Goal: Task Accomplishment & Management: Manage account settings

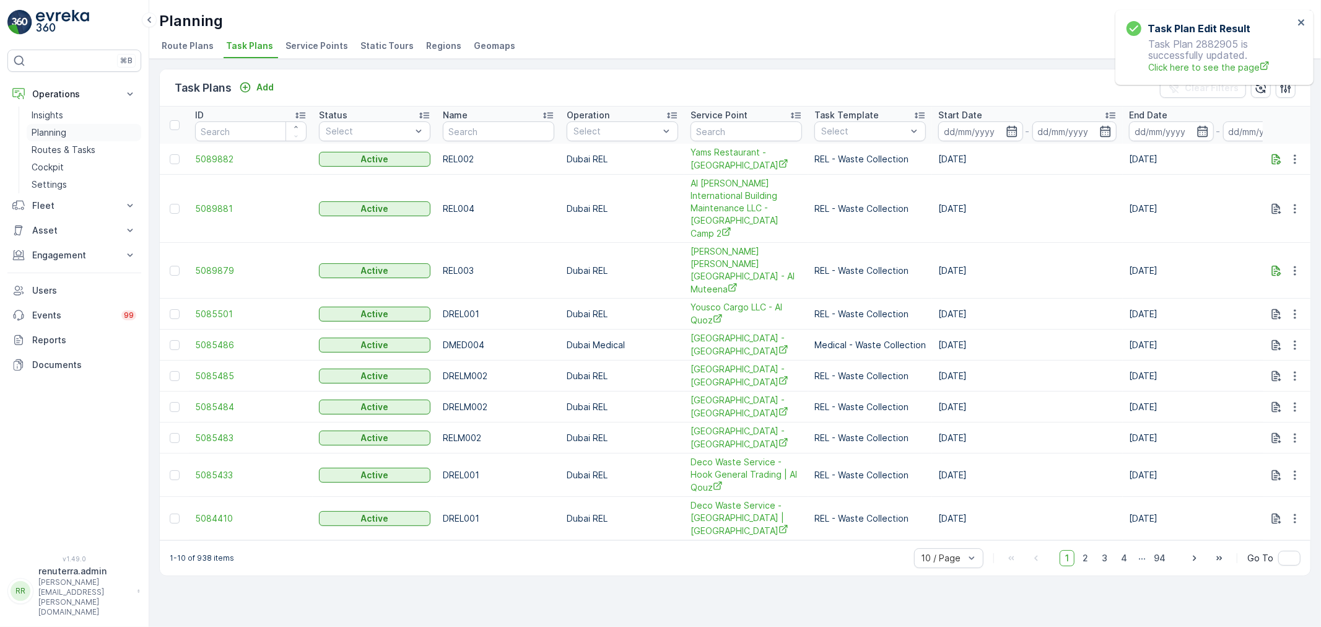
click at [72, 133] on link "Planning" at bounding box center [84, 132] width 115 height 17
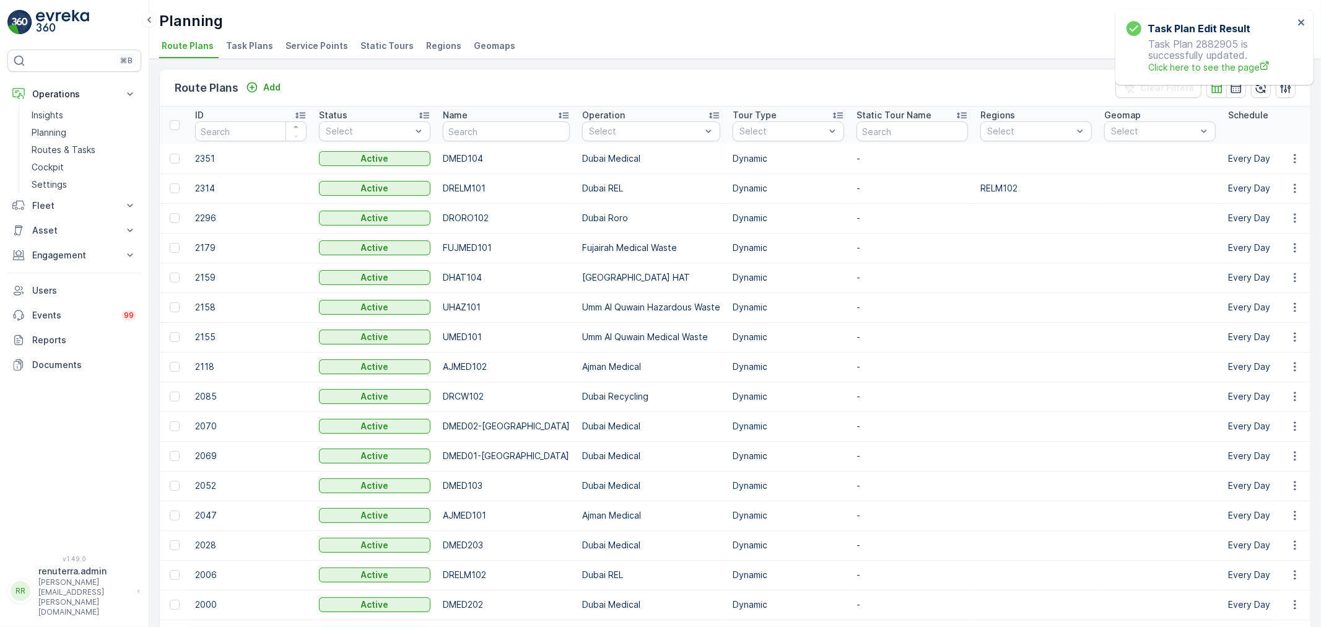
click at [311, 44] on span "Service Points" at bounding box center [317, 46] width 63 height 12
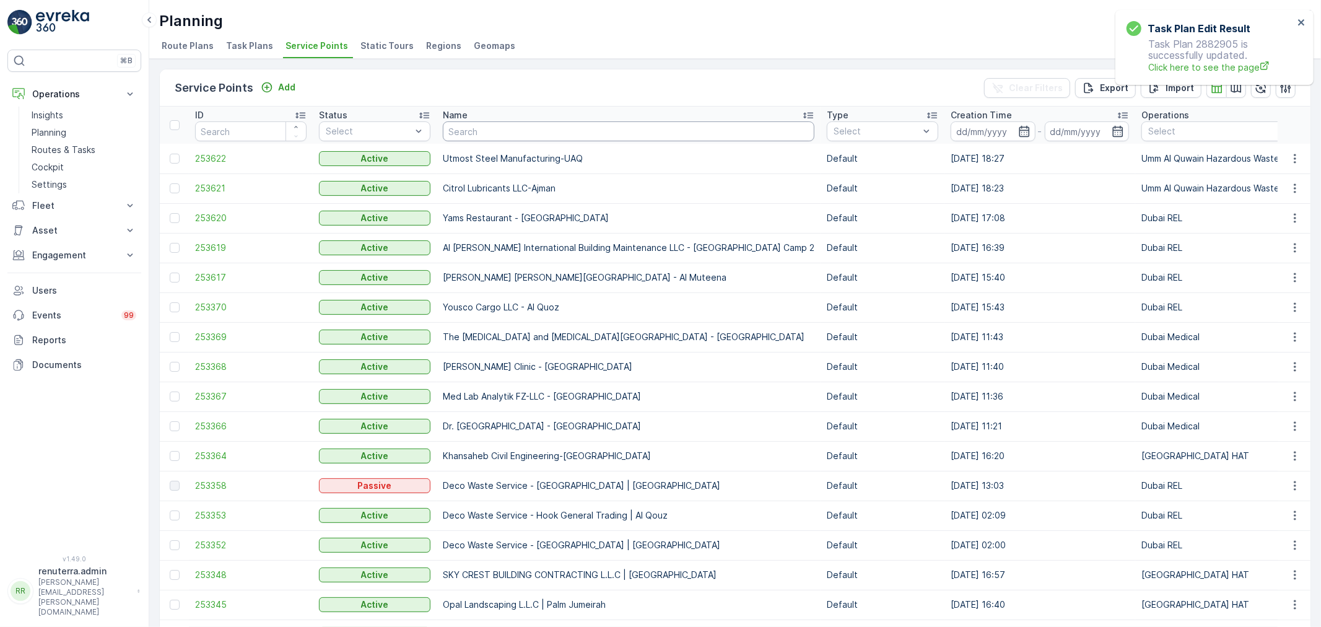
click at [522, 125] on input "text" at bounding box center [629, 131] width 372 height 20
click at [484, 137] on input "text" at bounding box center [629, 131] width 372 height 20
type input "khail"
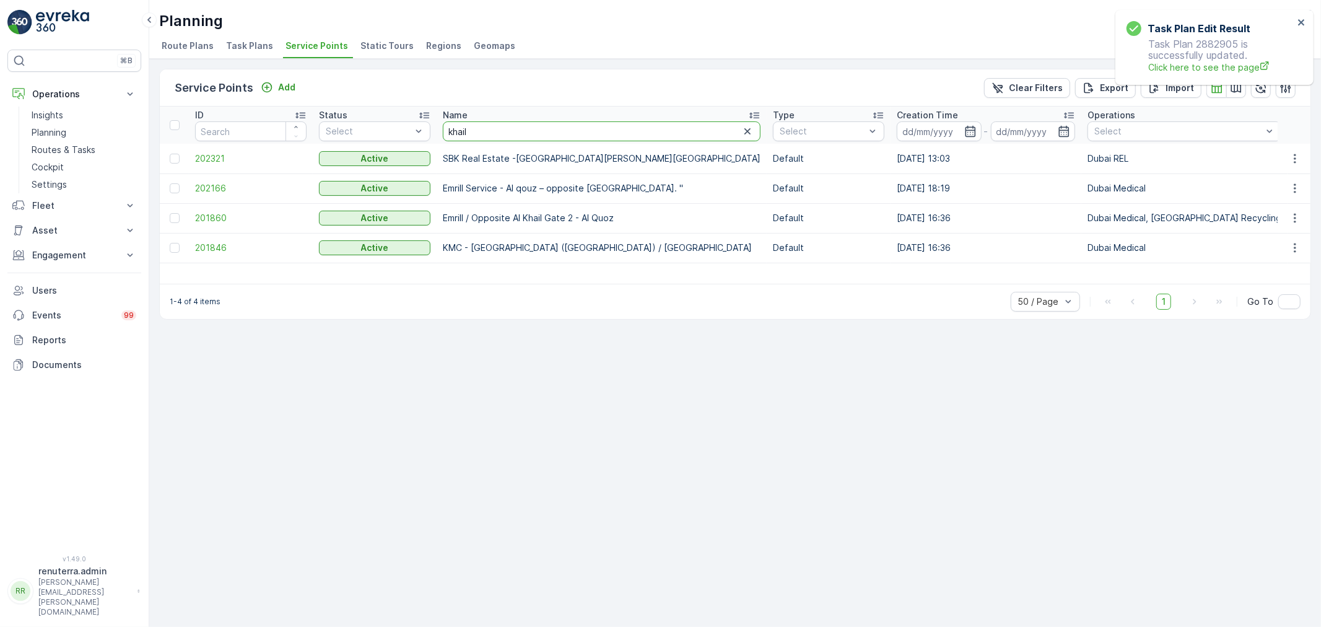
click at [499, 125] on input "khail" at bounding box center [602, 131] width 318 height 20
type input "kha"
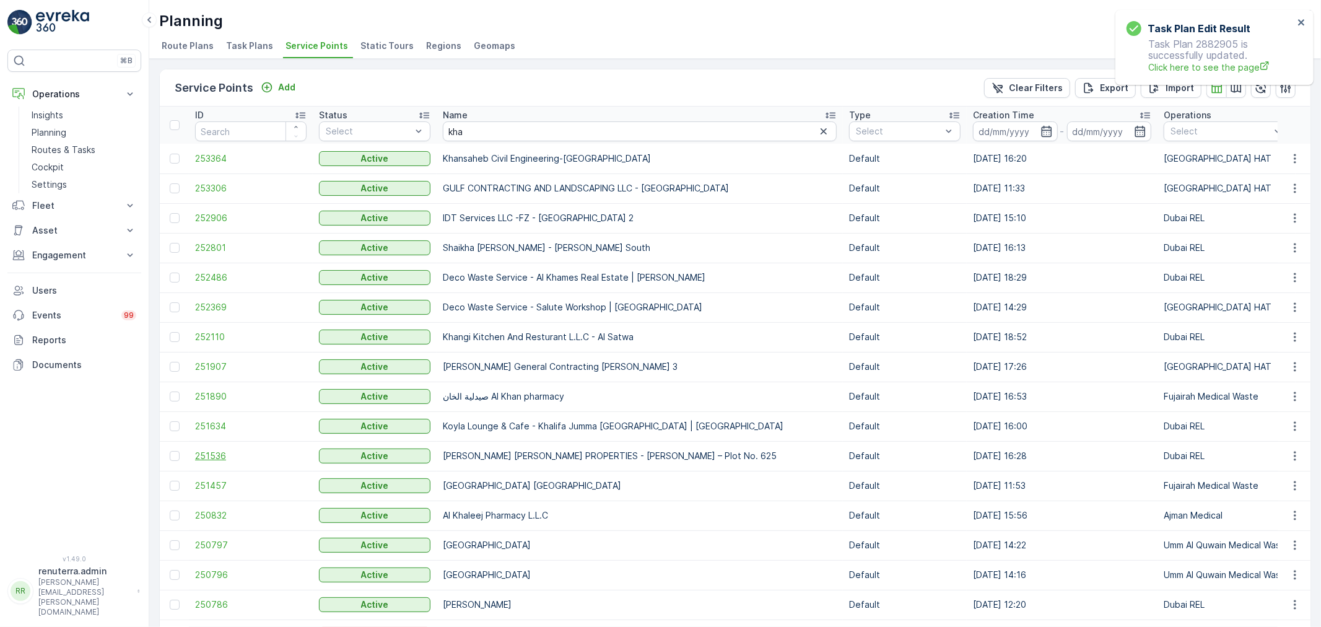
click at [205, 450] on span "251536" at bounding box center [251, 456] width 112 height 12
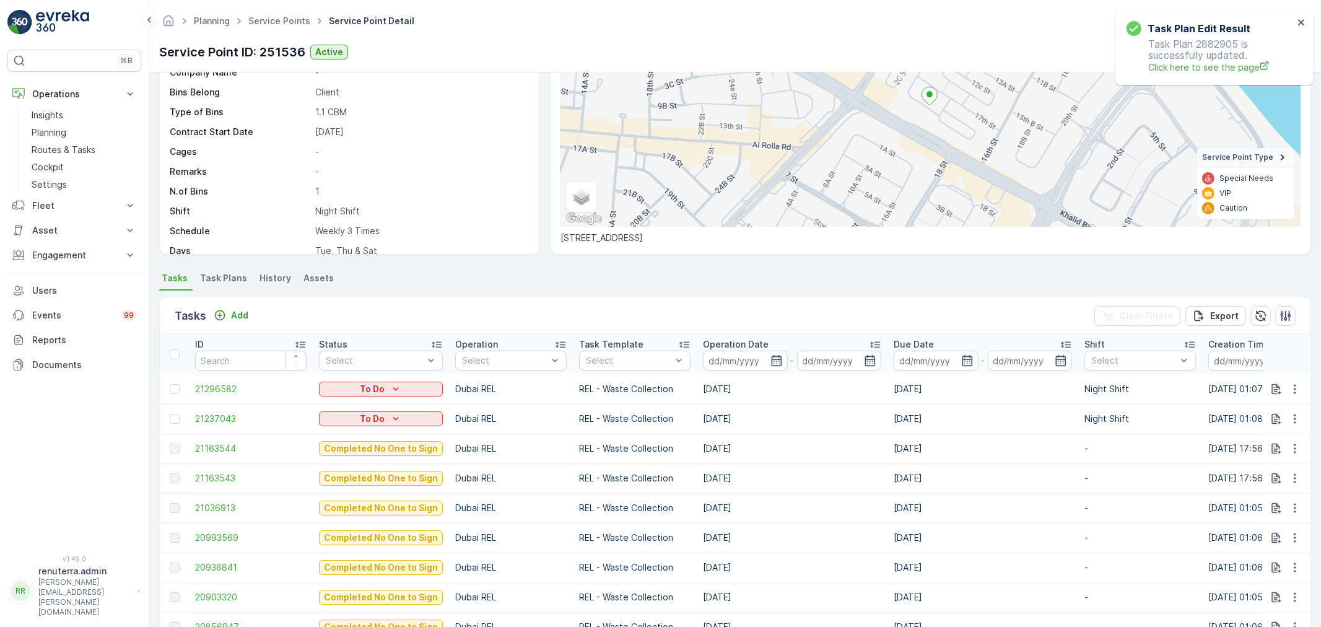
scroll to position [170, 0]
click at [734, 326] on div "Tasks Add Clear Filters Export" at bounding box center [735, 315] width 1151 height 37
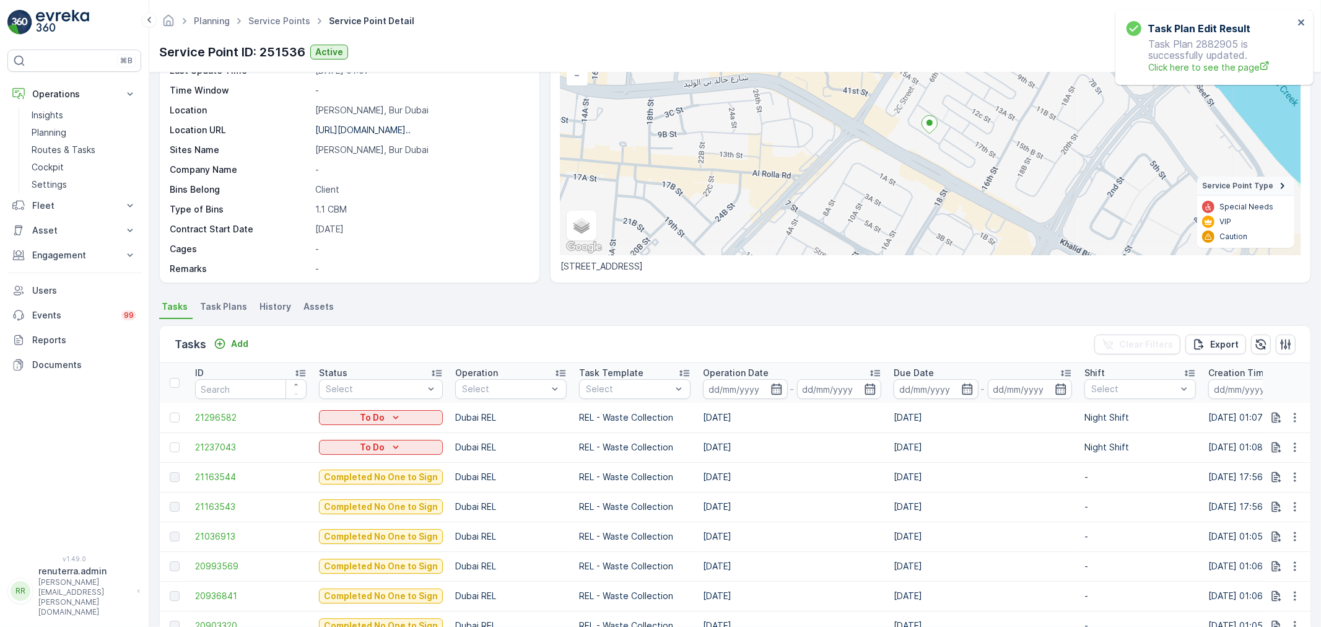
scroll to position [138, 0]
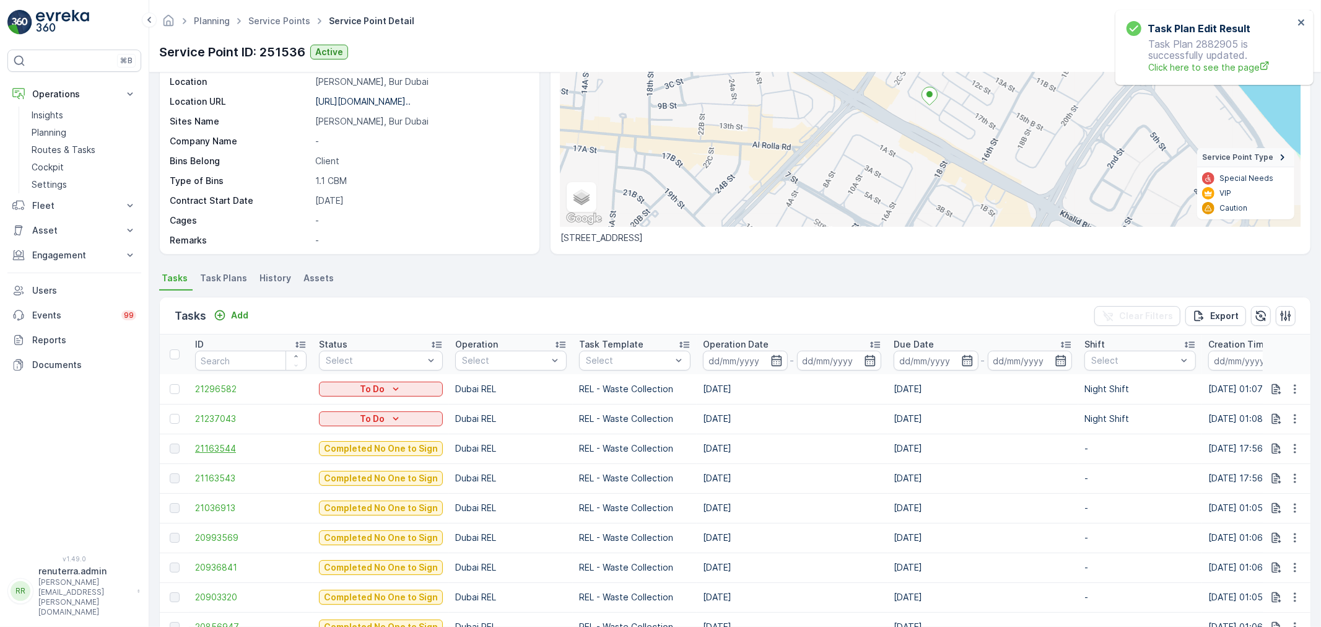
click at [220, 452] on span "21163544" at bounding box center [251, 448] width 112 height 12
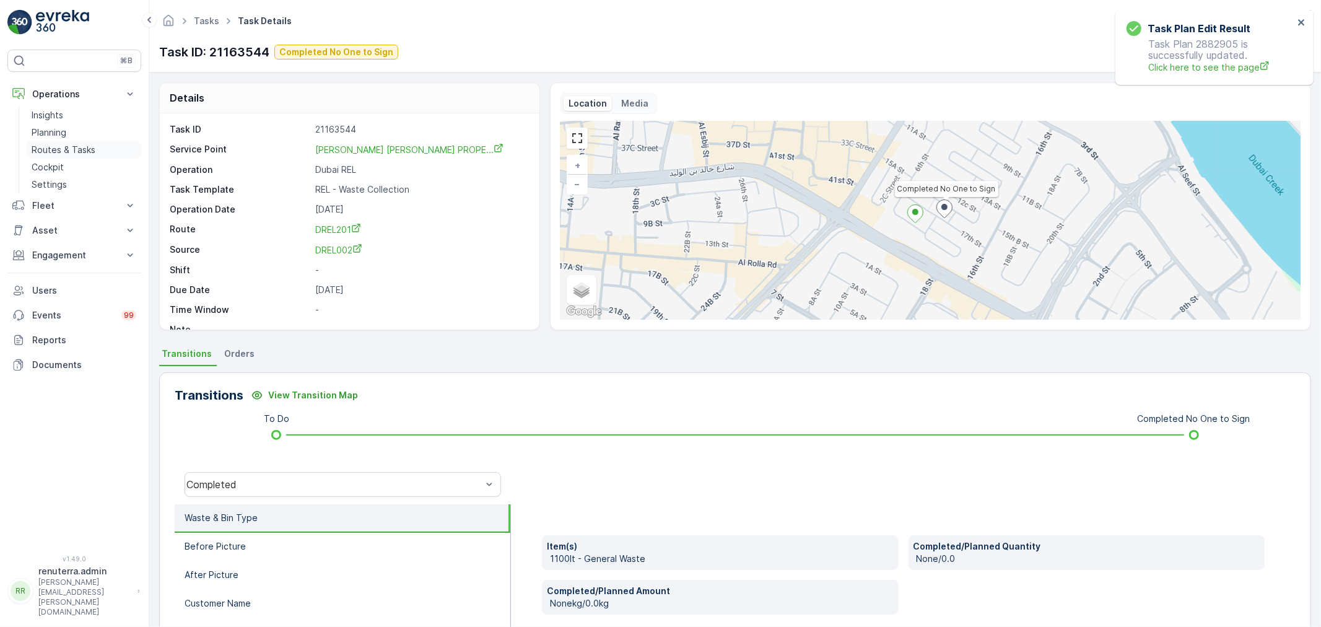
click at [38, 142] on link "Routes & Tasks" at bounding box center [84, 149] width 115 height 17
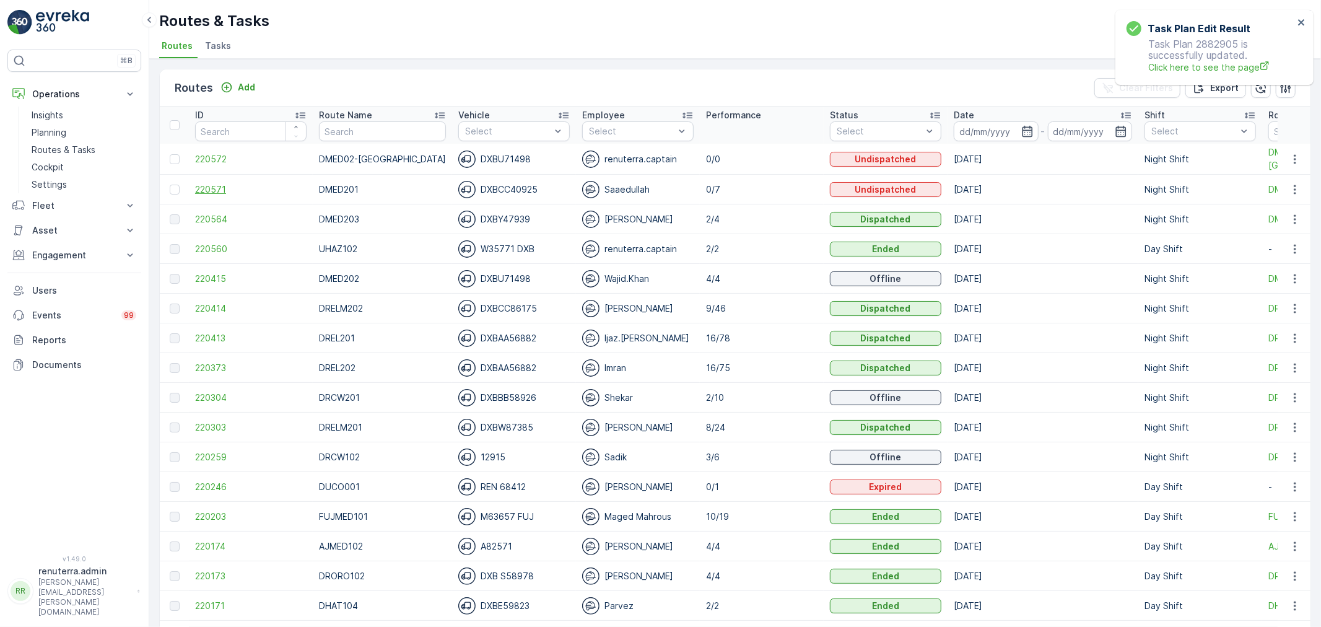
click at [215, 192] on span "220571" at bounding box center [251, 189] width 112 height 12
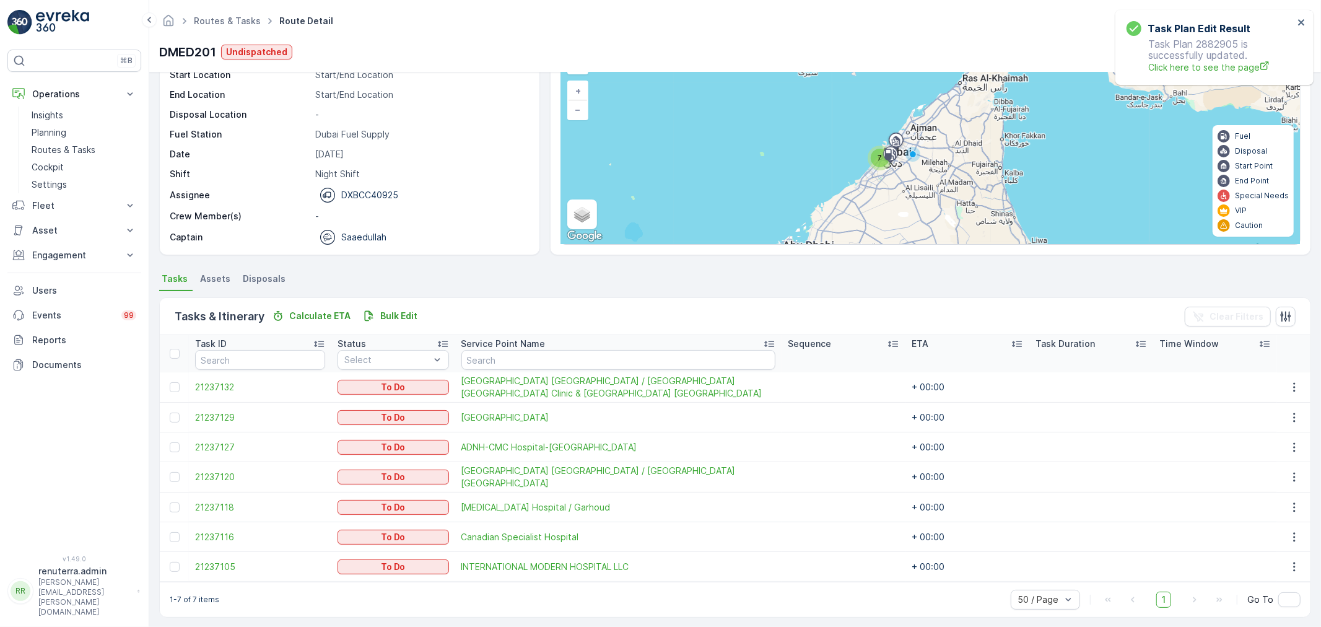
scroll to position [81, 0]
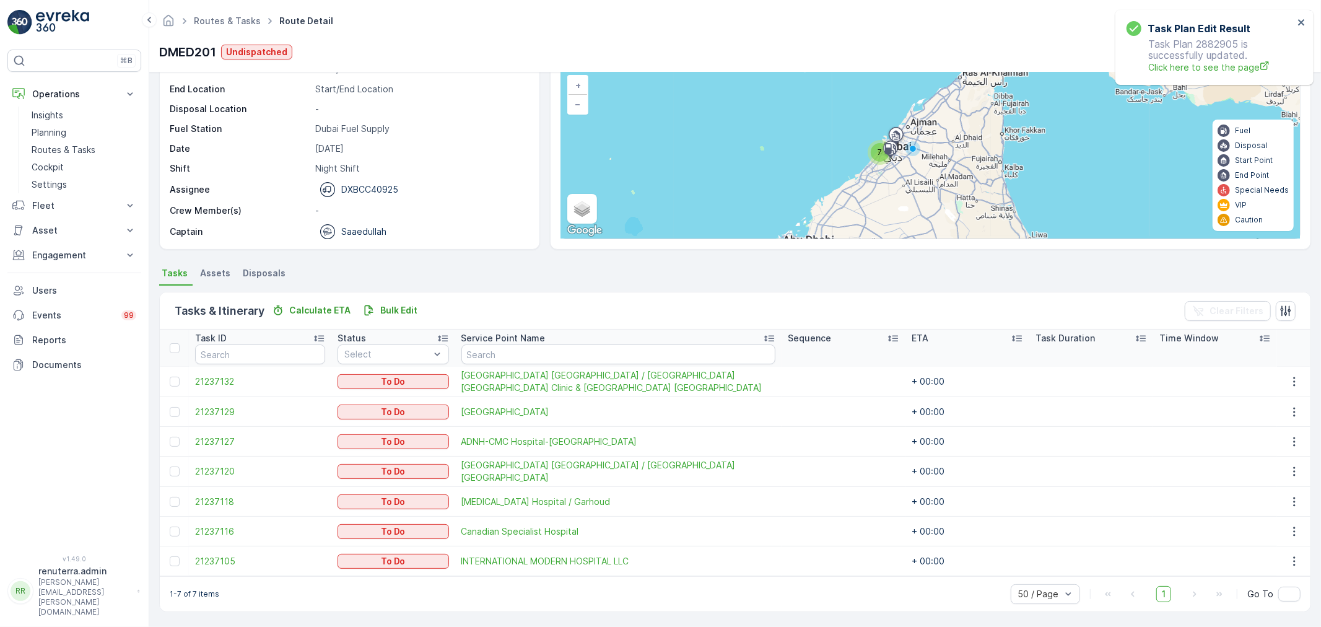
click at [362, 228] on p "Saaedullah" at bounding box center [363, 231] width 45 height 12
click at [75, 106] on button "Operations" at bounding box center [74, 94] width 134 height 25
click at [70, 118] on p "Fleet" at bounding box center [74, 119] width 84 height 12
drag, startPoint x: 65, startPoint y: 92, endPoint x: 56, endPoint y: 134, distance: 43.7
click at [65, 95] on p "Operations" at bounding box center [74, 94] width 84 height 12
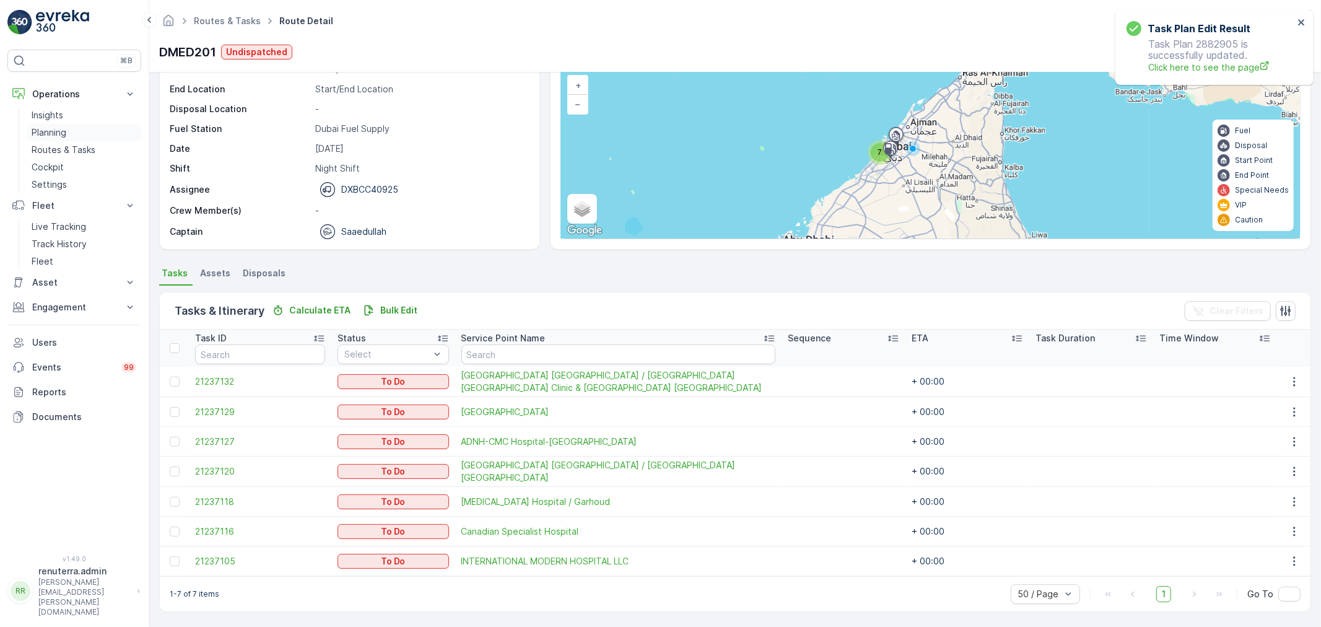
click at [63, 126] on p "Planning" at bounding box center [49, 132] width 35 height 12
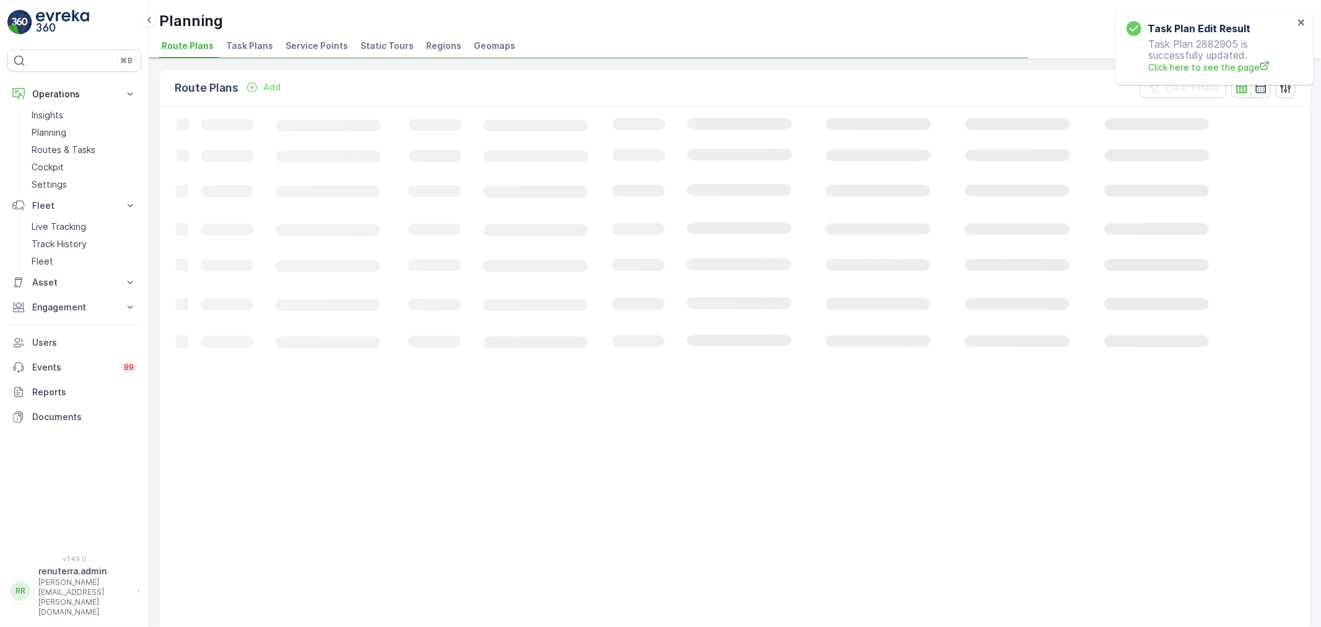
drag, startPoint x: 310, startPoint y: 35, endPoint x: 310, endPoint y: 50, distance: 15.5
click at [310, 37] on div "Planning Renuterra ( +04:00 ) Route Plans Task Plans Service Points Static Tour…" at bounding box center [735, 29] width 1172 height 59
click at [310, 50] on span "Service Points" at bounding box center [317, 46] width 63 height 12
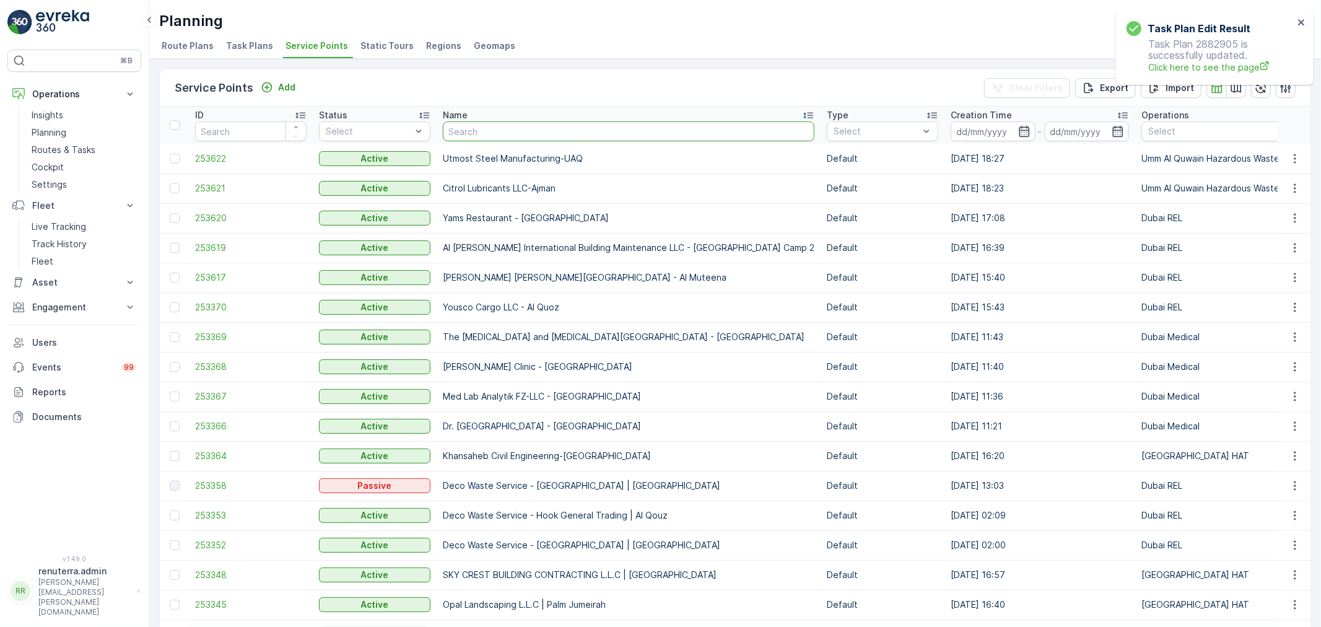
click at [523, 139] on input "text" at bounding box center [629, 131] width 372 height 20
type input "landmartk"
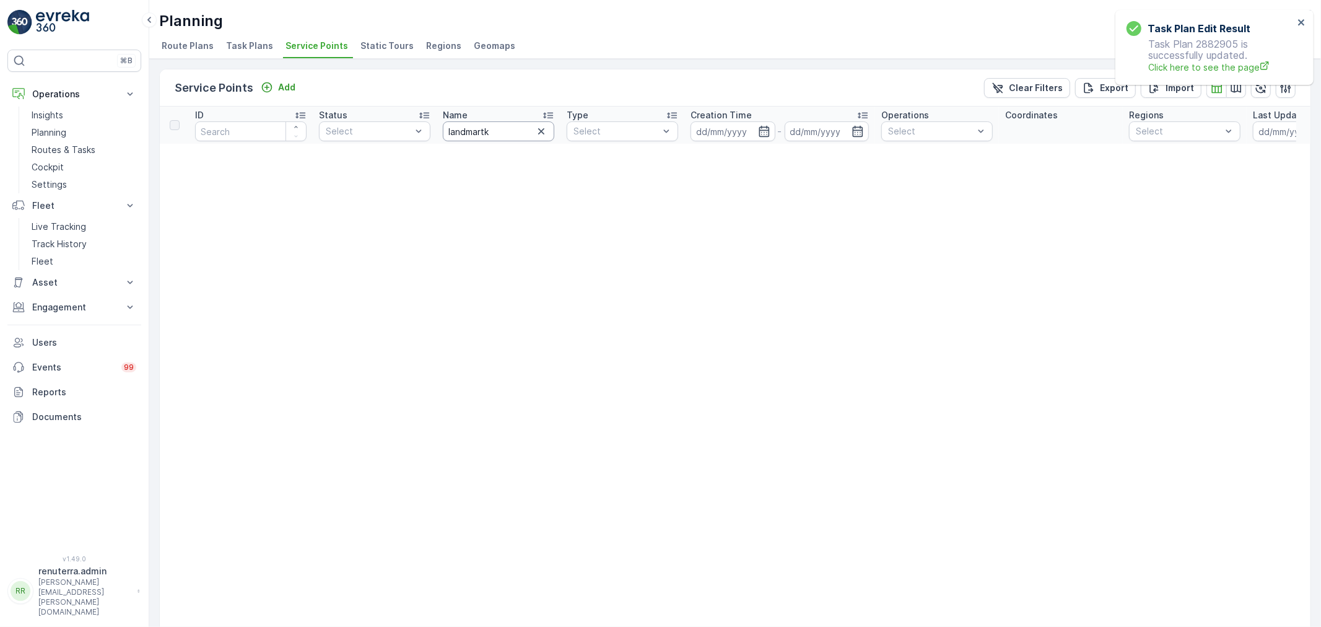
click at [523, 139] on input "landmartk" at bounding box center [499, 131] width 112 height 20
type input "landmar"
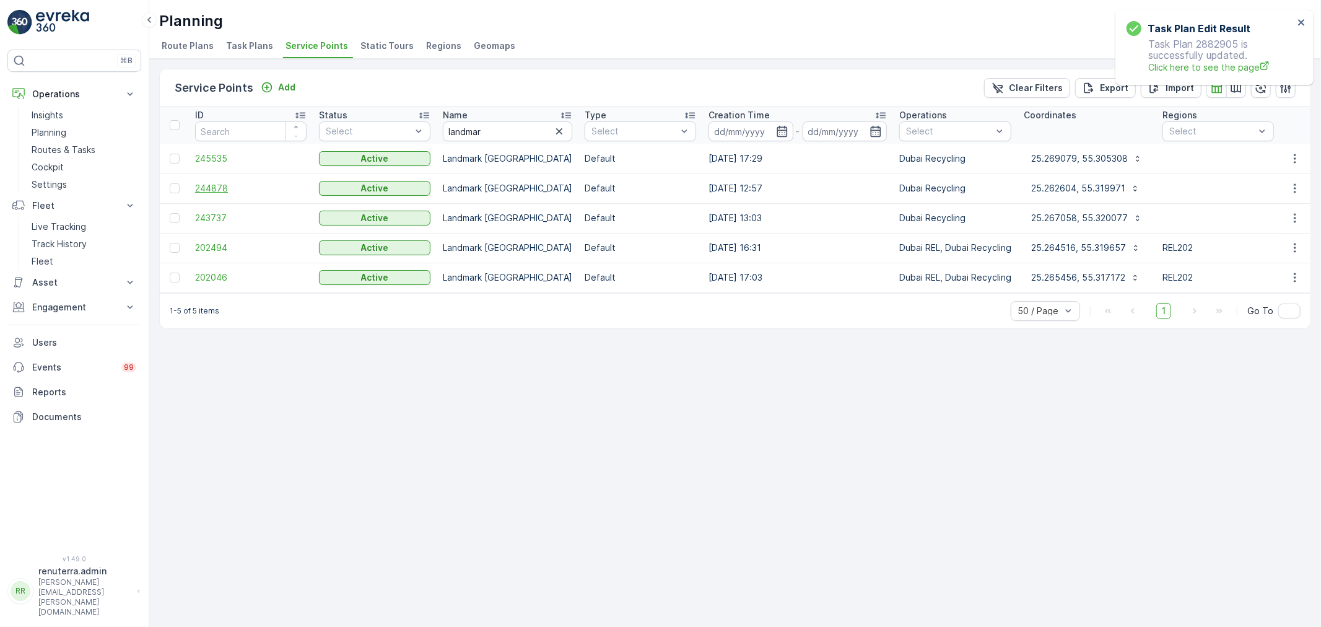
click at [213, 193] on span "244878" at bounding box center [251, 188] width 112 height 12
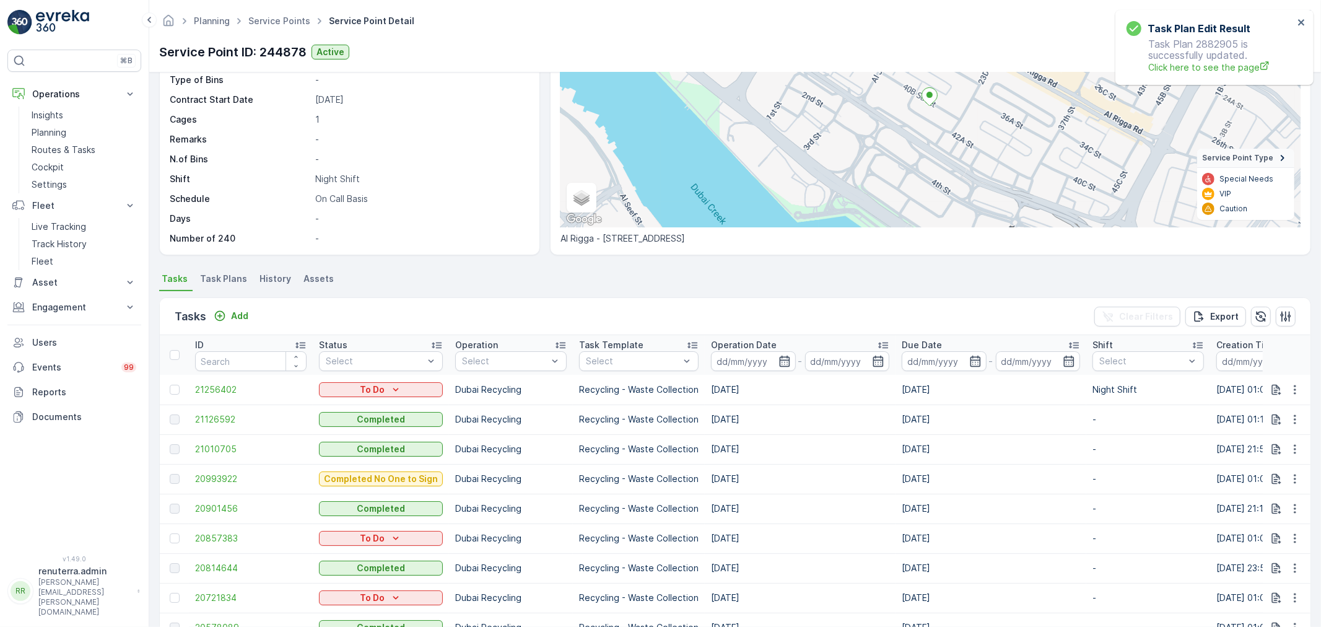
scroll to position [138, 0]
drag, startPoint x: 1300, startPoint y: 388, endPoint x: 1297, endPoint y: 394, distance: 6.4
click at [1298, 389] on button "button" at bounding box center [1295, 389] width 22 height 15
click at [1259, 442] on span "Change Route" at bounding box center [1263, 441] width 60 height 12
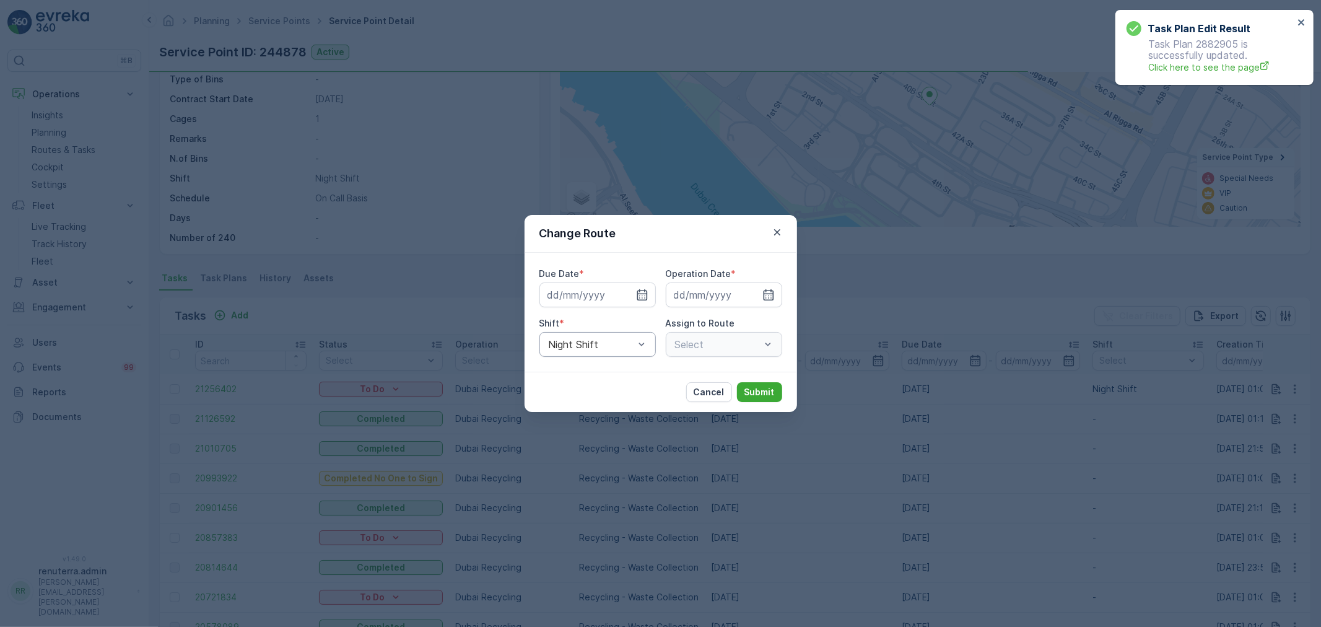
type input "[DATE]"
click at [610, 298] on icon "button" at bounding box center [612, 295] width 12 height 12
type input "[DATE]"
click at [751, 296] on input at bounding box center [724, 294] width 116 height 25
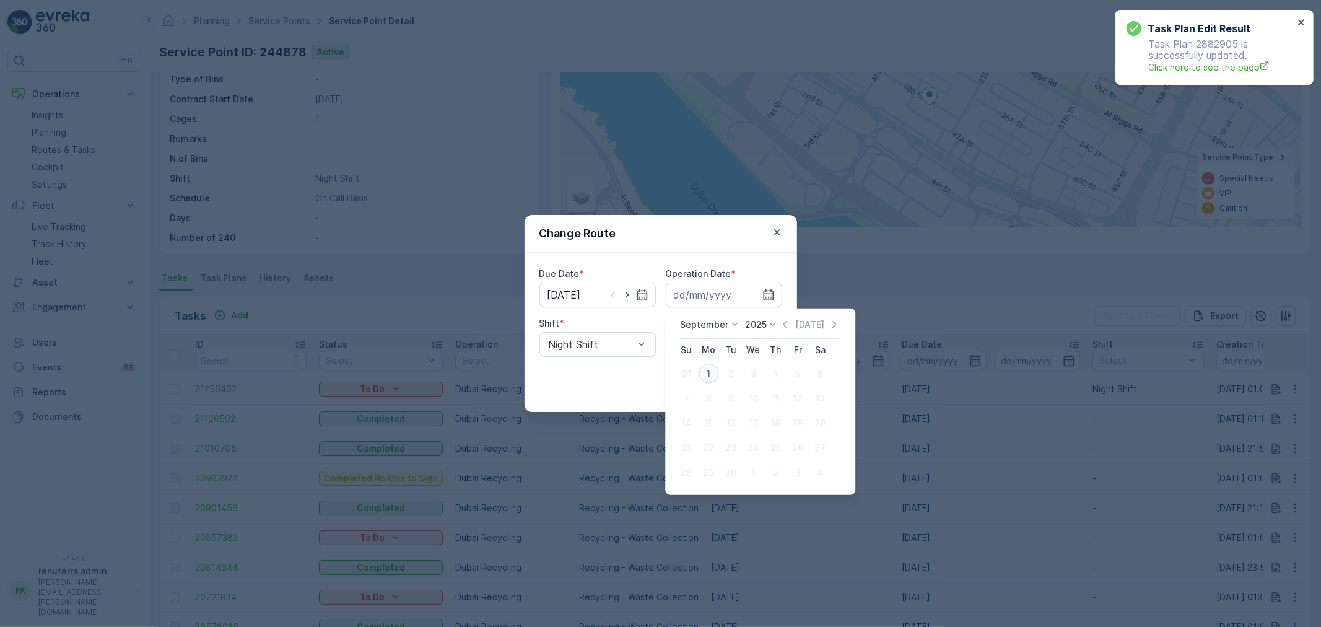
click at [709, 375] on div "1" at bounding box center [709, 374] width 20 height 20
type input "[DATE]"
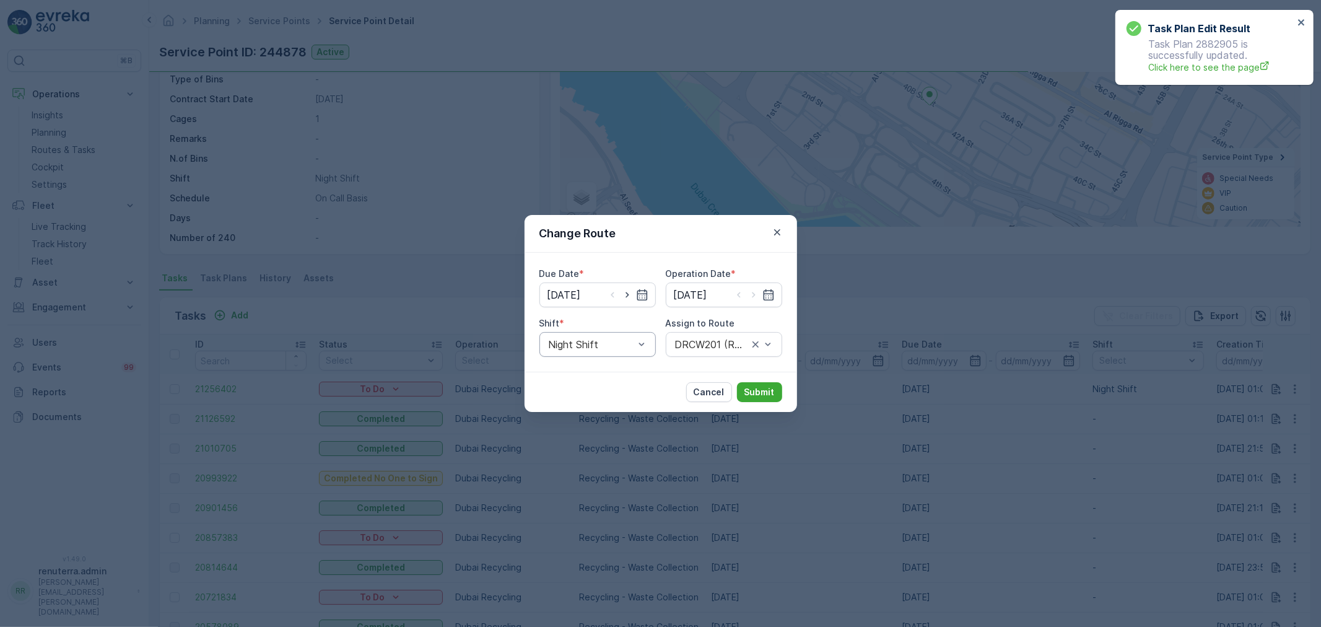
click at [610, 344] on div at bounding box center [592, 344] width 88 height 11
drag, startPoint x: 595, startPoint y: 393, endPoint x: 649, endPoint y: 387, distance: 53.6
click at [601, 393] on div "Night Shift" at bounding box center [598, 395] width 102 height 11
click at [746, 343] on div at bounding box center [718, 344] width 88 height 11
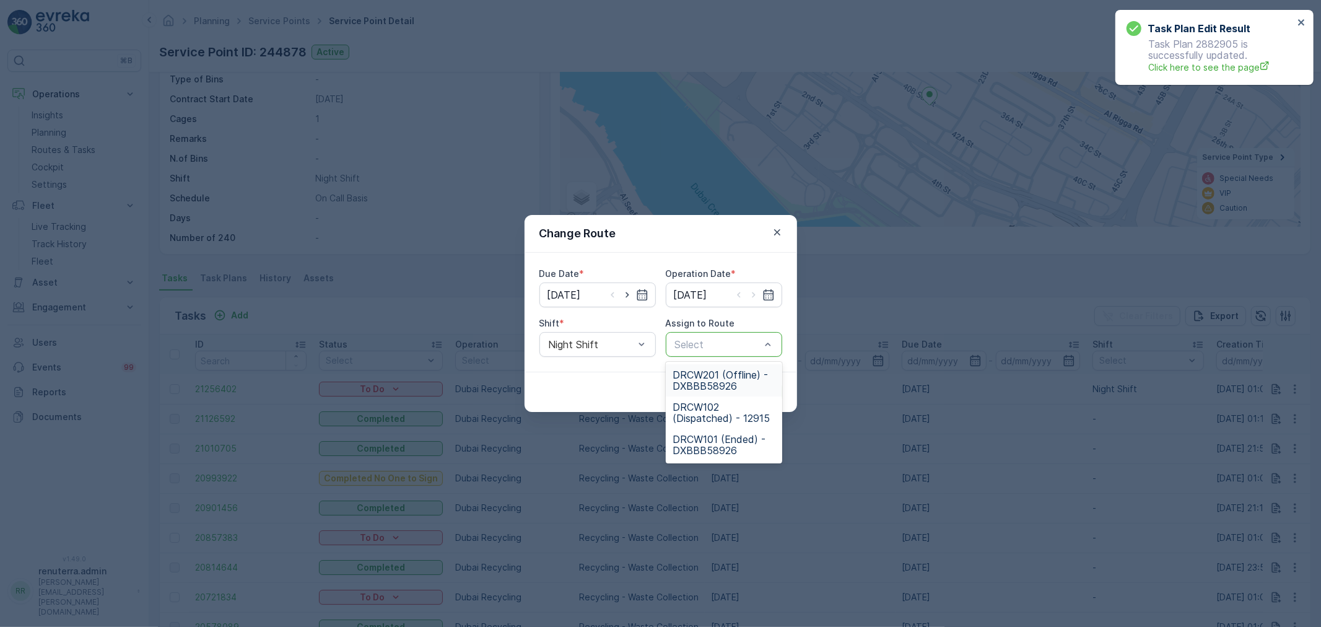
drag, startPoint x: 693, startPoint y: 382, endPoint x: 746, endPoint y: 387, distance: 54.1
click at [694, 382] on span "DRCW201 (Offline) - DXBBB58926" at bounding box center [724, 380] width 102 height 22
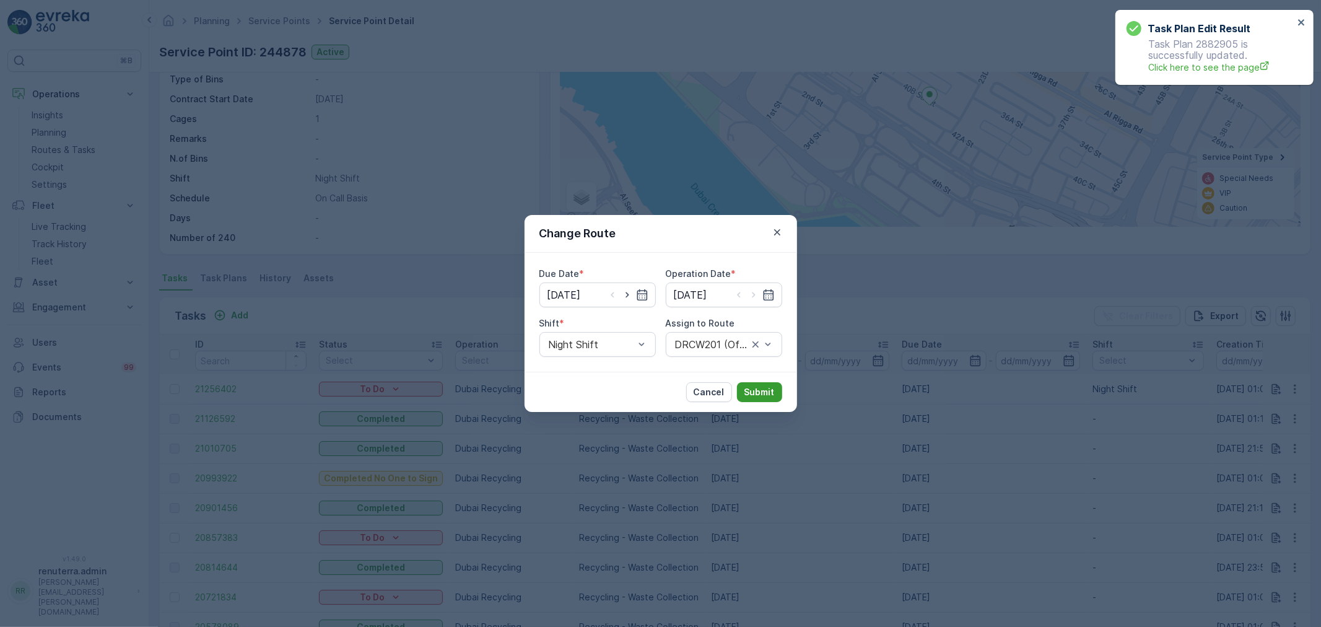
click at [769, 387] on p "Submit" at bounding box center [760, 392] width 30 height 12
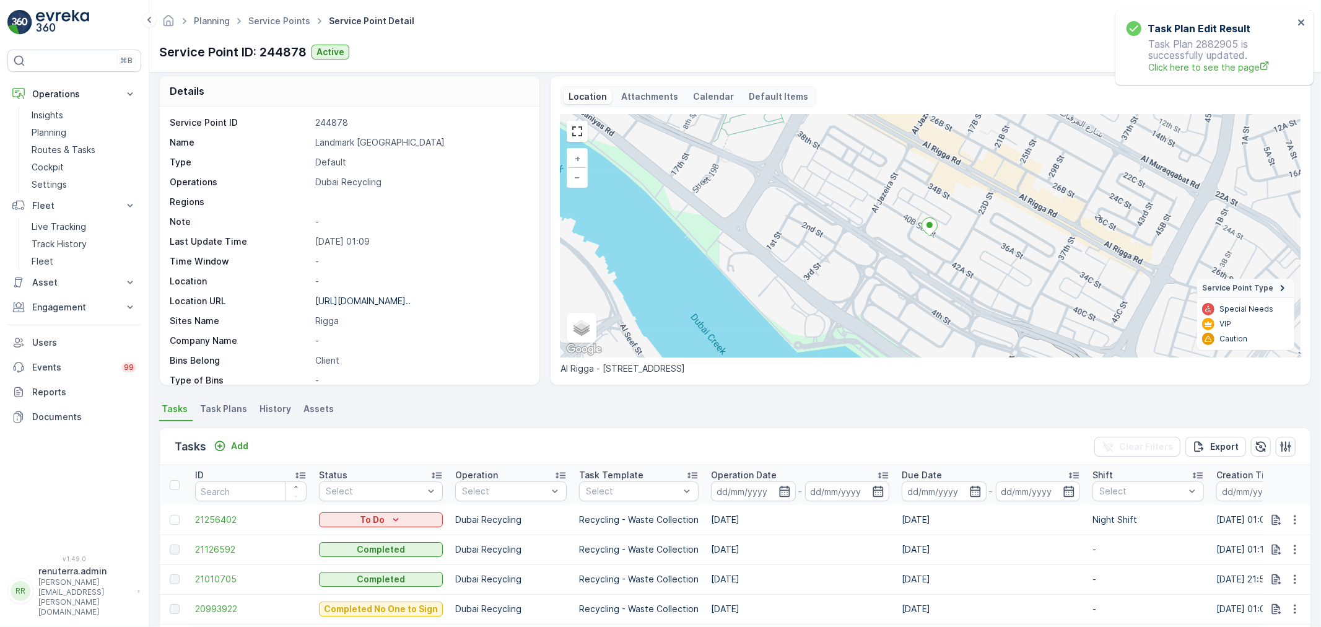
scroll to position [0, 0]
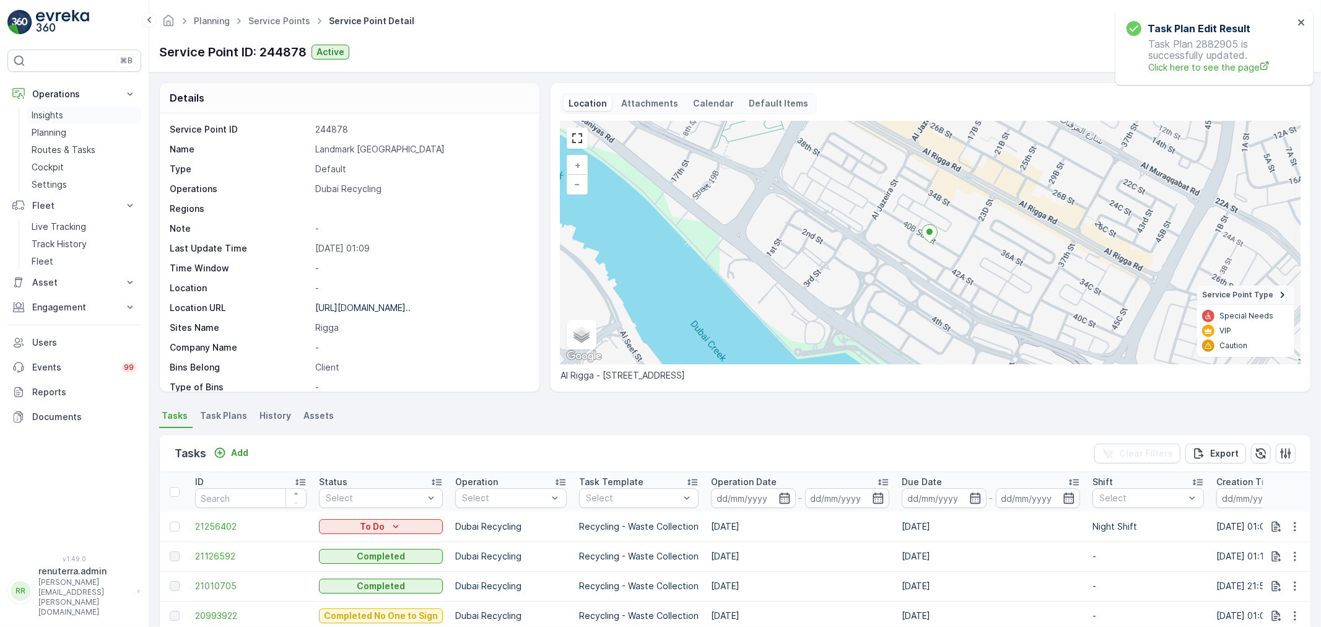
drag, startPoint x: 57, startPoint y: 129, endPoint x: 109, endPoint y: 114, distance: 54.1
click at [57, 129] on p "Planning" at bounding box center [49, 132] width 35 height 12
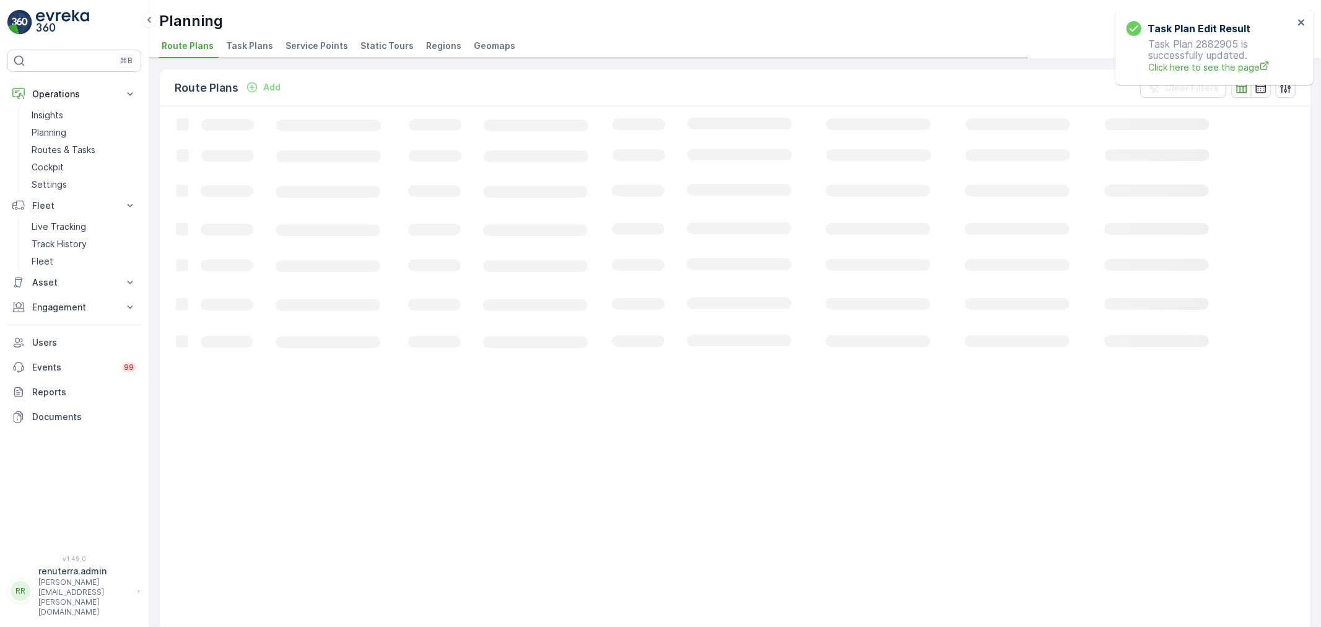
drag, startPoint x: 323, startPoint y: 40, endPoint x: 313, endPoint y: 42, distance: 9.4
click at [323, 40] on span "Service Points" at bounding box center [317, 46] width 63 height 12
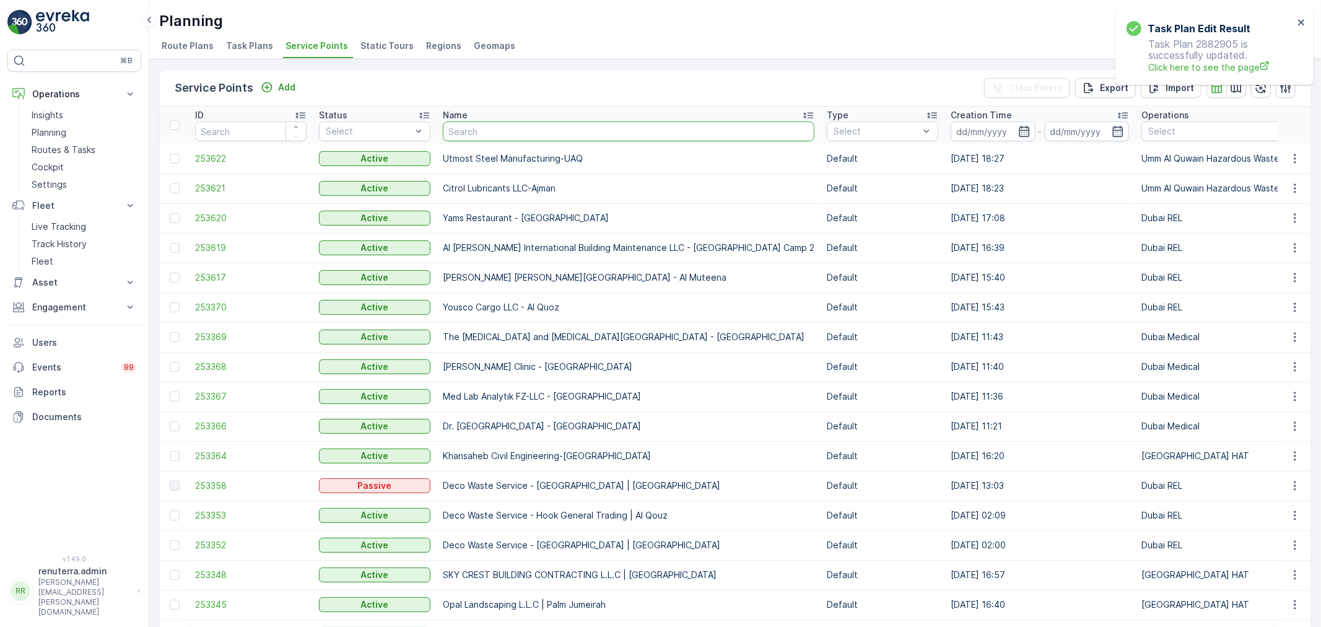
click at [505, 132] on input "text" at bounding box center [629, 131] width 372 height 20
type input "salam"
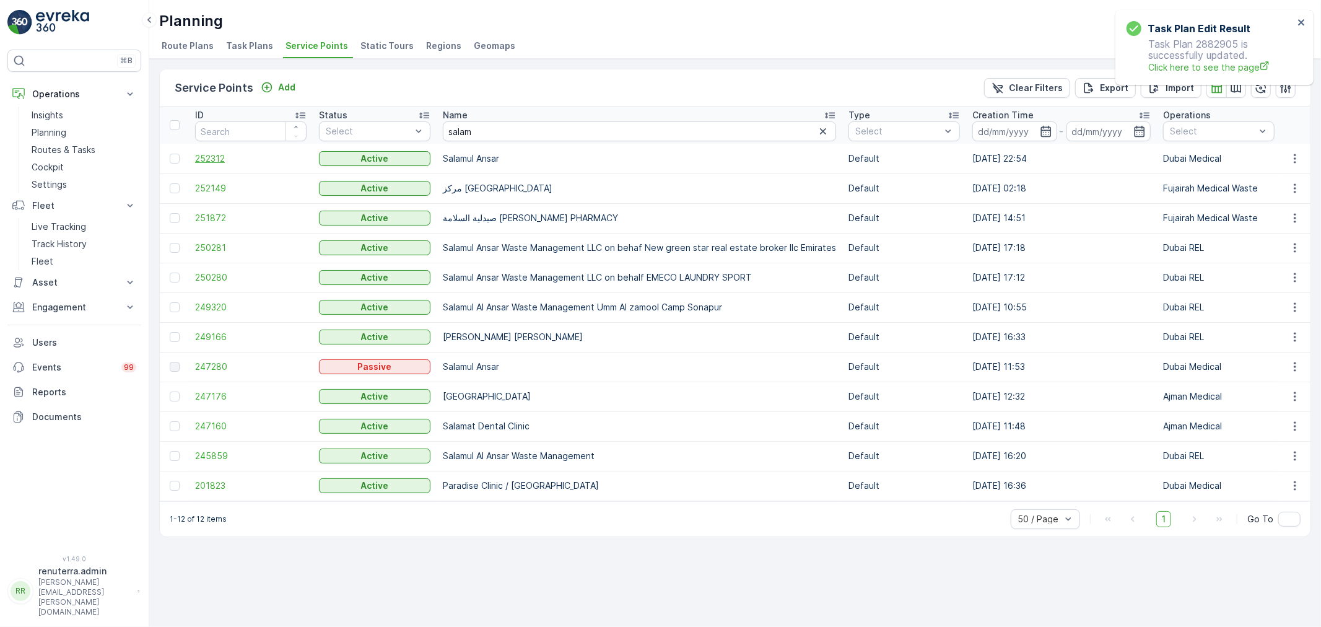
click at [219, 162] on span "252312" at bounding box center [251, 158] width 112 height 12
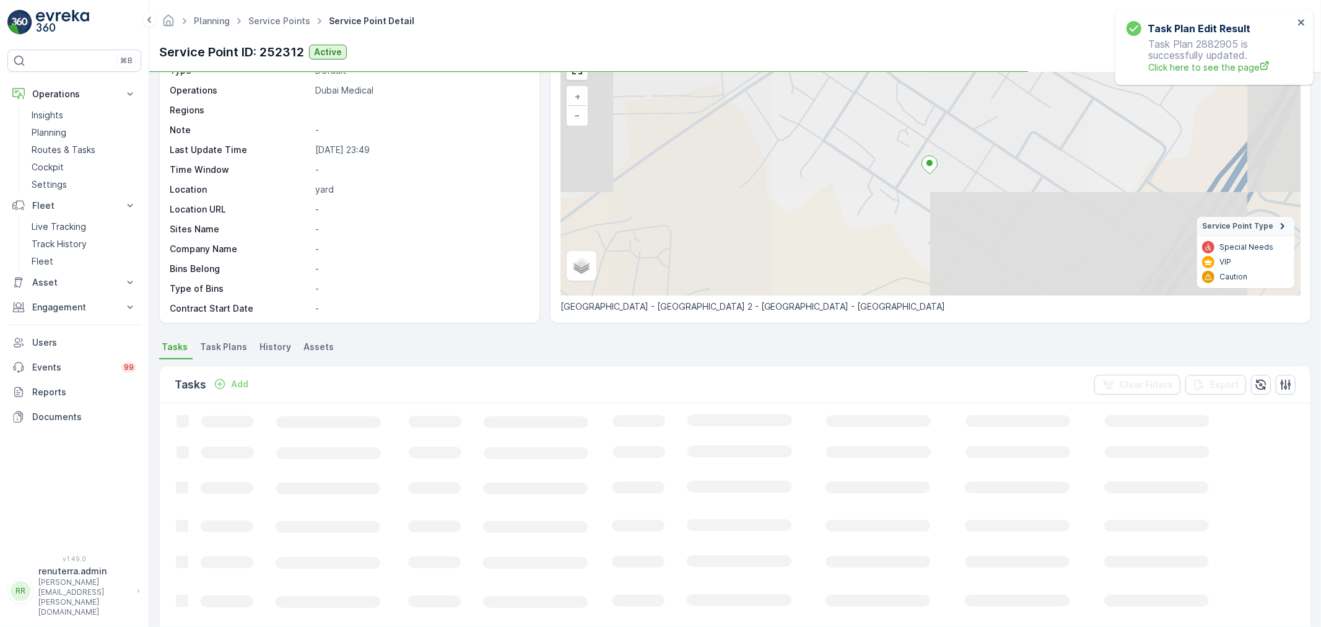
scroll to position [69, 0]
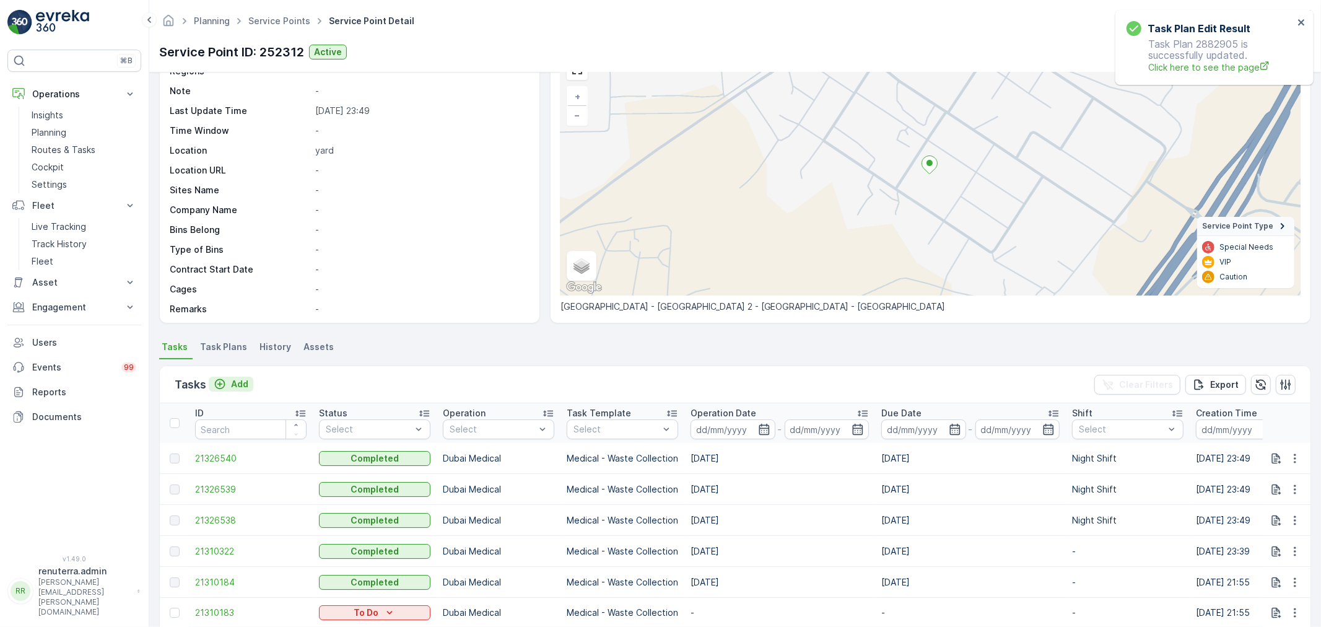
click at [245, 385] on p "Add" at bounding box center [239, 384] width 17 height 12
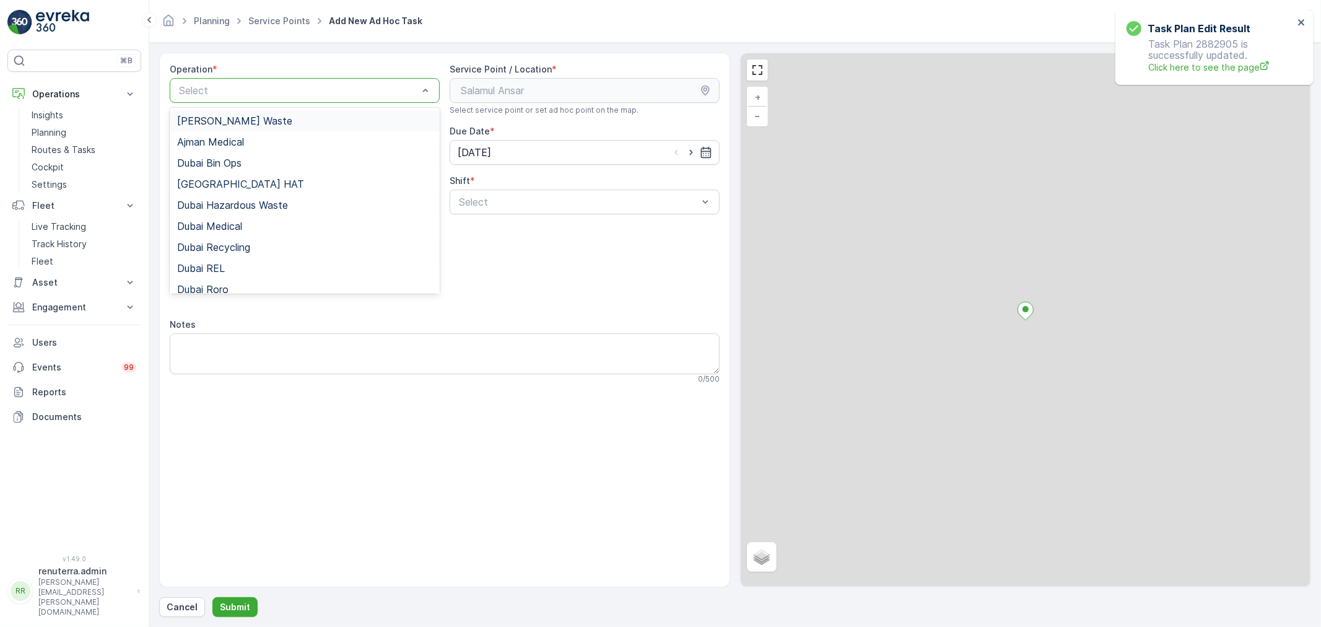
click at [269, 85] on div at bounding box center [299, 90] width 242 height 11
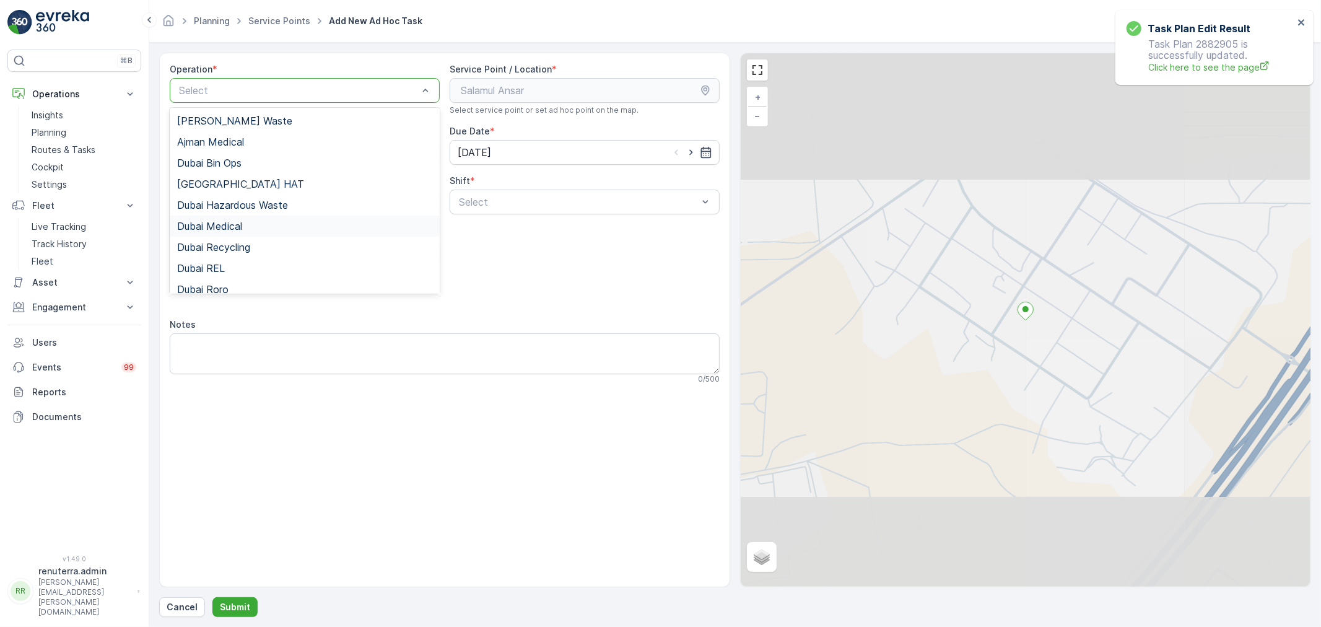
drag, startPoint x: 247, startPoint y: 225, endPoint x: 282, endPoint y: 225, distance: 35.3
click at [246, 225] on div "Dubai Medical" at bounding box center [304, 226] width 255 height 11
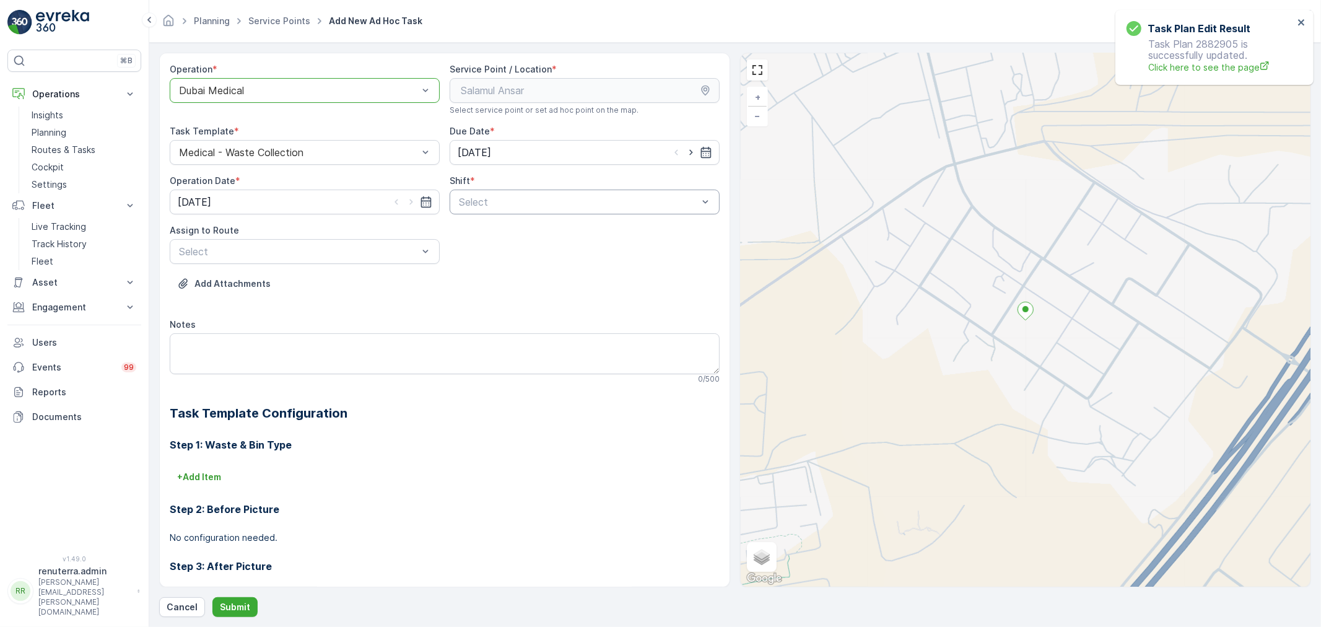
click at [515, 203] on div at bounding box center [579, 201] width 242 height 11
click at [484, 260] on div "Night Shift" at bounding box center [585, 253] width 270 height 21
click at [353, 255] on div at bounding box center [299, 251] width 242 height 11
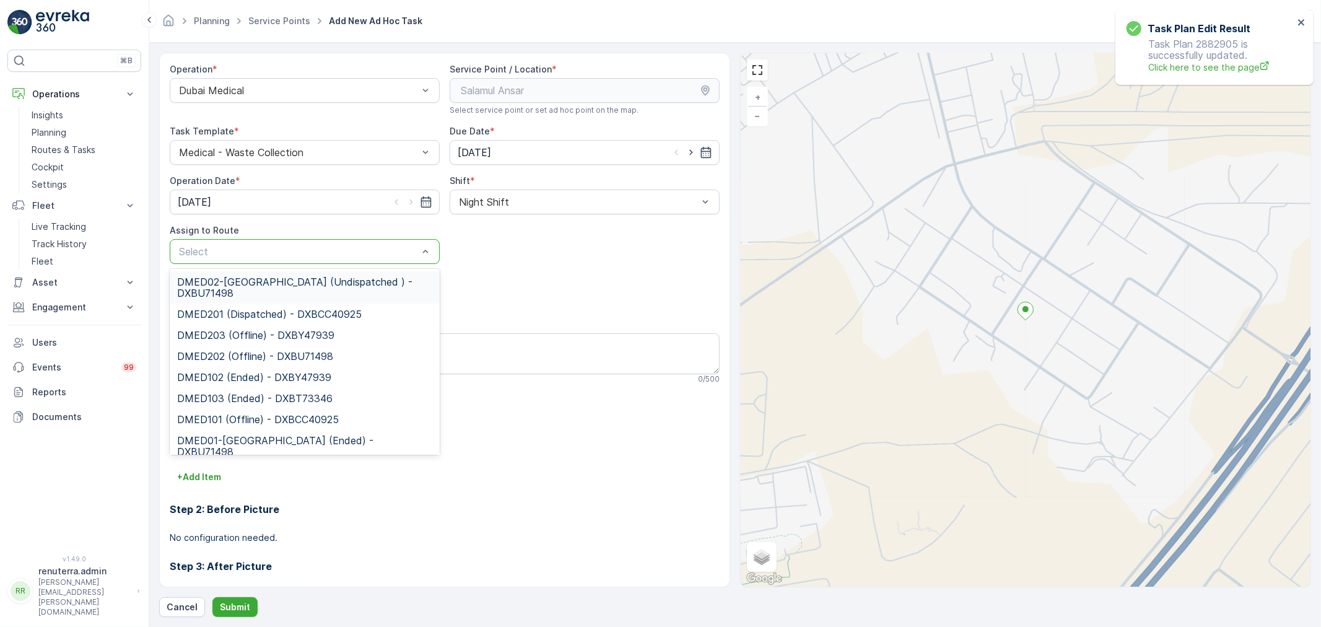
click at [302, 295] on span "DMED02-[GEOGRAPHIC_DATA] (Undispatched ) - DXBU71498" at bounding box center [304, 287] width 255 height 22
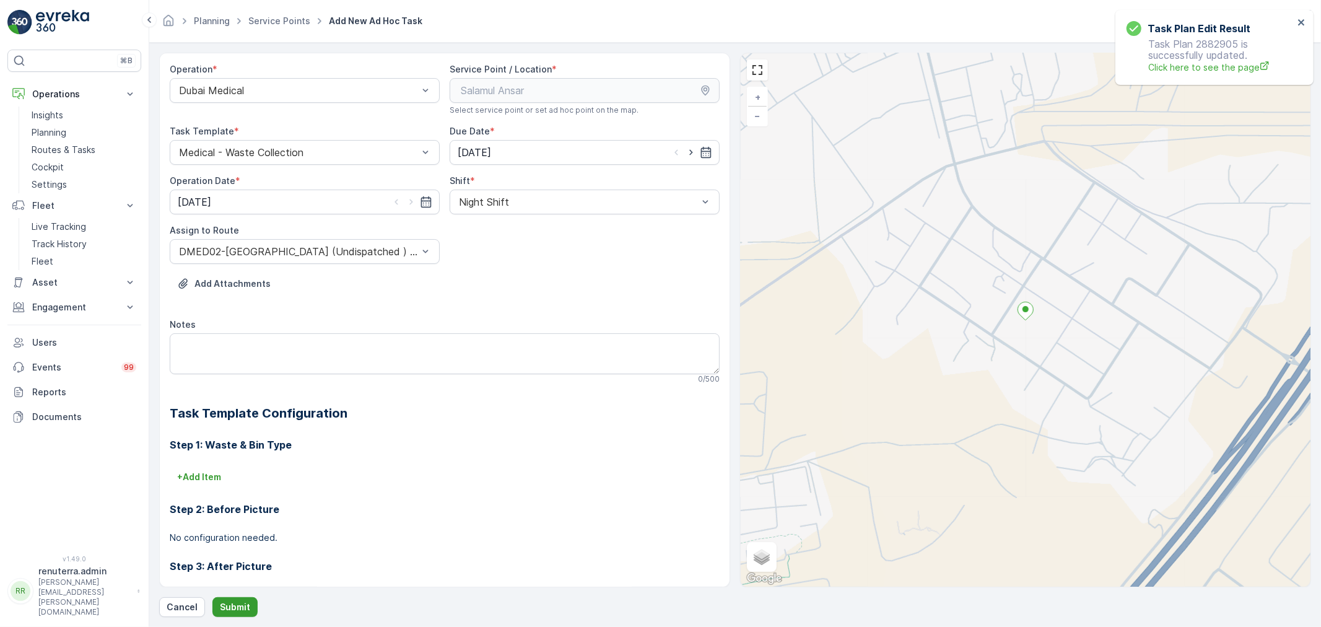
click at [234, 613] on p "Submit" at bounding box center [235, 607] width 30 height 12
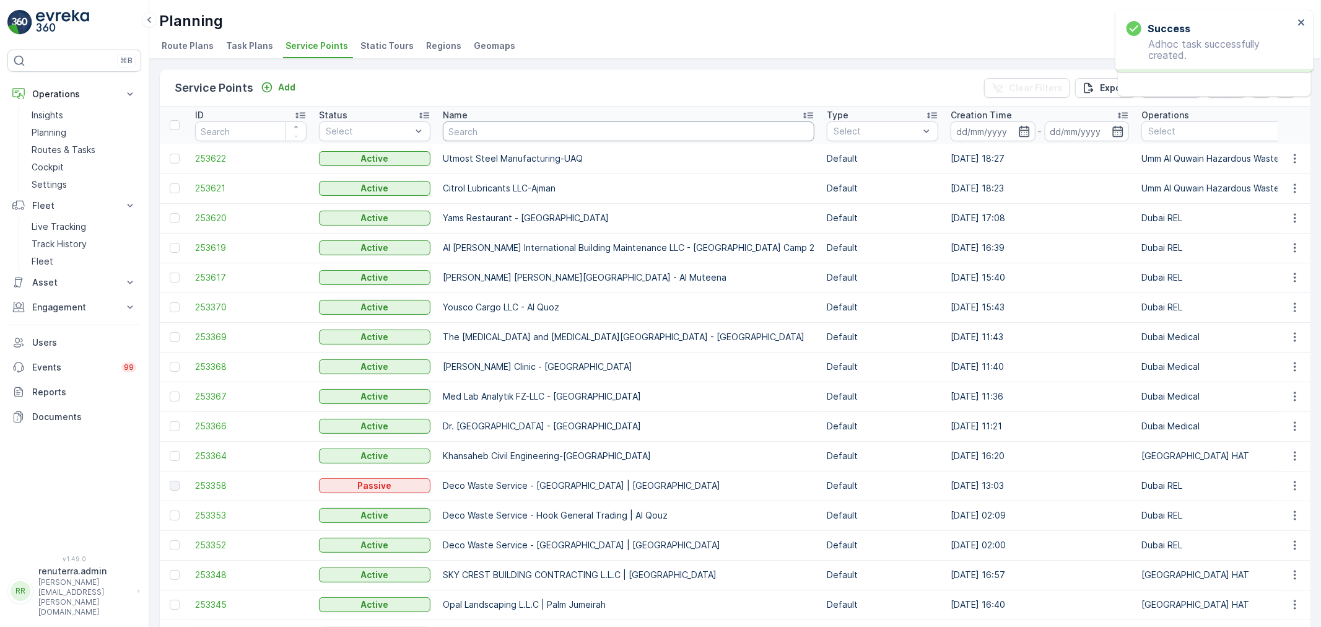
click at [499, 123] on input "text" at bounding box center [629, 131] width 372 height 20
type input "salam"
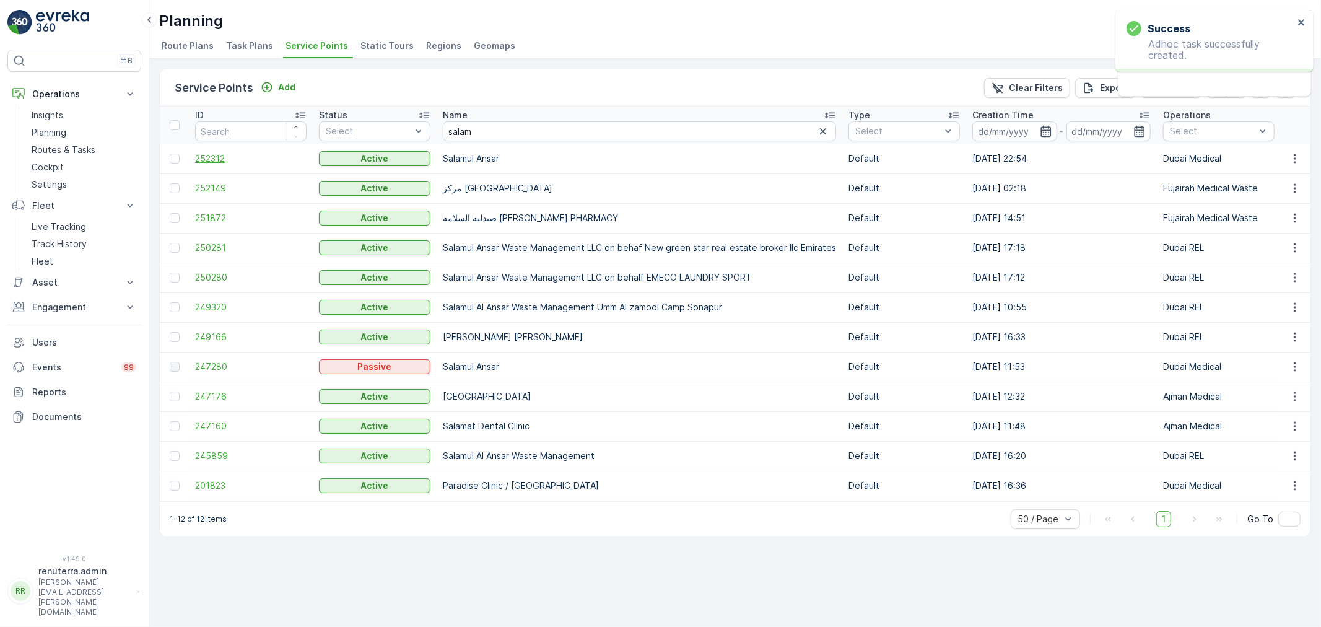
click at [221, 157] on span "252312" at bounding box center [251, 158] width 112 height 12
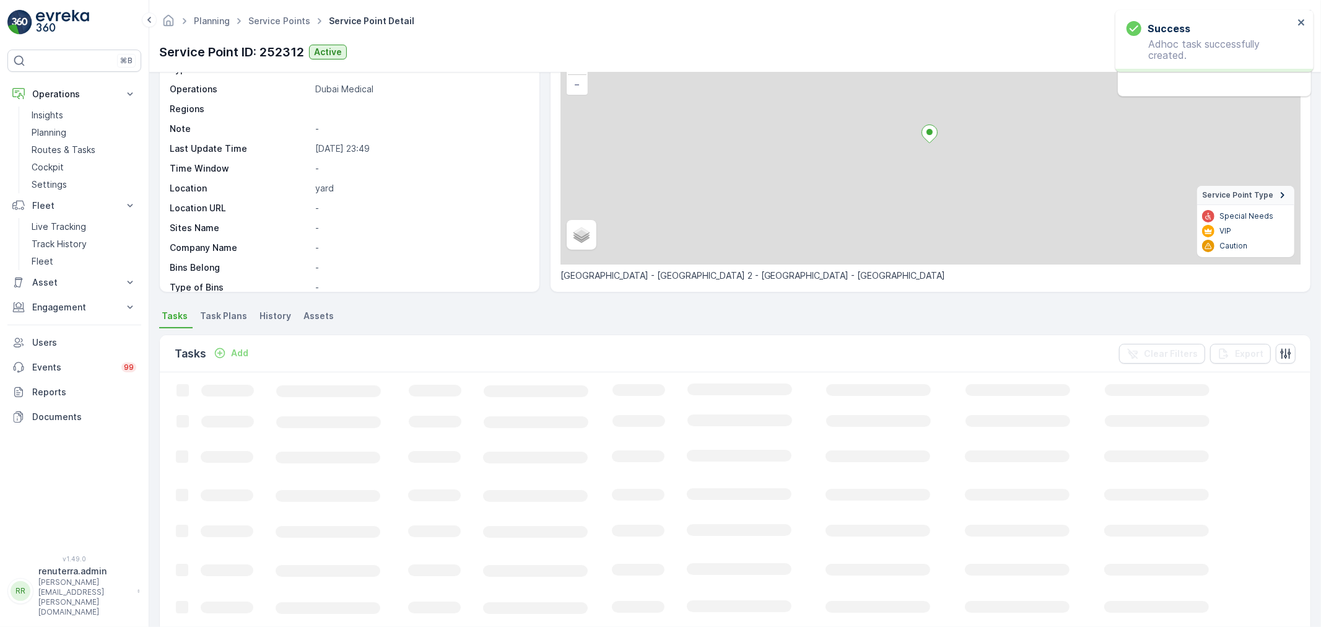
scroll to position [138, 0]
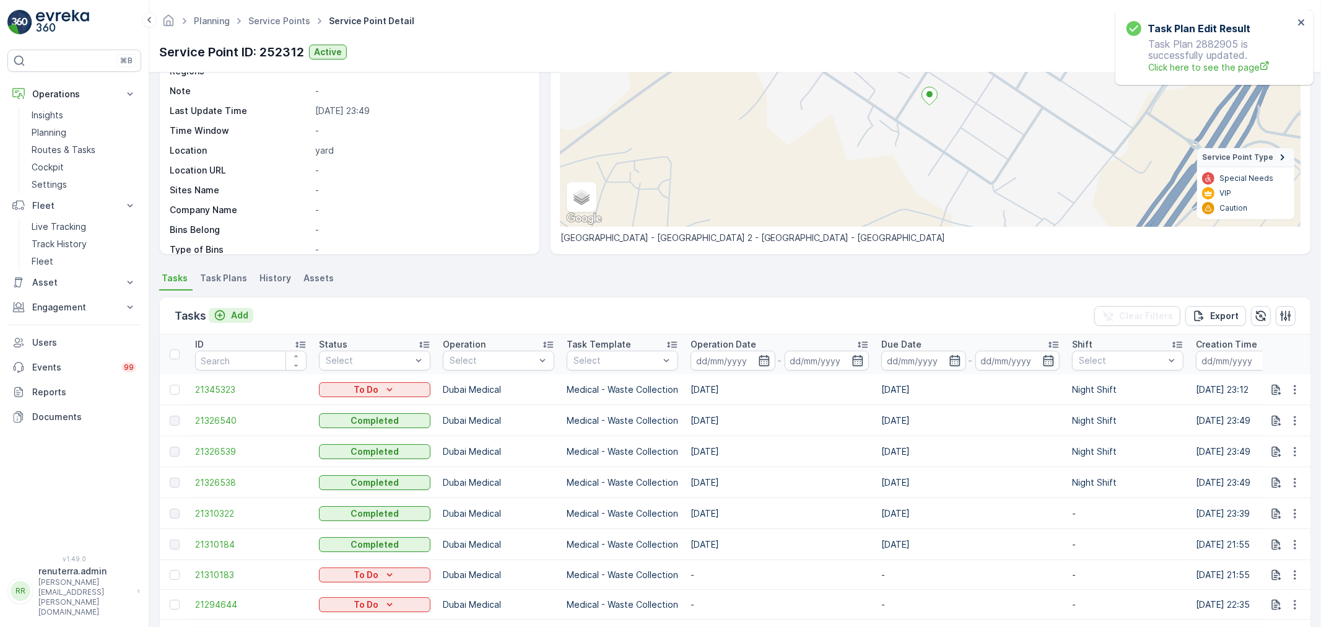
click at [242, 316] on p "Add" at bounding box center [239, 315] width 17 height 12
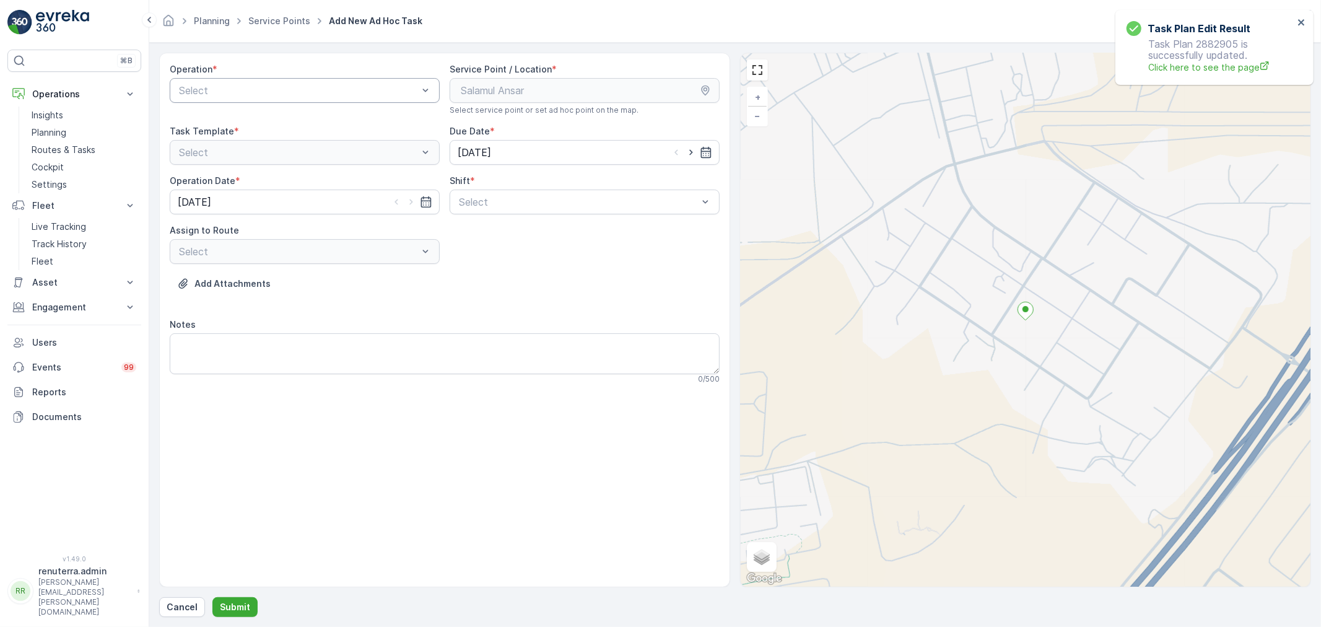
click at [261, 93] on div at bounding box center [299, 90] width 242 height 11
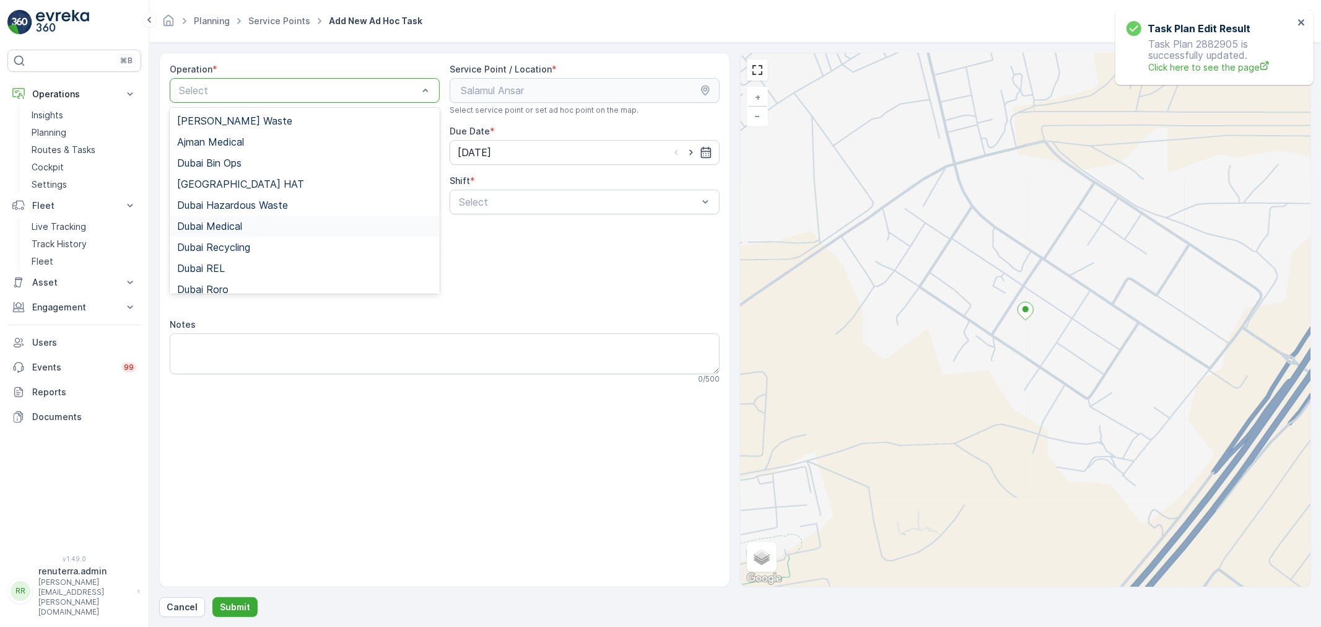
drag, startPoint x: 228, startPoint y: 230, endPoint x: 262, endPoint y: 228, distance: 34.1
click at [232, 228] on span "Dubai Medical" at bounding box center [209, 226] width 65 height 11
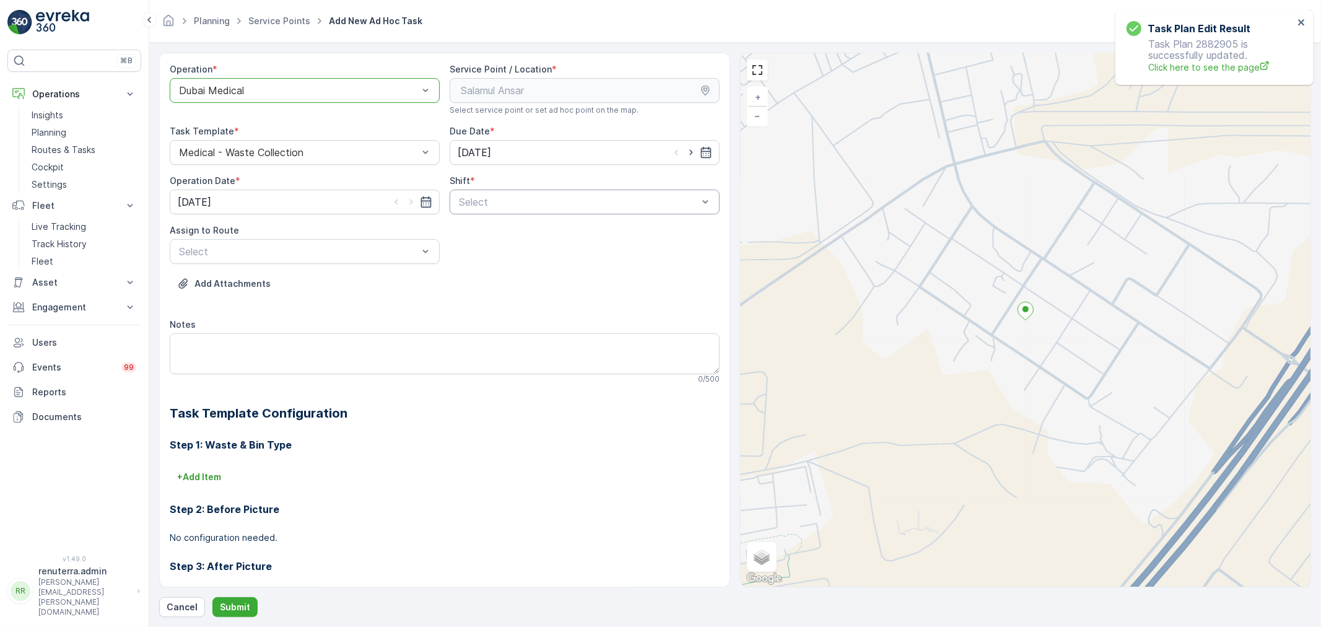
click at [574, 203] on div at bounding box center [579, 201] width 242 height 11
drag, startPoint x: 507, startPoint y: 251, endPoint x: 259, endPoint y: 259, distance: 247.9
click at [506, 251] on div "Night Shift" at bounding box center [584, 253] width 255 height 11
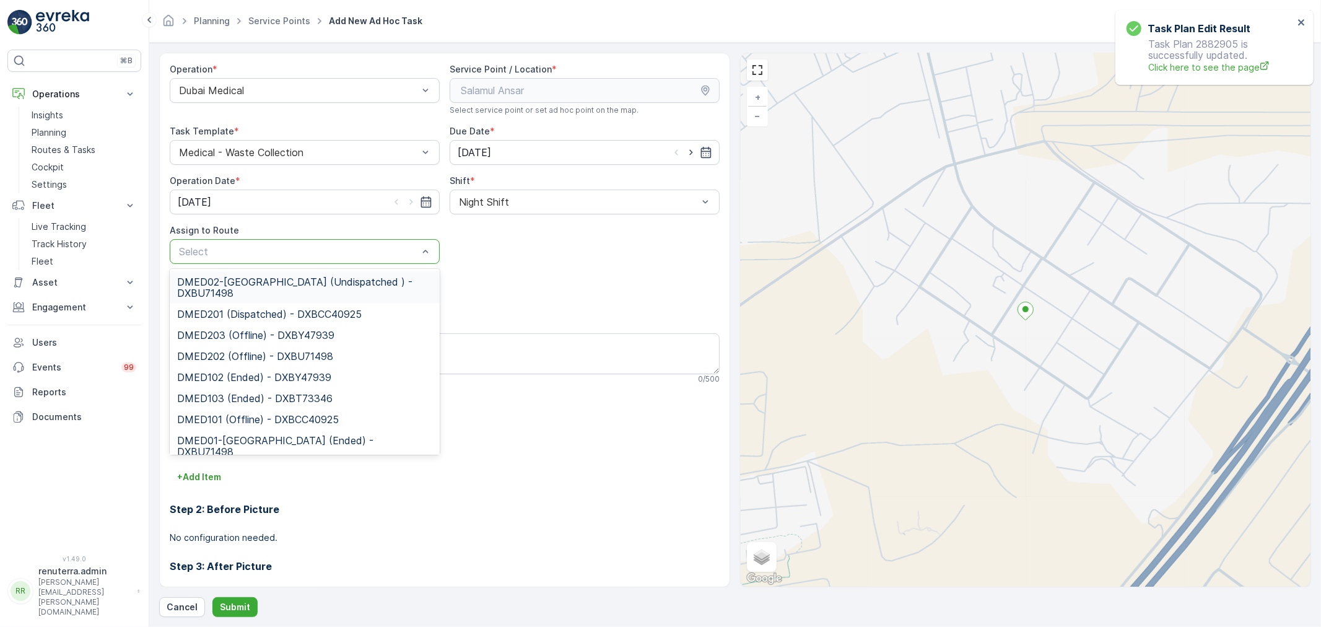
click at [253, 259] on div "Select" at bounding box center [305, 251] width 270 height 25
click at [254, 289] on span "DMED02-[GEOGRAPHIC_DATA] (Undispatched ) - DXBU71498" at bounding box center [304, 287] width 255 height 22
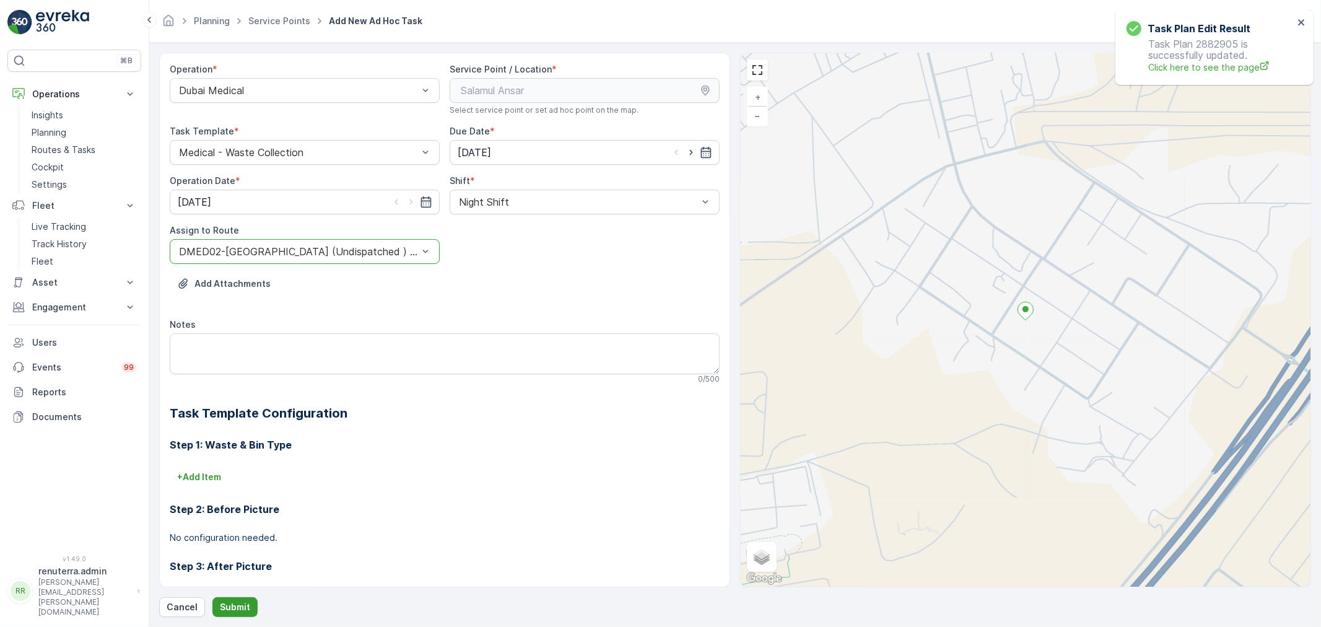
click at [236, 605] on p "Submit" at bounding box center [235, 607] width 30 height 12
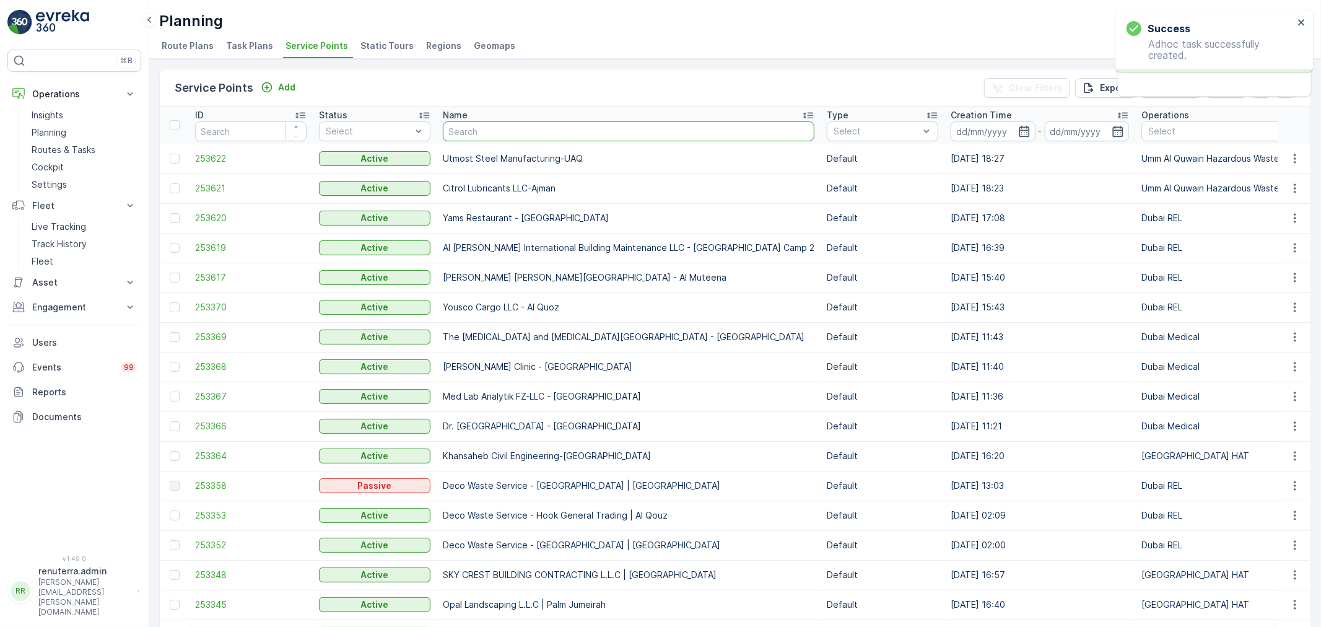
drag, startPoint x: 479, startPoint y: 133, endPoint x: 463, endPoint y: 94, distance: 41.6
click at [482, 131] on input "text" at bounding box center [629, 131] width 372 height 20
type input "salam"
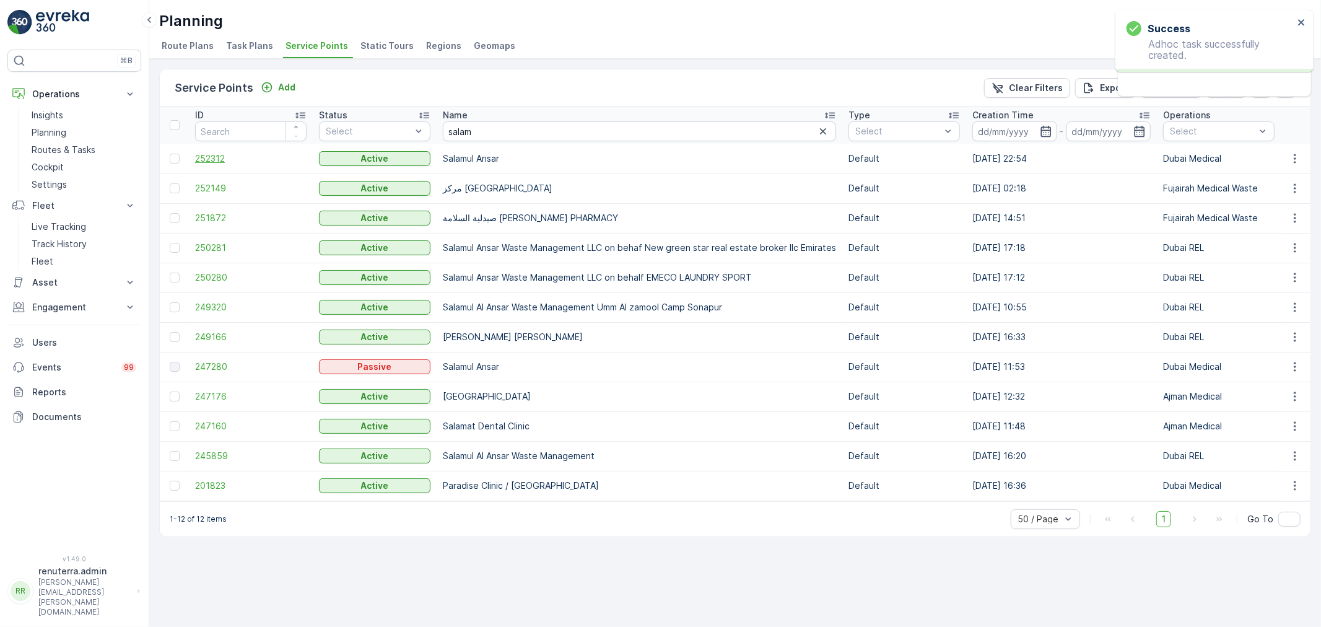
click at [224, 161] on span "252312" at bounding box center [251, 158] width 112 height 12
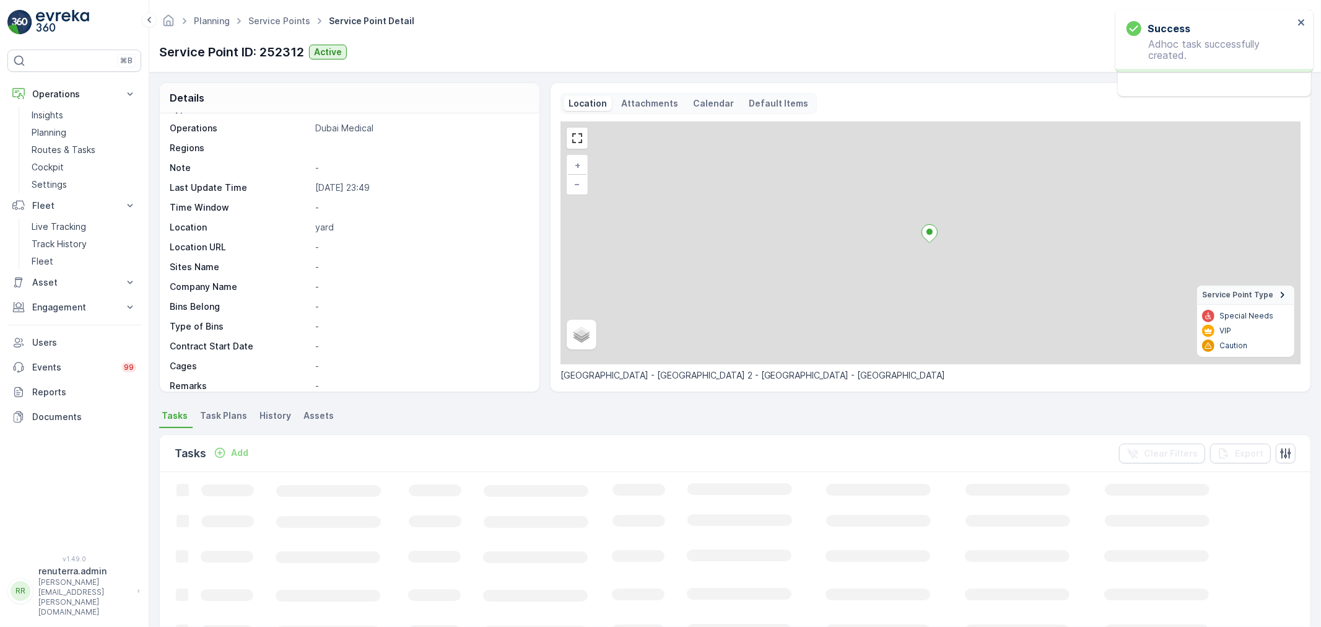
scroll to position [69, 0]
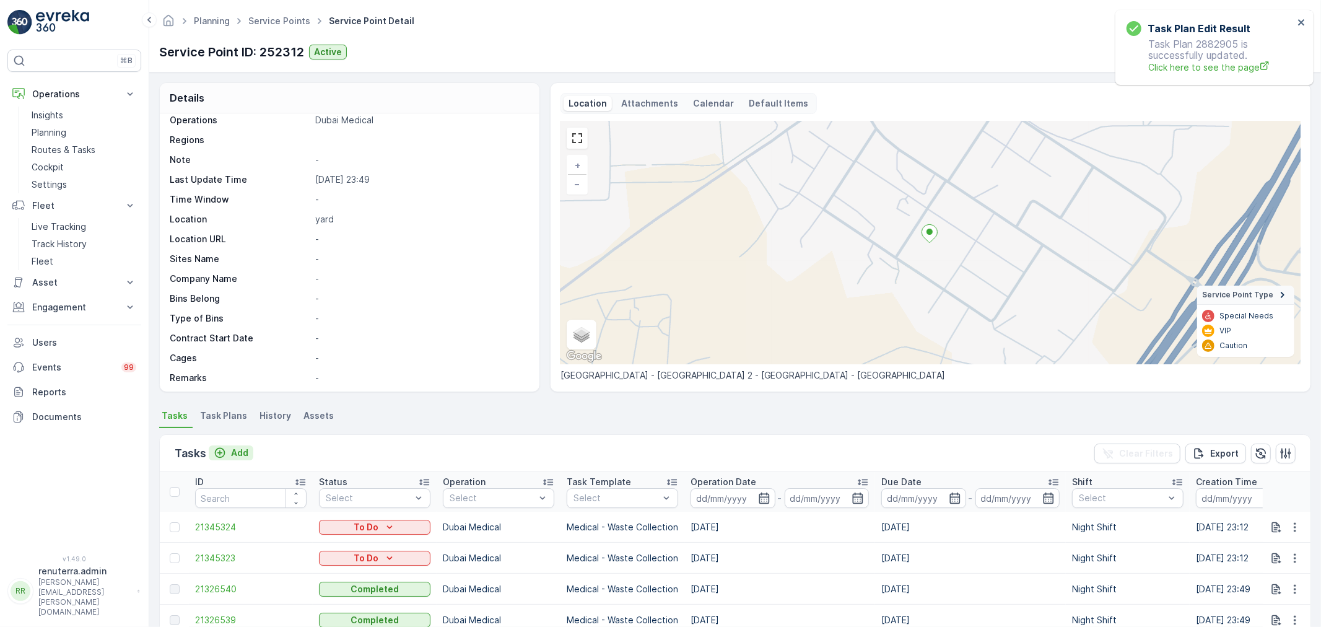
click at [238, 454] on p "Add" at bounding box center [239, 453] width 17 height 12
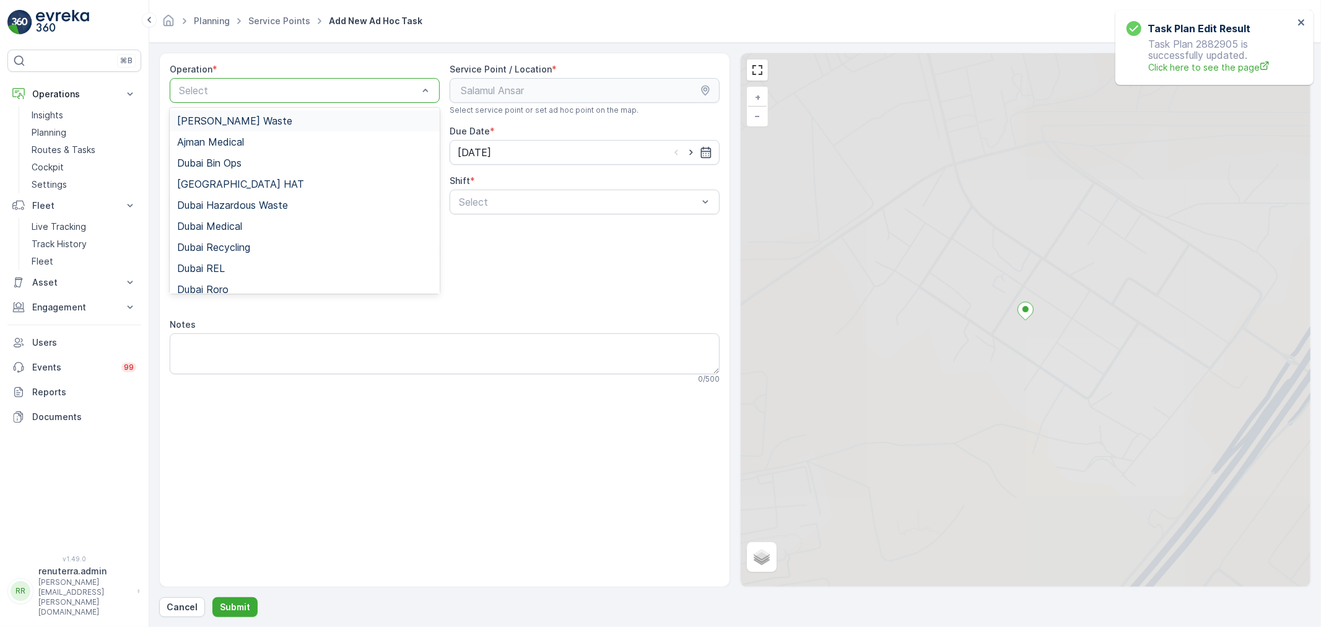
click at [250, 90] on div at bounding box center [299, 90] width 242 height 11
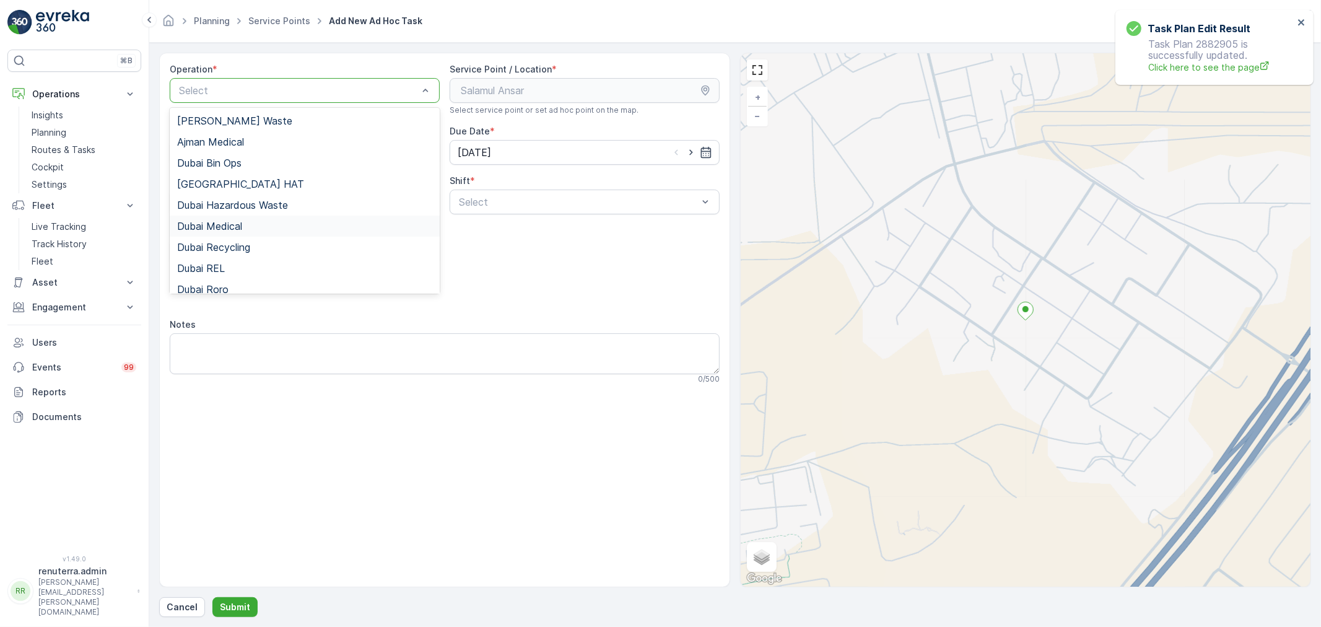
click at [245, 229] on div "Dubai Medical" at bounding box center [304, 226] width 255 height 11
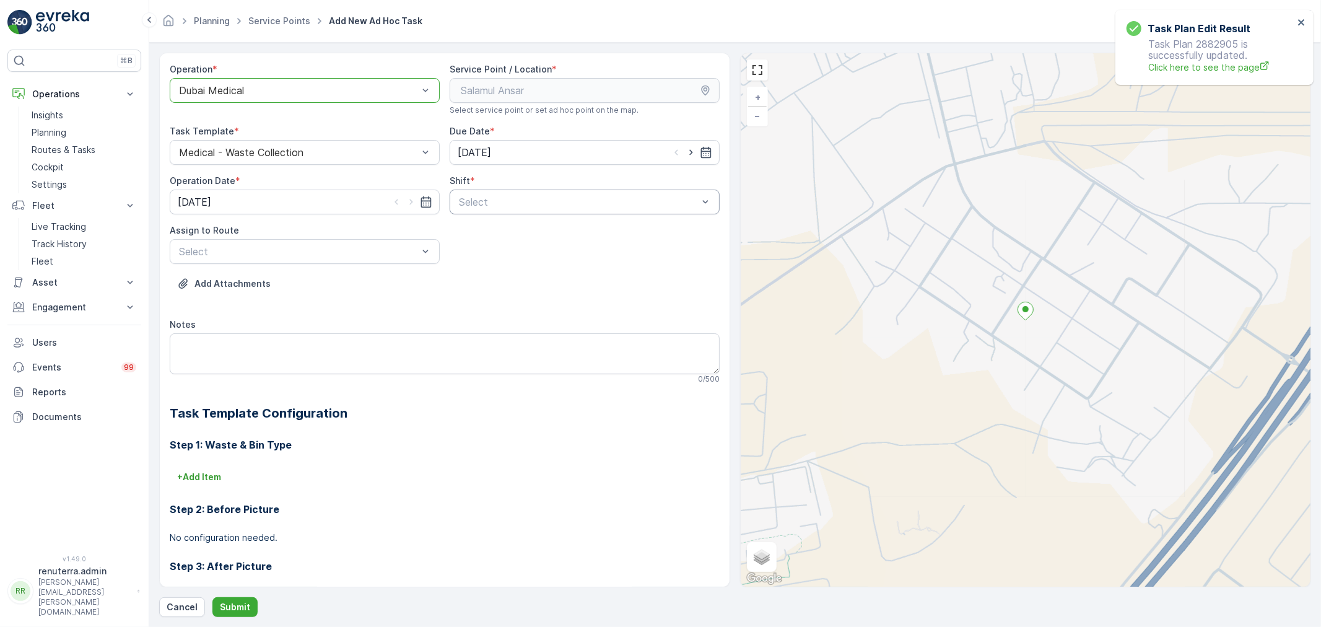
click at [458, 199] on input "text" at bounding box center [459, 201] width 3 height 11
click at [473, 255] on span "Night Shift" at bounding box center [482, 253] width 50 height 11
drag, startPoint x: 281, startPoint y: 248, endPoint x: 274, endPoint y: 262, distance: 15.0
click at [279, 249] on div at bounding box center [299, 251] width 242 height 11
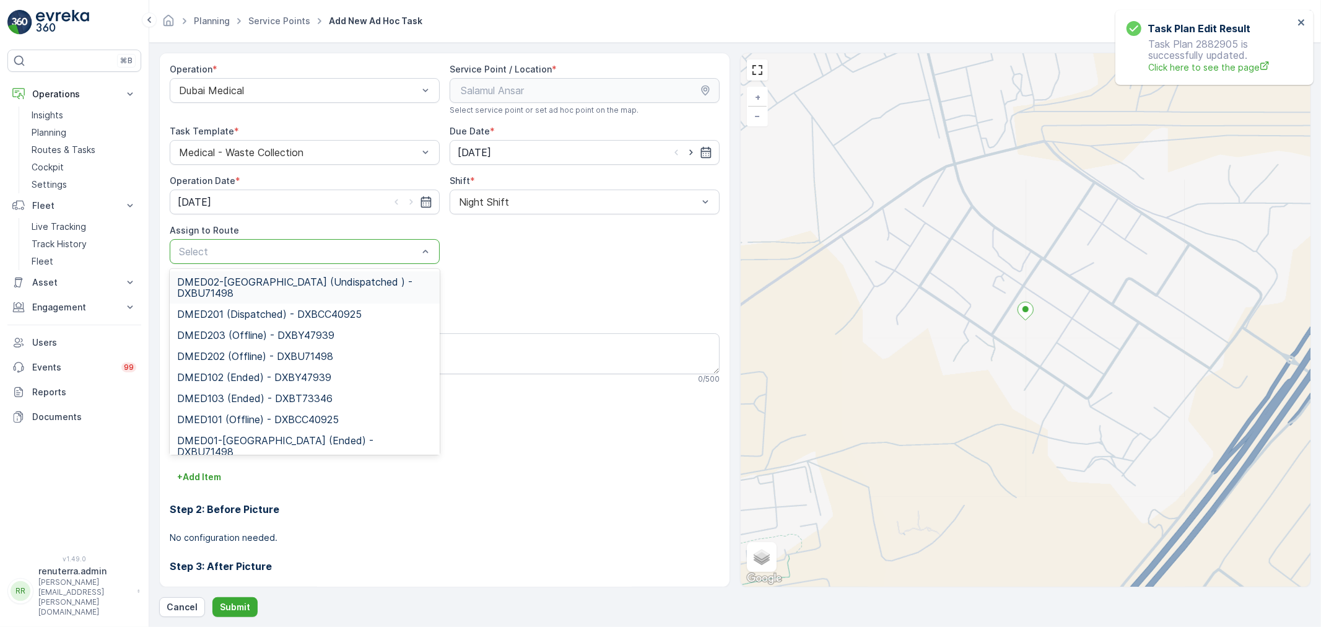
click at [250, 289] on span "DMED02-[GEOGRAPHIC_DATA] (Undispatched ) - DXBU71498" at bounding box center [304, 287] width 255 height 22
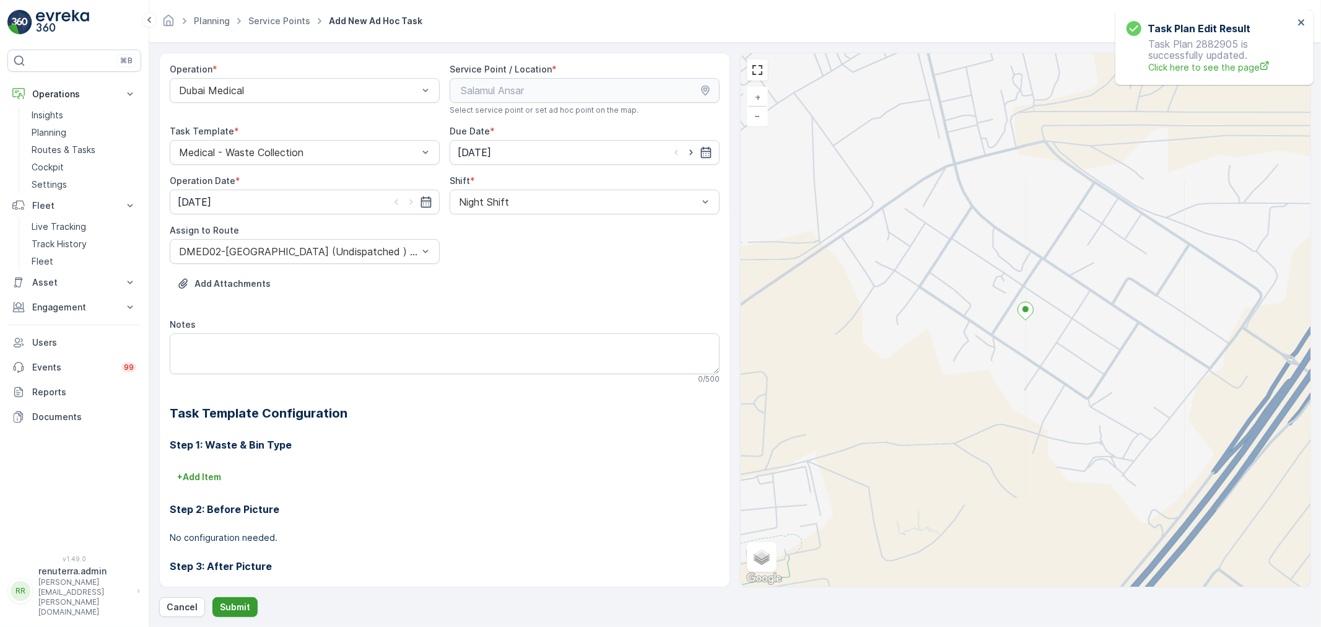
click at [225, 604] on p "Submit" at bounding box center [235, 607] width 30 height 12
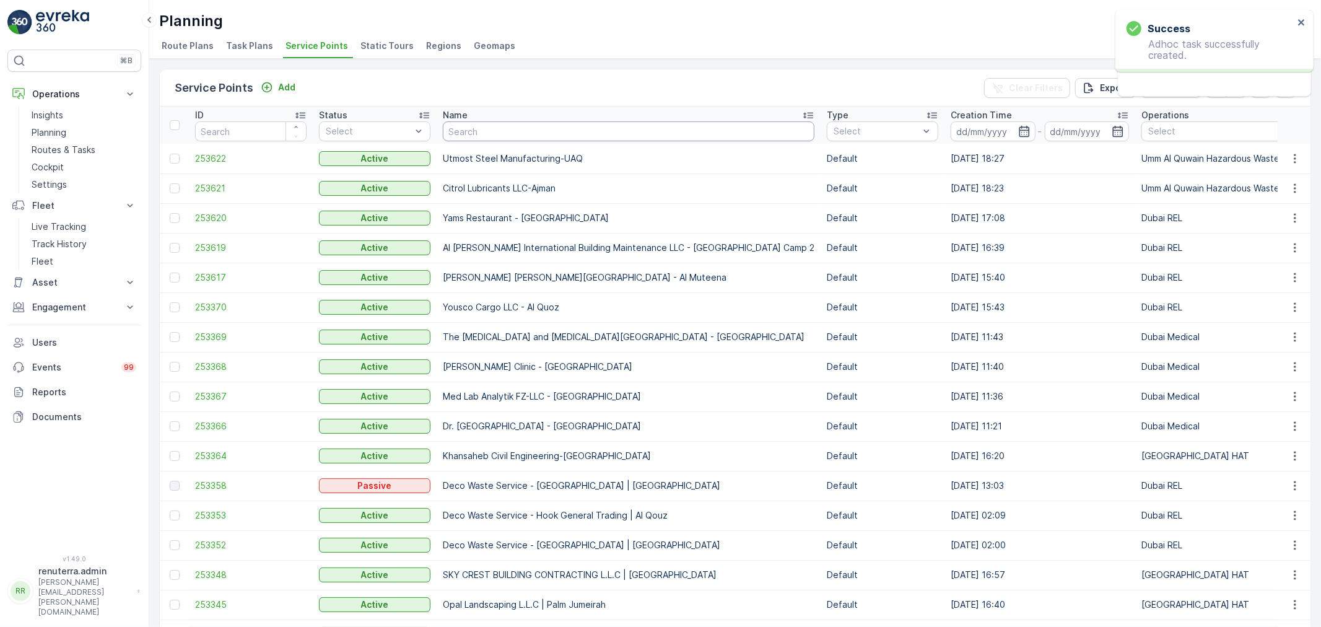
click at [522, 137] on input "text" at bounding box center [629, 131] width 372 height 20
type input "salam"
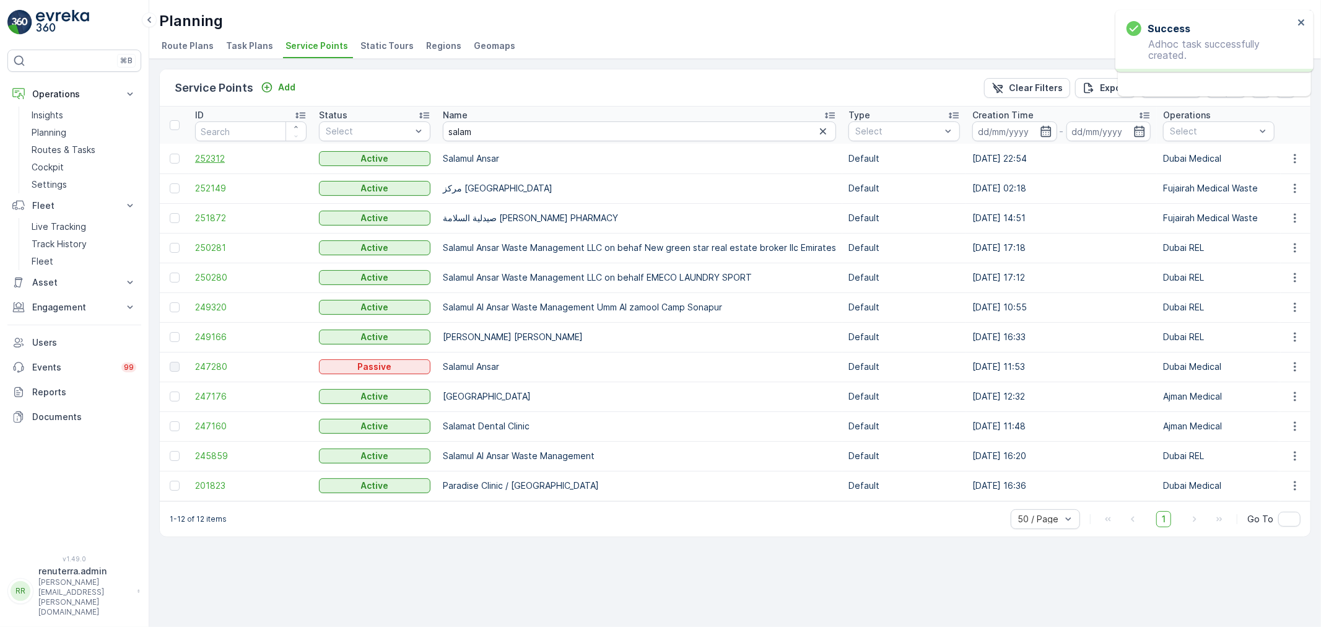
click at [219, 155] on span "252312" at bounding box center [251, 158] width 112 height 12
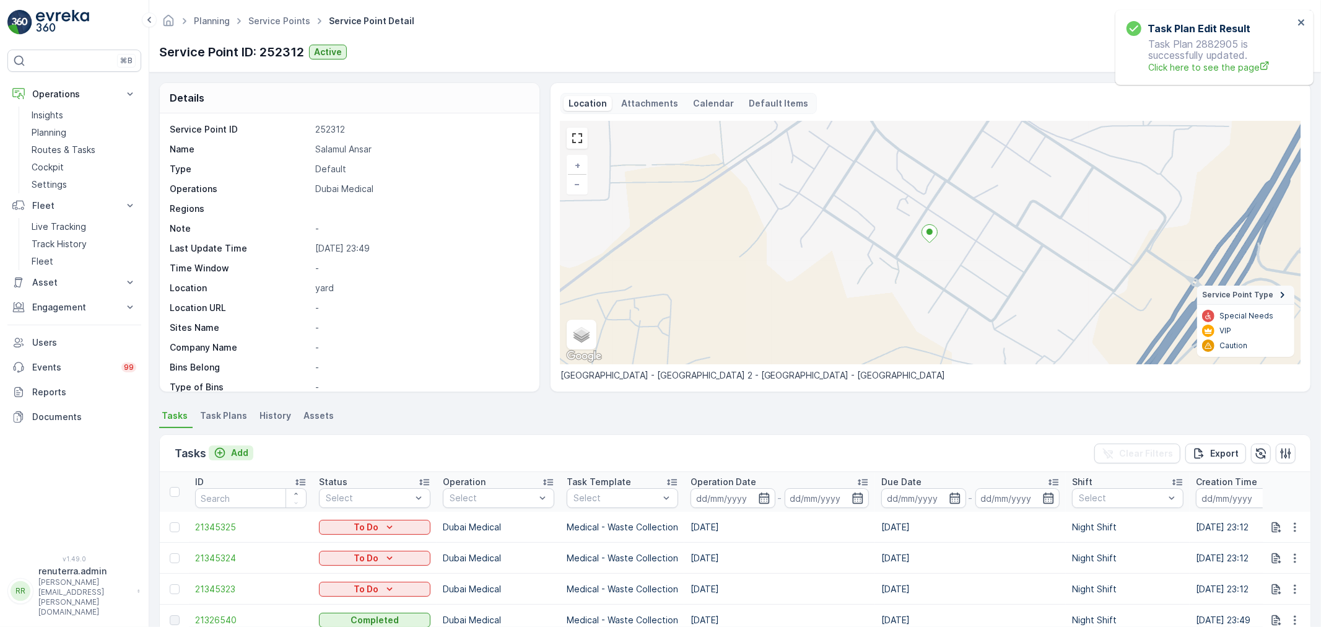
click at [237, 452] on p "Add" at bounding box center [239, 453] width 17 height 12
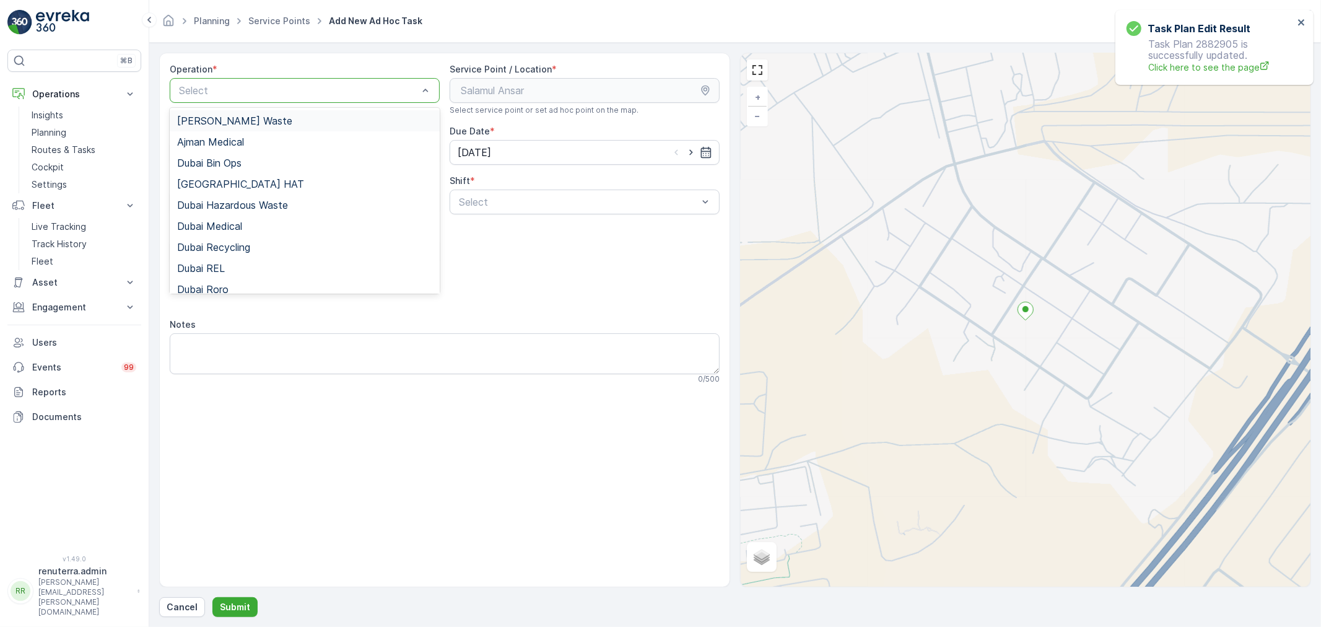
click at [271, 90] on div at bounding box center [299, 90] width 242 height 11
click at [251, 224] on div "Dubai Medical" at bounding box center [304, 226] width 255 height 11
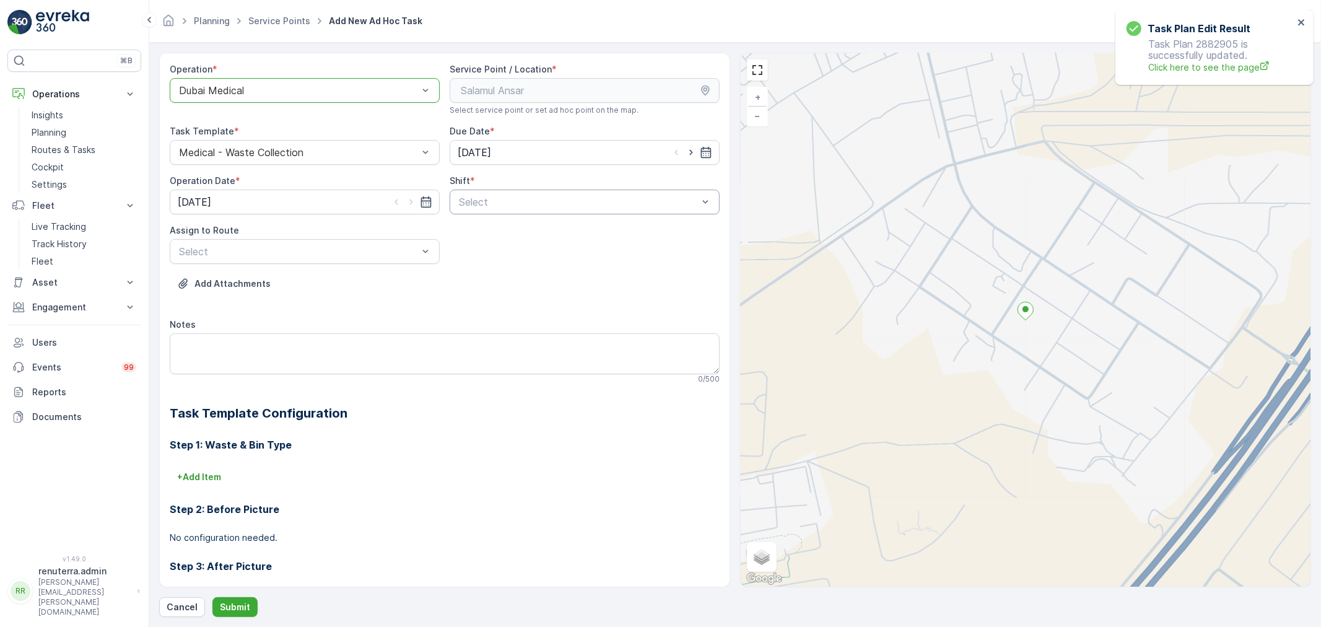
click at [560, 197] on div at bounding box center [579, 201] width 242 height 11
click at [470, 244] on div "Night Shift" at bounding box center [585, 253] width 270 height 21
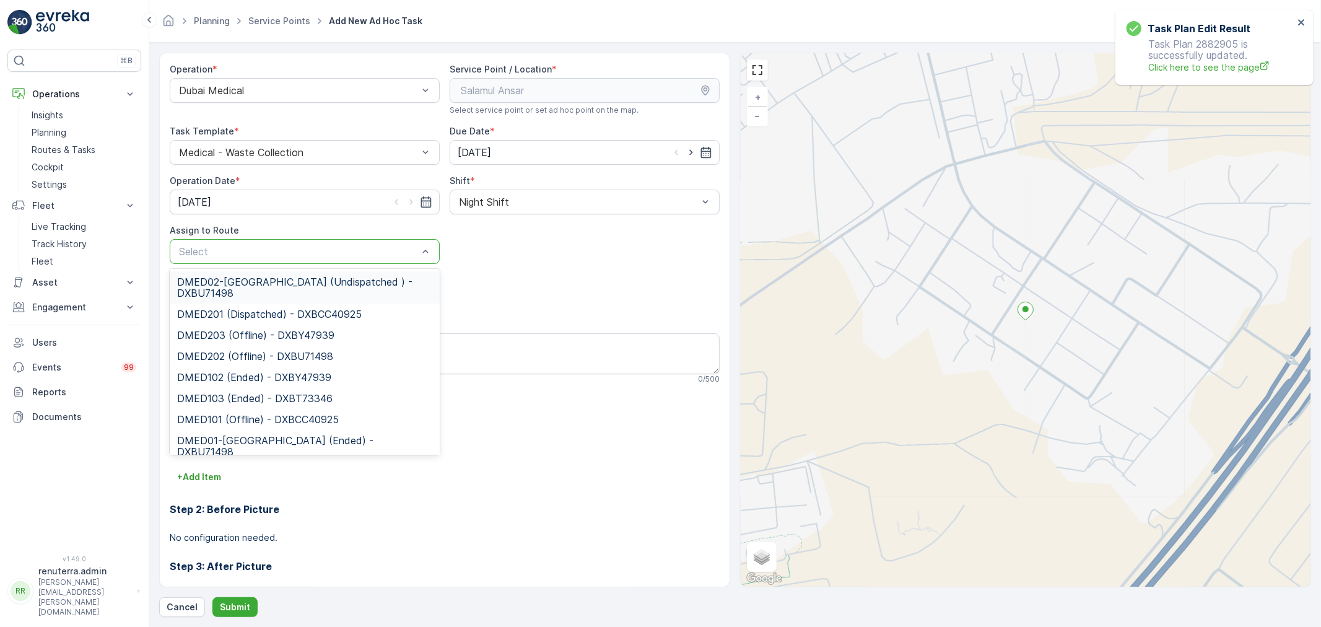
drag, startPoint x: 319, startPoint y: 243, endPoint x: 298, endPoint y: 274, distance: 38.0
click at [318, 253] on div "Select" at bounding box center [305, 251] width 270 height 25
click at [290, 274] on div "DMED02-[GEOGRAPHIC_DATA] (Undispatched ) - DXBU71498" at bounding box center [305, 287] width 270 height 32
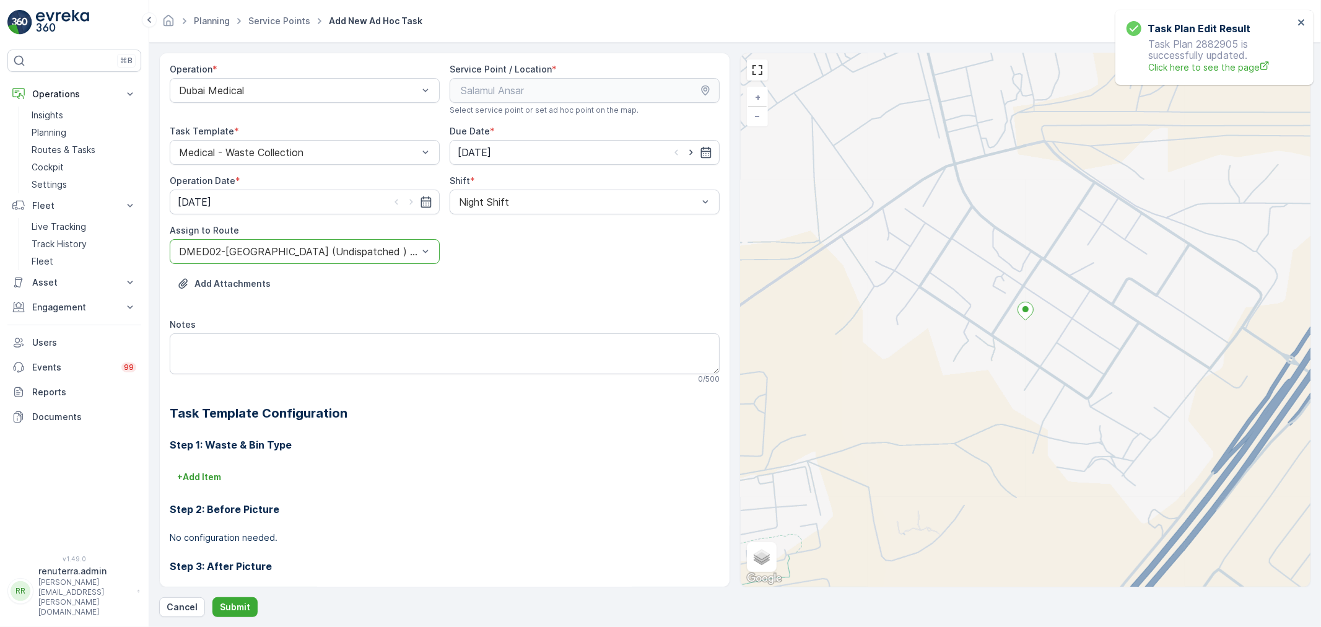
click at [286, 285] on div "Add Attachments" at bounding box center [445, 291] width 550 height 35
click at [232, 607] on p "Submit" at bounding box center [235, 607] width 30 height 12
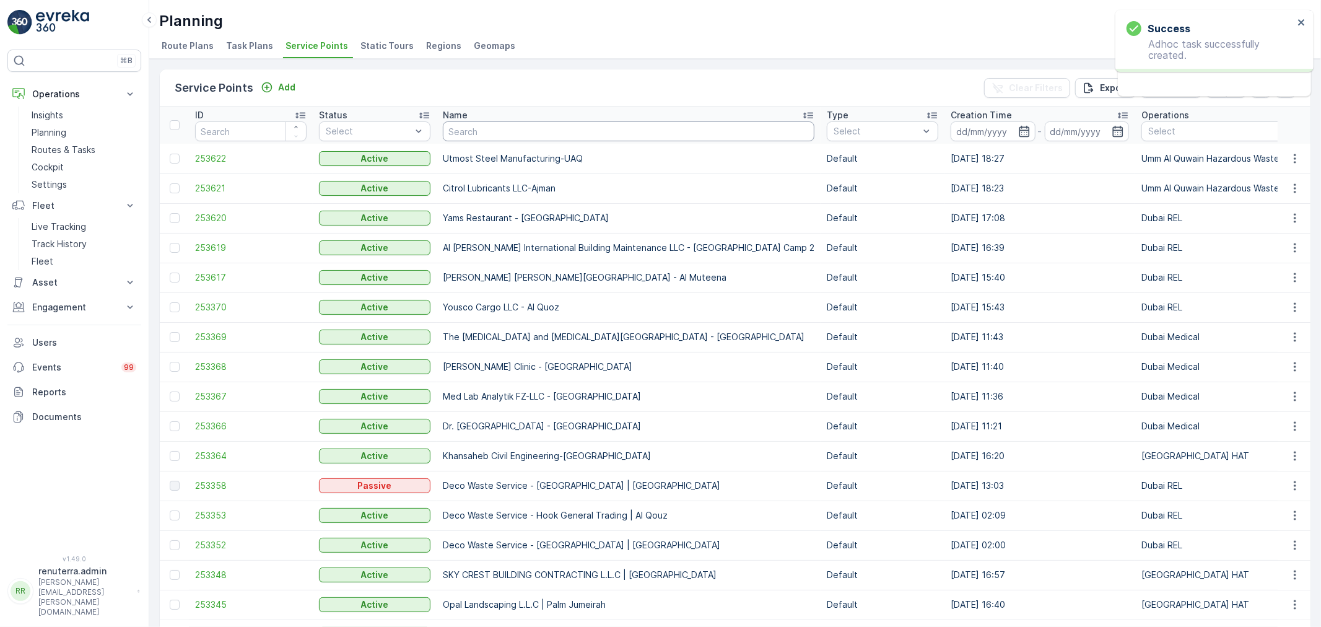
click at [506, 130] on input "text" at bounding box center [629, 131] width 372 height 20
type input "nep"
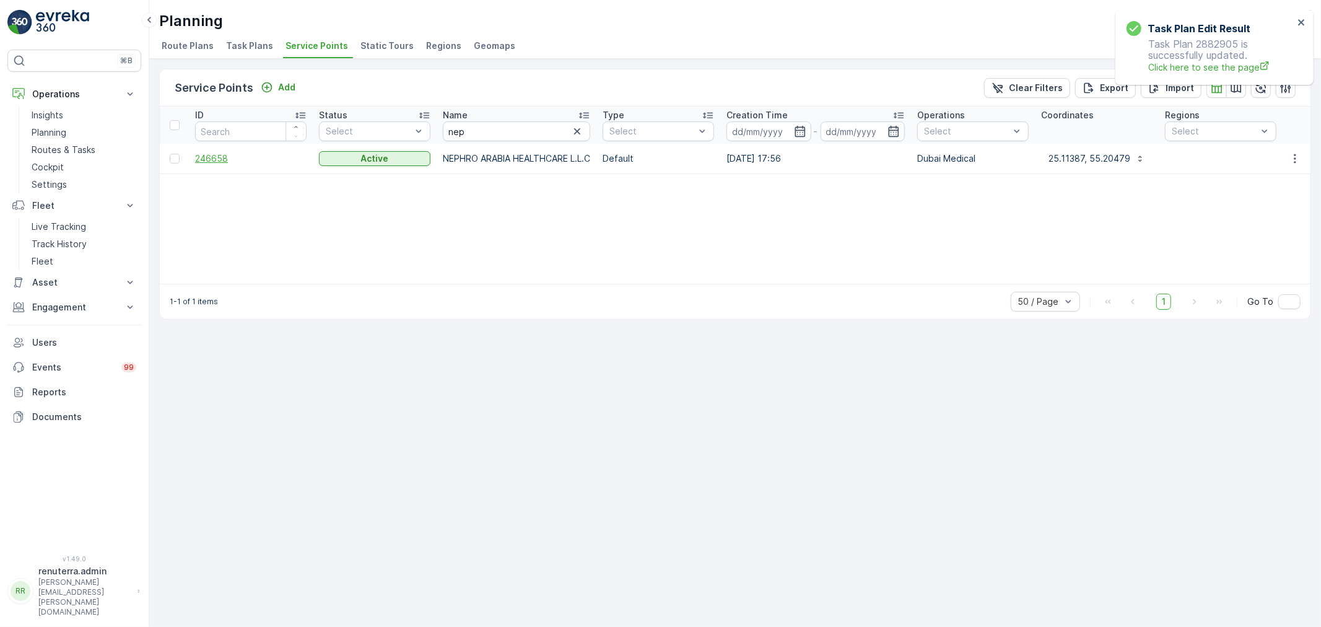
click at [225, 159] on span "246658" at bounding box center [251, 158] width 112 height 12
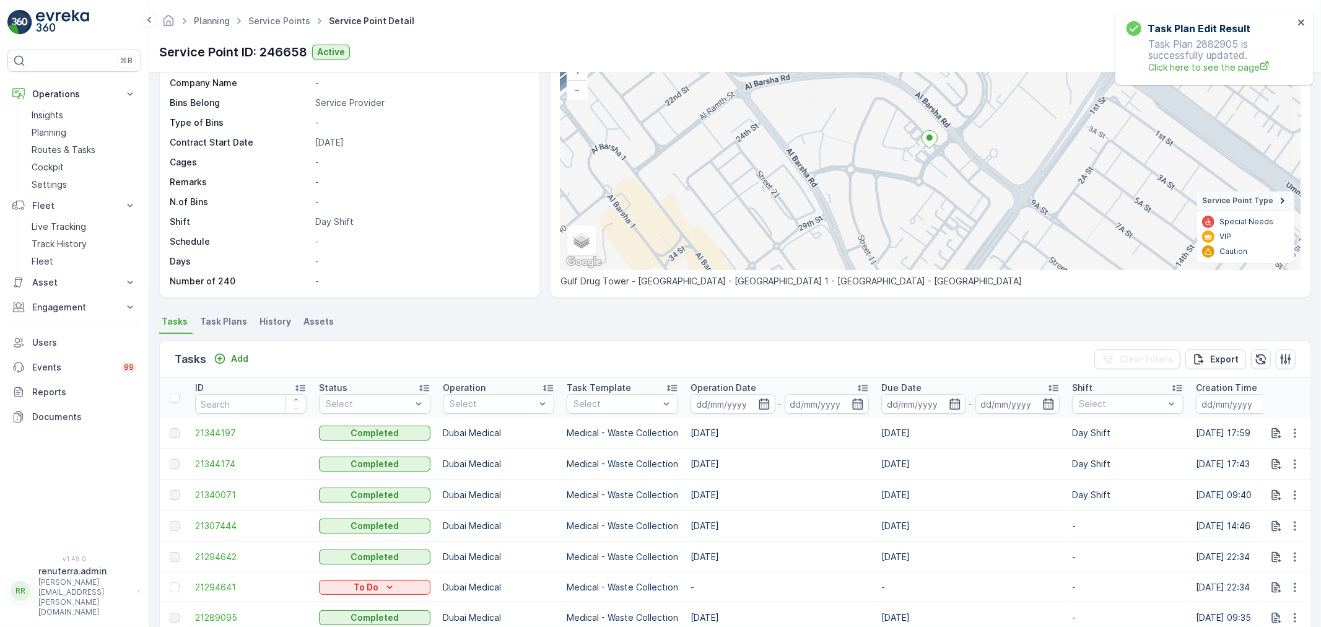
scroll to position [138, 0]
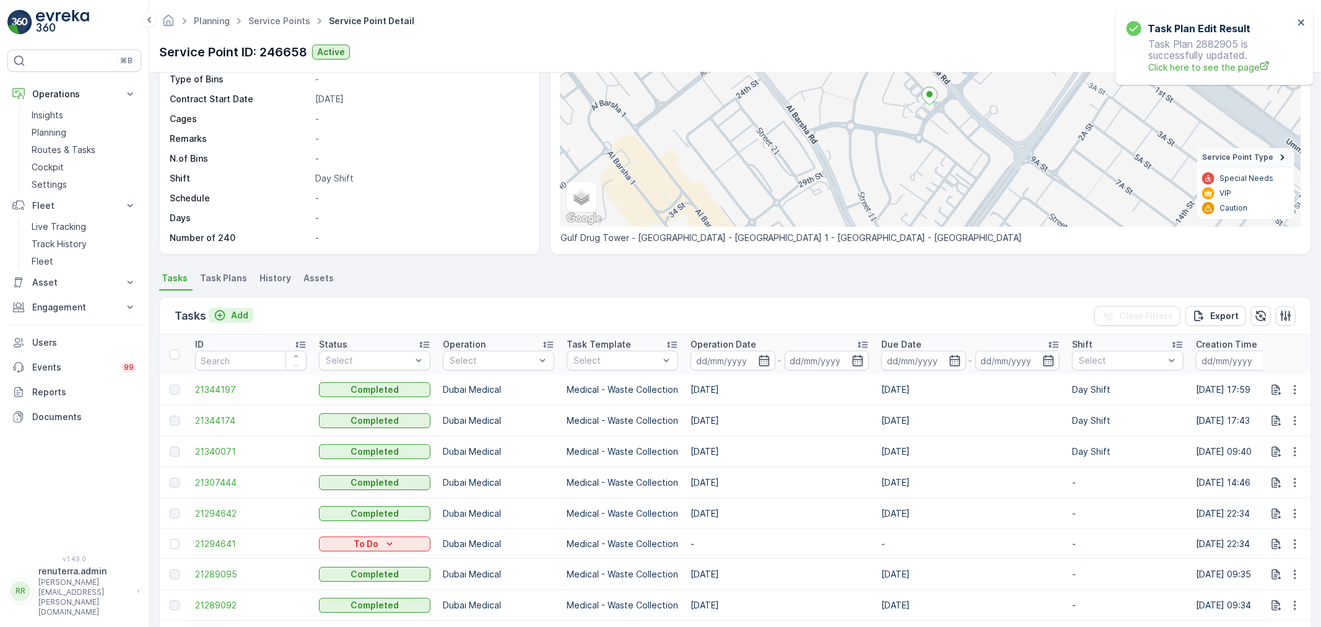
click at [239, 315] on p "Add" at bounding box center [239, 315] width 17 height 12
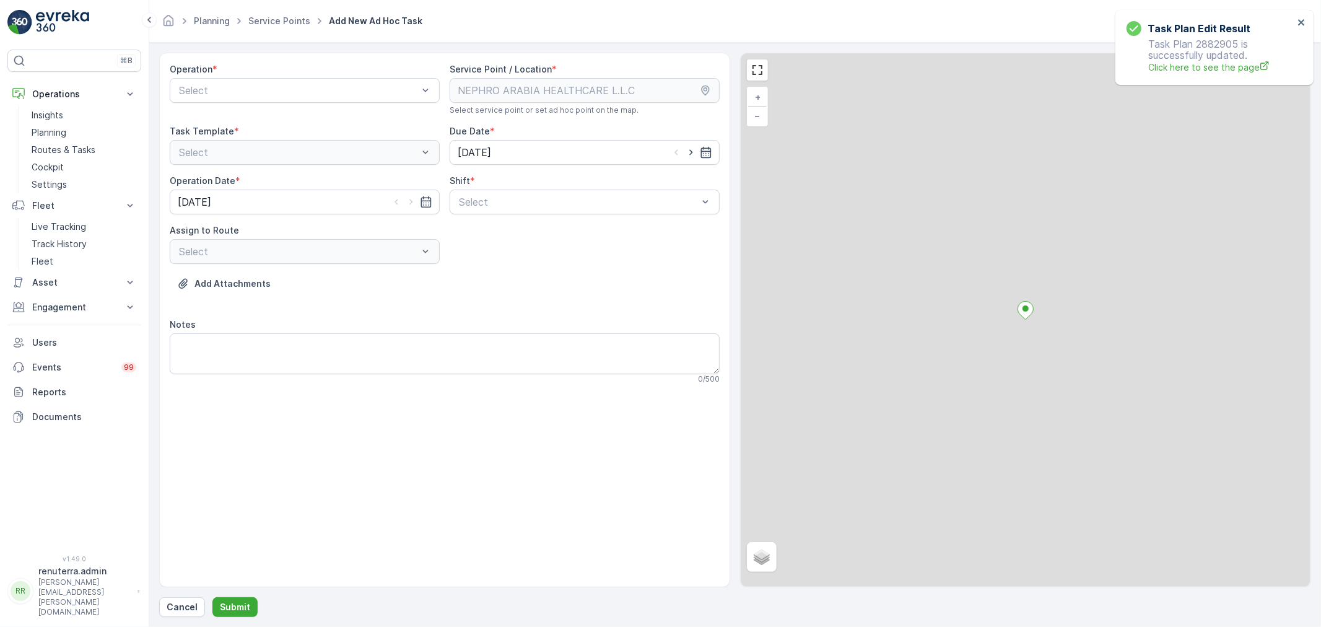
click at [246, 103] on div "Operation * Select" at bounding box center [305, 89] width 270 height 52
click at [247, 98] on div "Select" at bounding box center [305, 90] width 270 height 25
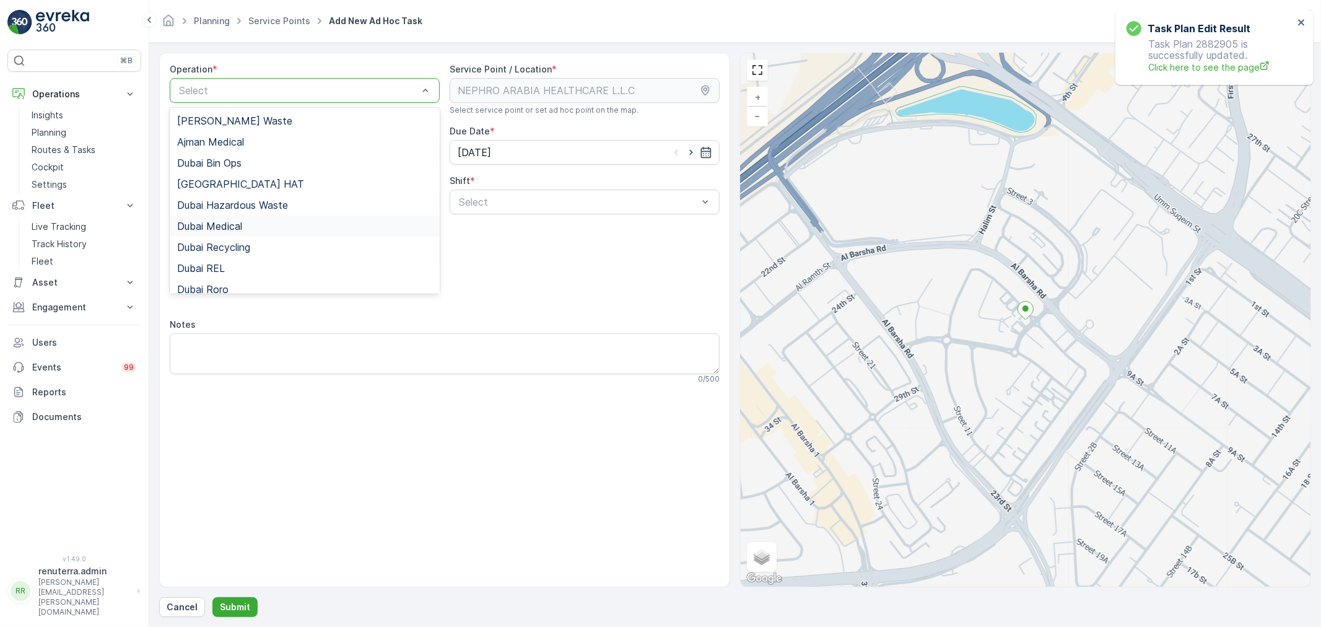
click at [254, 227] on div "Dubai Medical" at bounding box center [304, 226] width 255 height 11
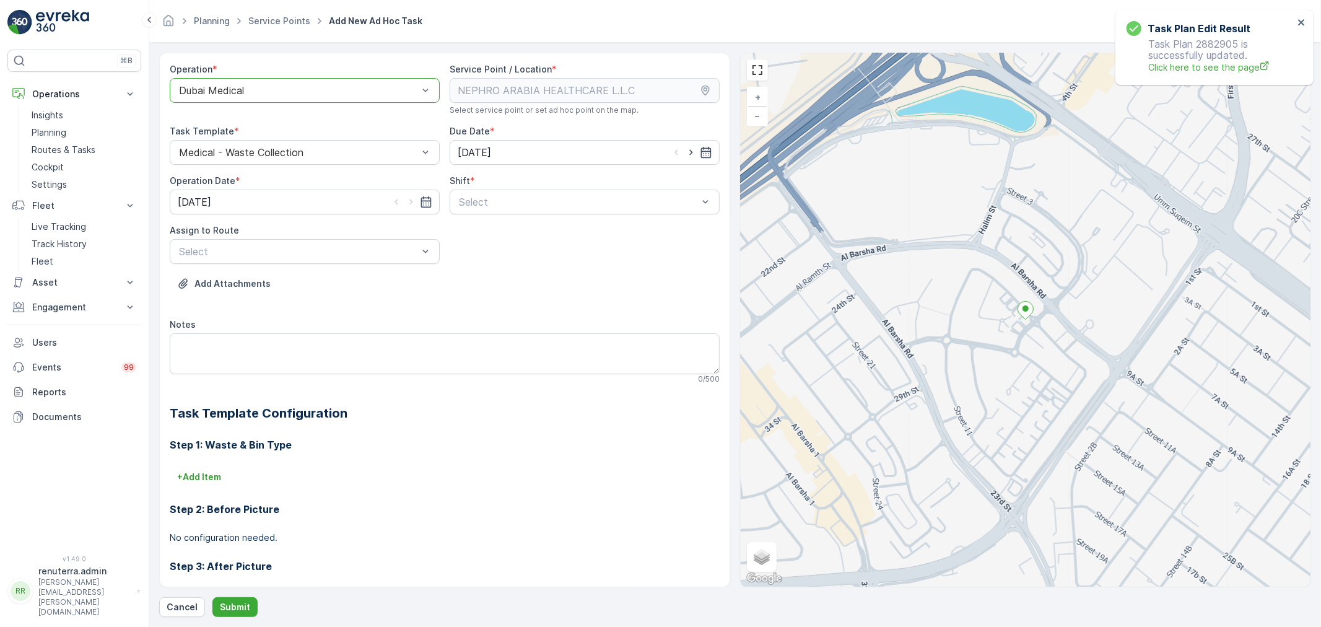
click at [567, 199] on div at bounding box center [579, 201] width 242 height 11
click at [499, 252] on span "Night Shift" at bounding box center [482, 253] width 50 height 11
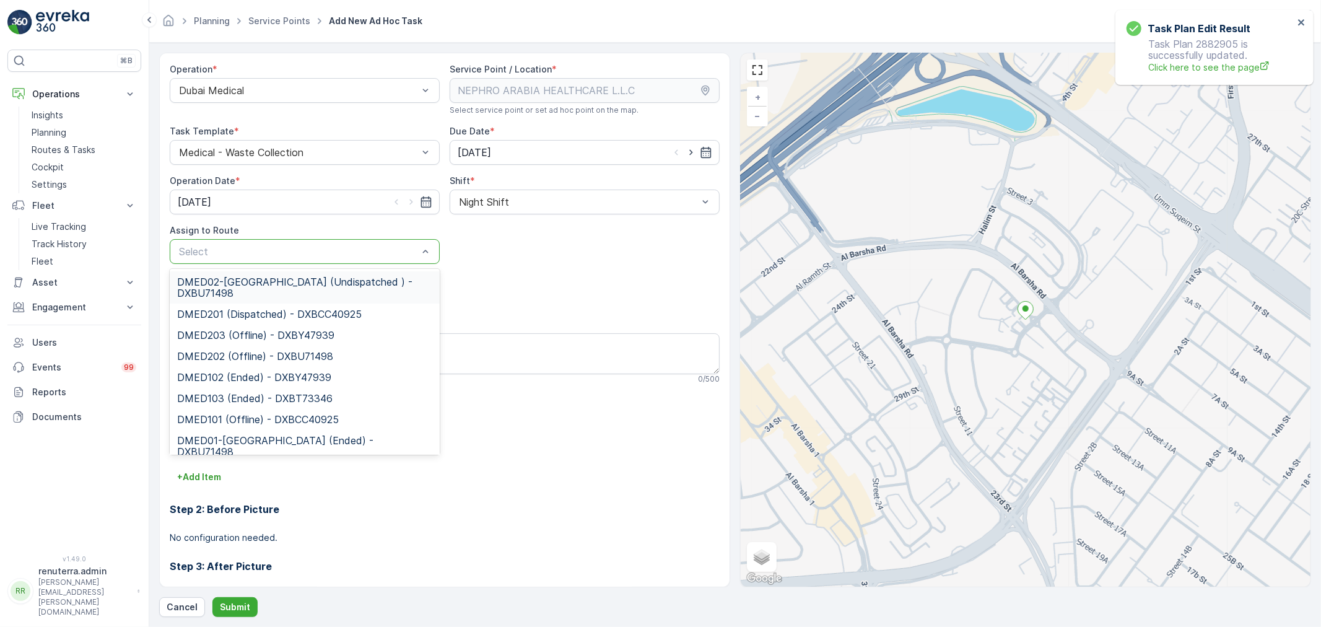
drag, startPoint x: 335, startPoint y: 256, endPoint x: 285, endPoint y: 285, distance: 57.2
click at [333, 256] on div at bounding box center [299, 251] width 242 height 11
click at [284, 285] on span "DMED02-[GEOGRAPHIC_DATA] (Undispatched ) - DXBU71498" at bounding box center [304, 287] width 255 height 22
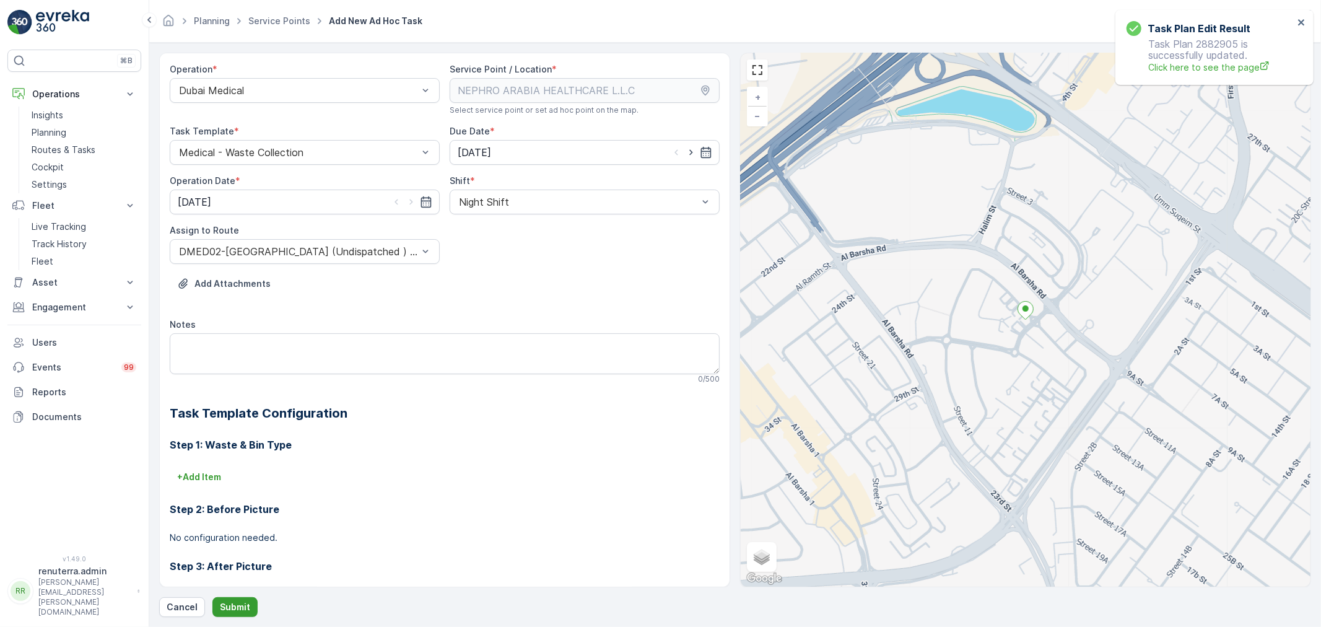
click at [234, 610] on p "Submit" at bounding box center [235, 607] width 30 height 12
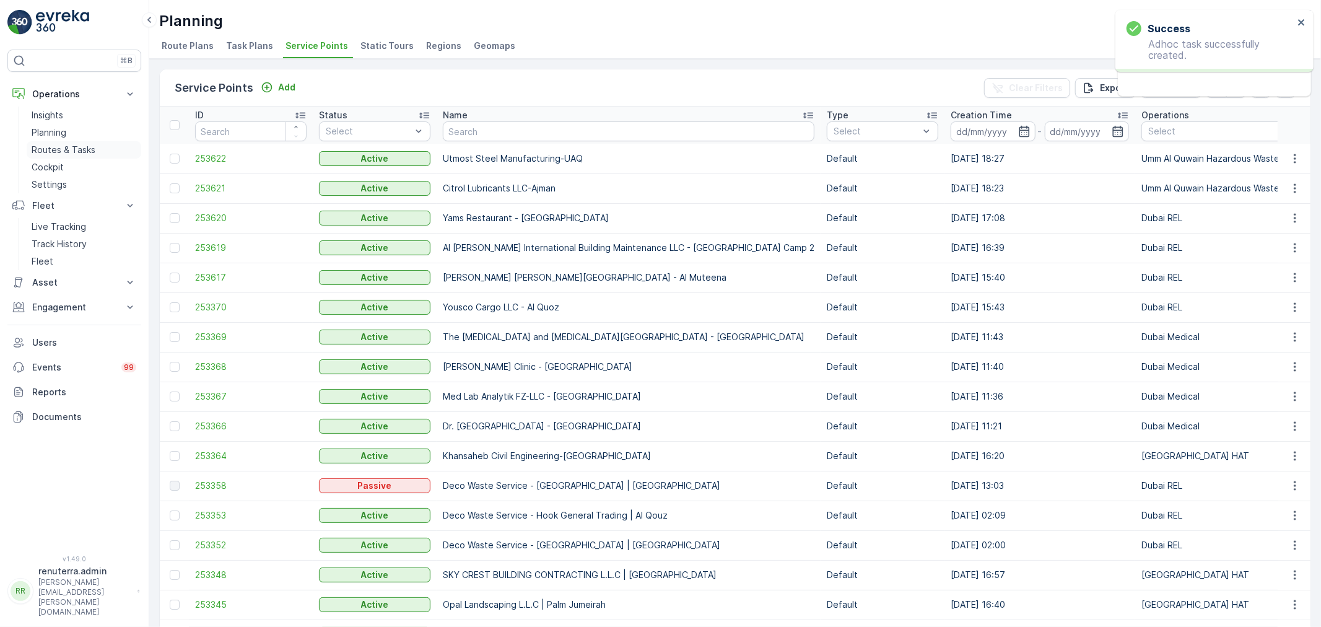
click at [81, 152] on p "Routes & Tasks" at bounding box center [64, 150] width 64 height 12
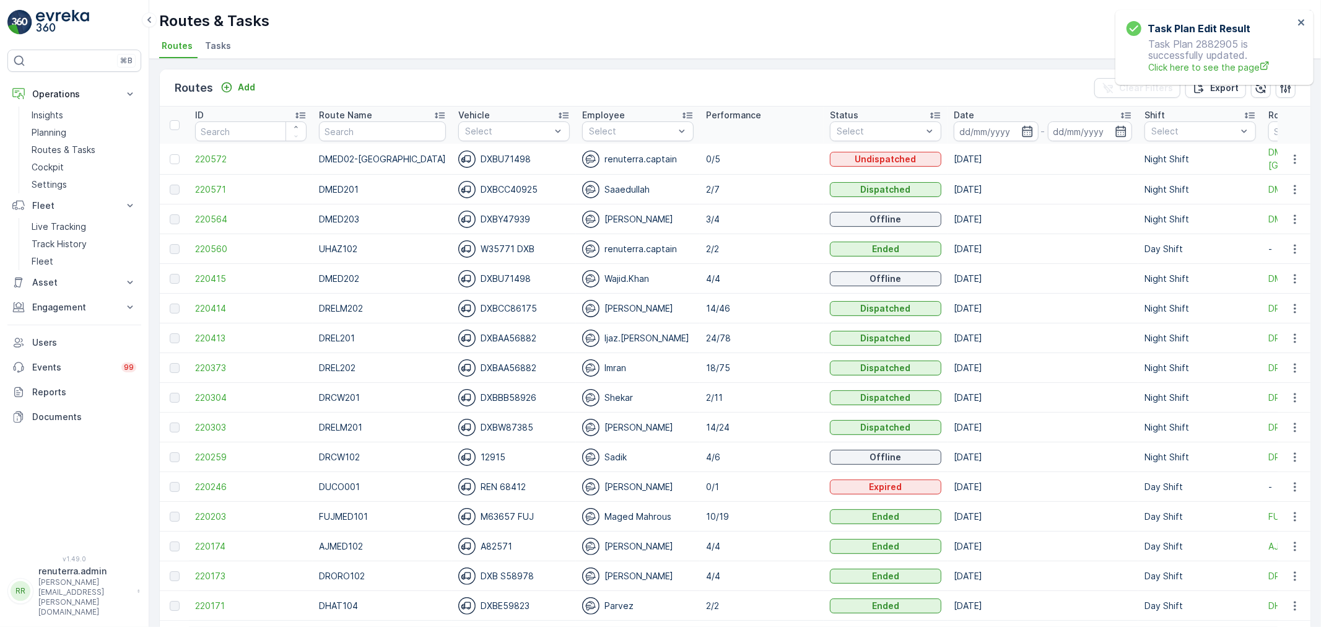
drag, startPoint x: 6, startPoint y: 183, endPoint x: 418, endPoint y: 74, distance: 425.4
click at [418, 74] on div "Routes Add Clear Filters Export" at bounding box center [735, 87] width 1151 height 37
click at [209, 393] on span "220304" at bounding box center [251, 397] width 112 height 12
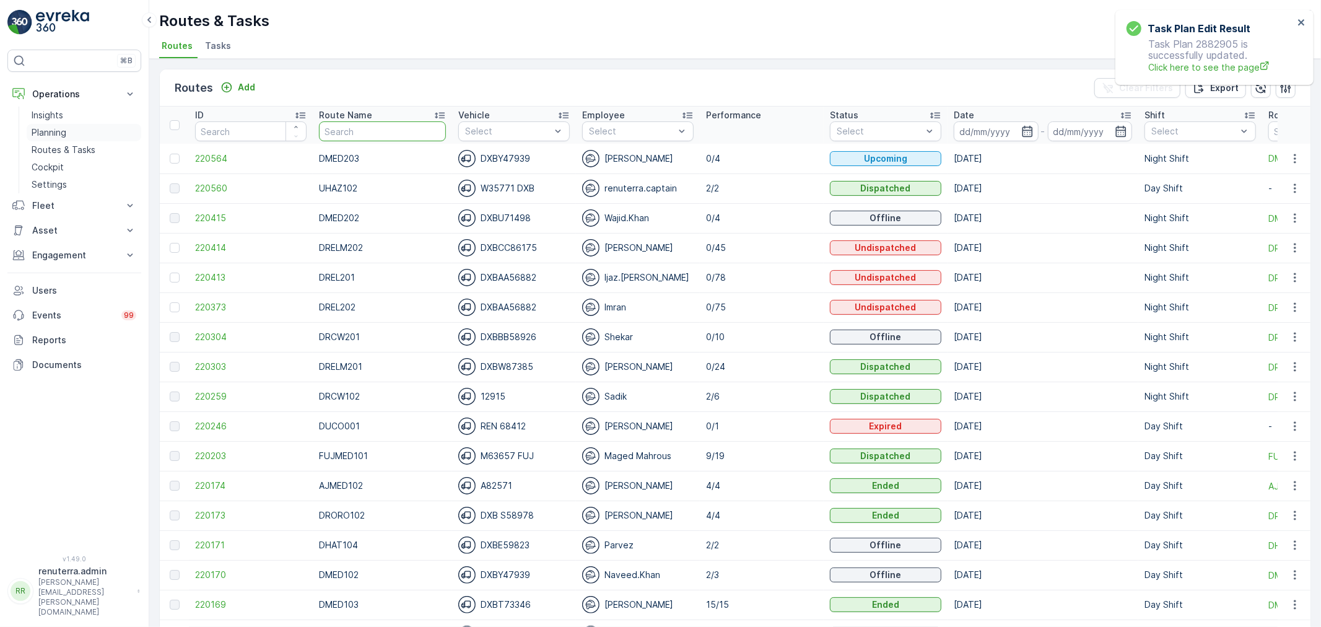
click at [56, 126] on p "Planning" at bounding box center [49, 132] width 35 height 12
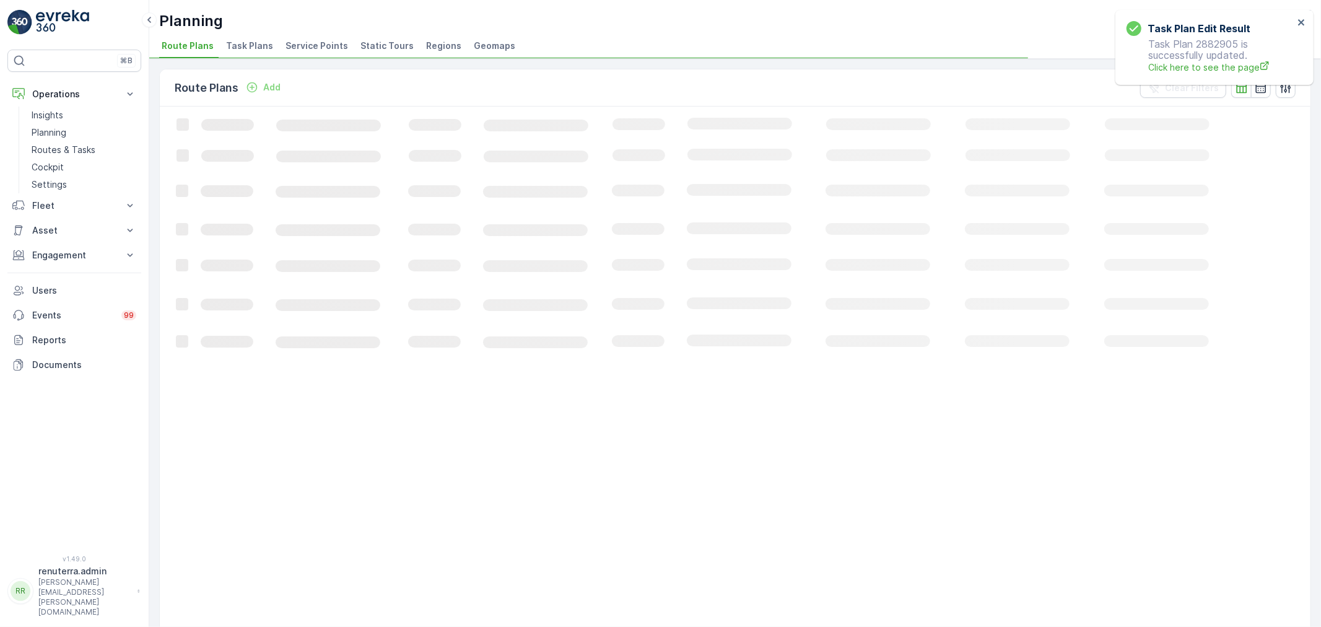
click at [332, 32] on div "Planning Renuterra ( +04:00 ) Route Plans Task Plans Service Points Static Tour…" at bounding box center [735, 29] width 1172 height 59
drag, startPoint x: 327, startPoint y: 40, endPoint x: 214, endPoint y: 20, distance: 115.0
click at [327, 40] on span "Service Points" at bounding box center [317, 46] width 63 height 12
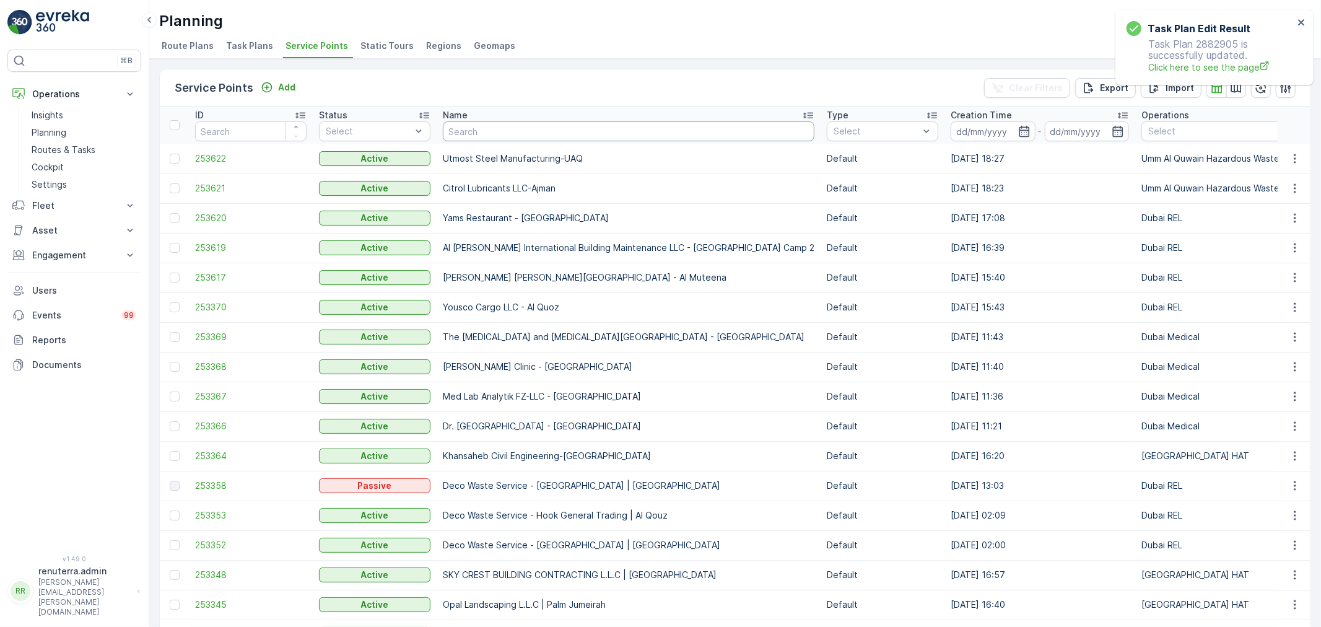
click at [494, 130] on input "text" at bounding box center [629, 131] width 372 height 20
paste input "Khalil ibrahim"
type input "Khalil ibrahim"
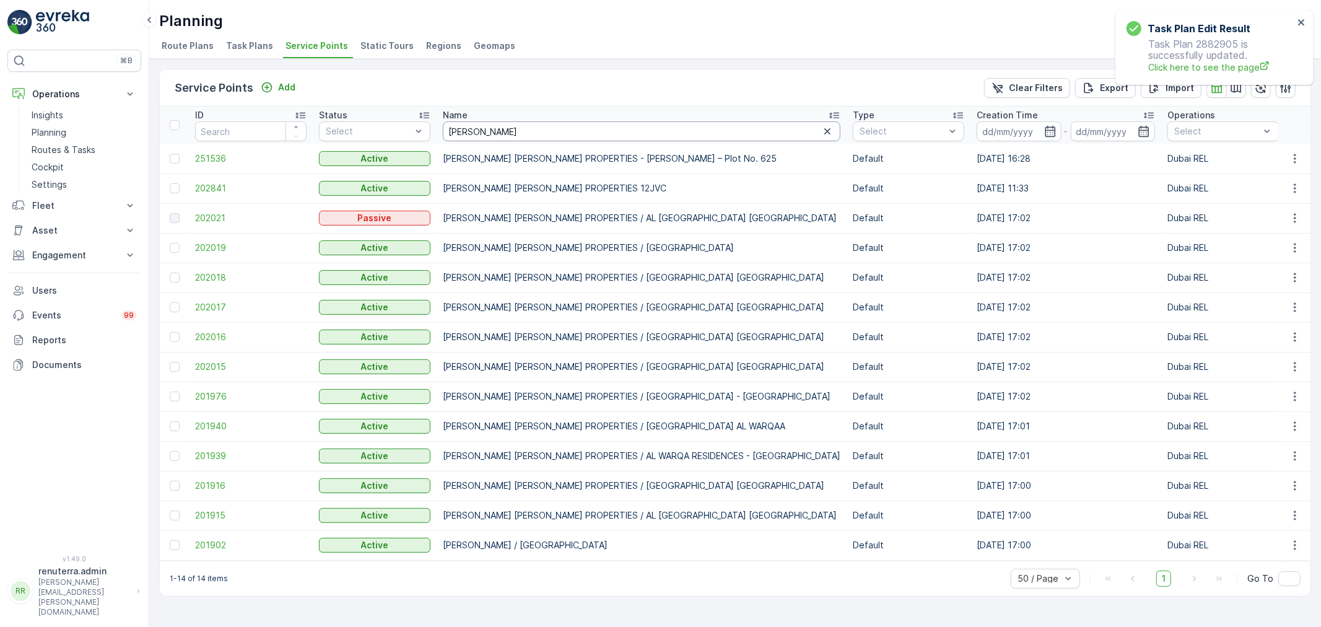
click at [533, 128] on input "Khalil ibrahim" at bounding box center [642, 131] width 398 height 20
drag, startPoint x: 191, startPoint y: 189, endPoint x: 199, endPoint y: 188, distance: 8.1
click at [192, 189] on td "202841" at bounding box center [251, 188] width 124 height 30
click at [213, 186] on span "202841" at bounding box center [251, 188] width 112 height 12
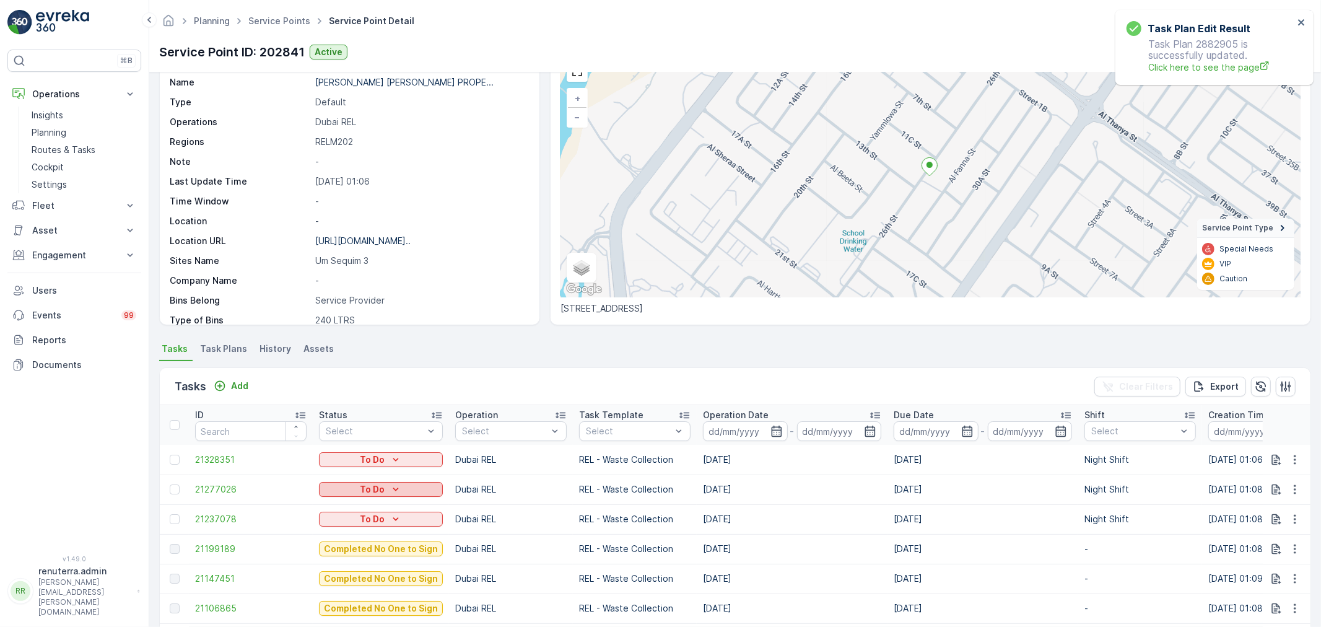
scroll to position [69, 0]
click at [206, 512] on span "21237078" at bounding box center [251, 517] width 112 height 12
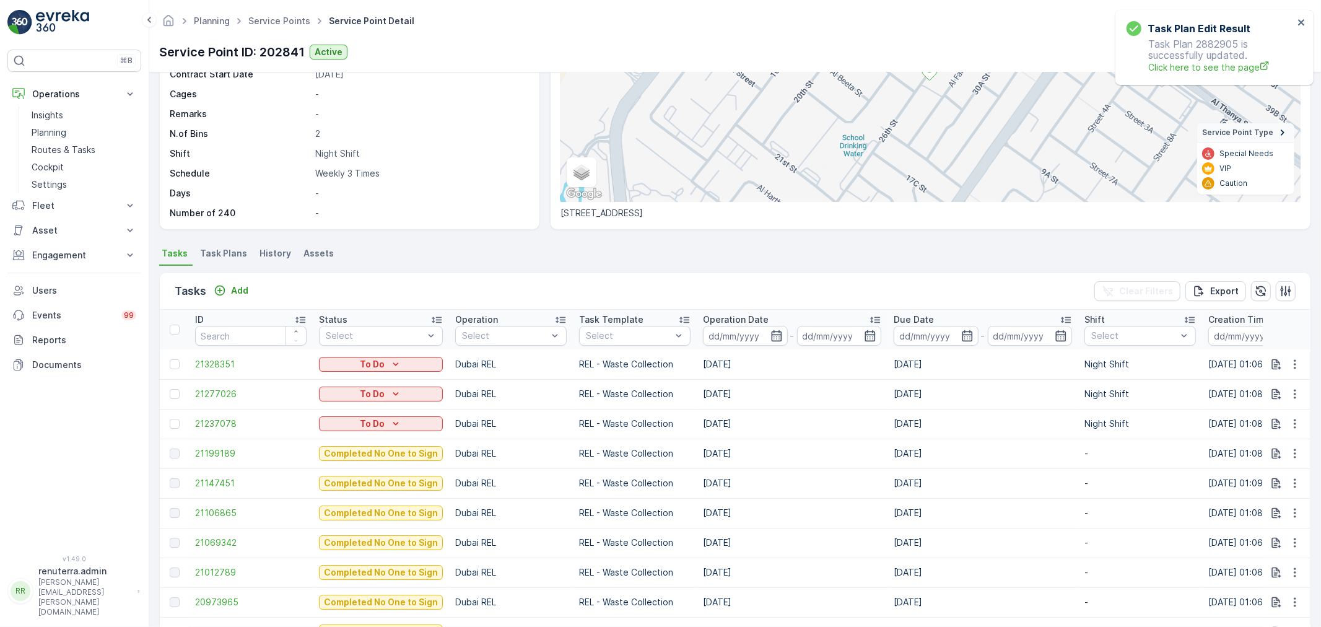
scroll to position [206, 0]
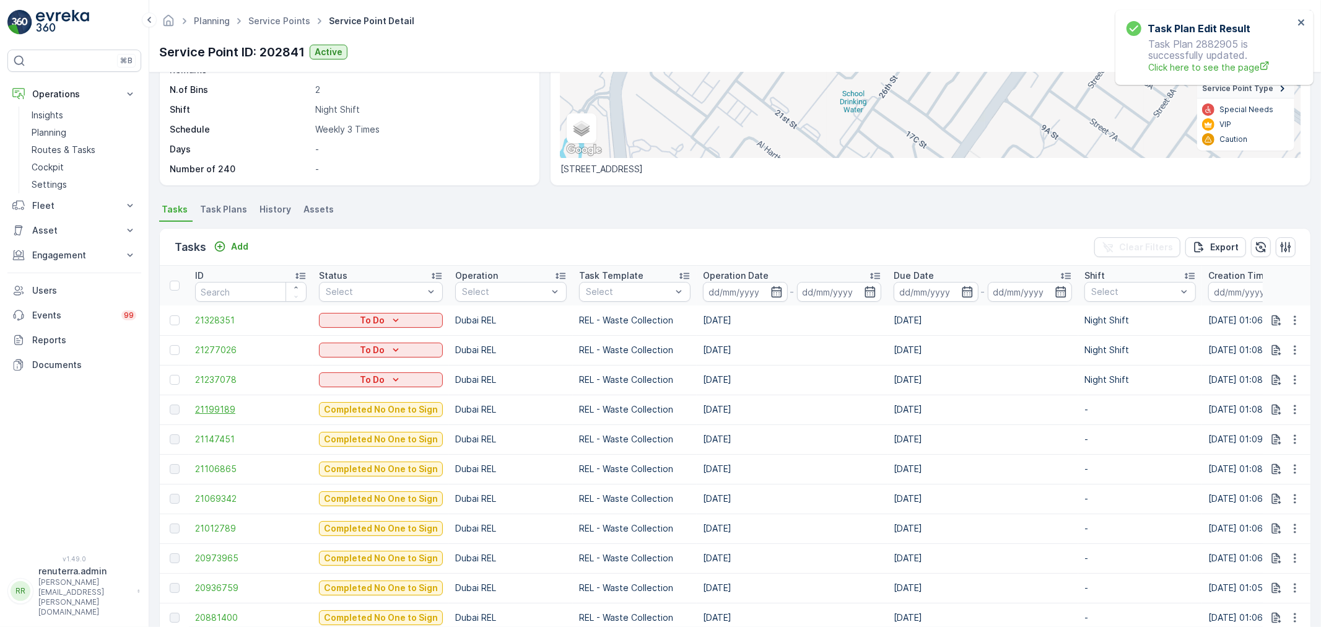
click at [231, 405] on span "21199189" at bounding box center [251, 409] width 112 height 12
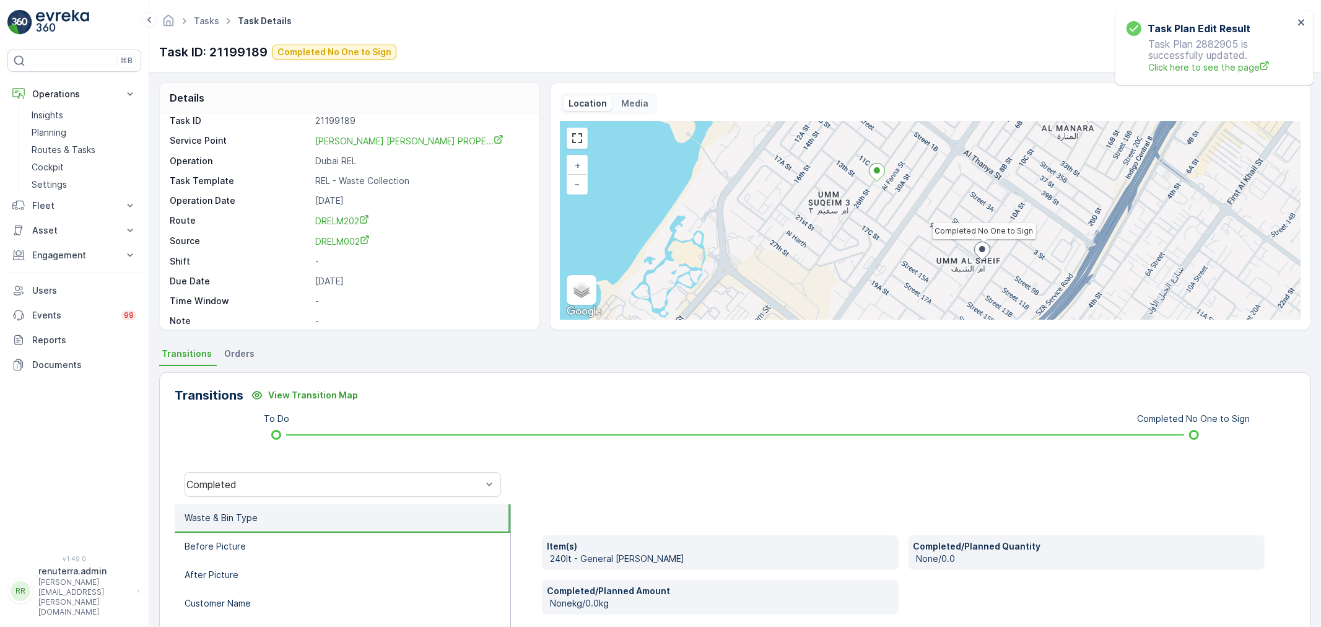
scroll to position [17, 0]
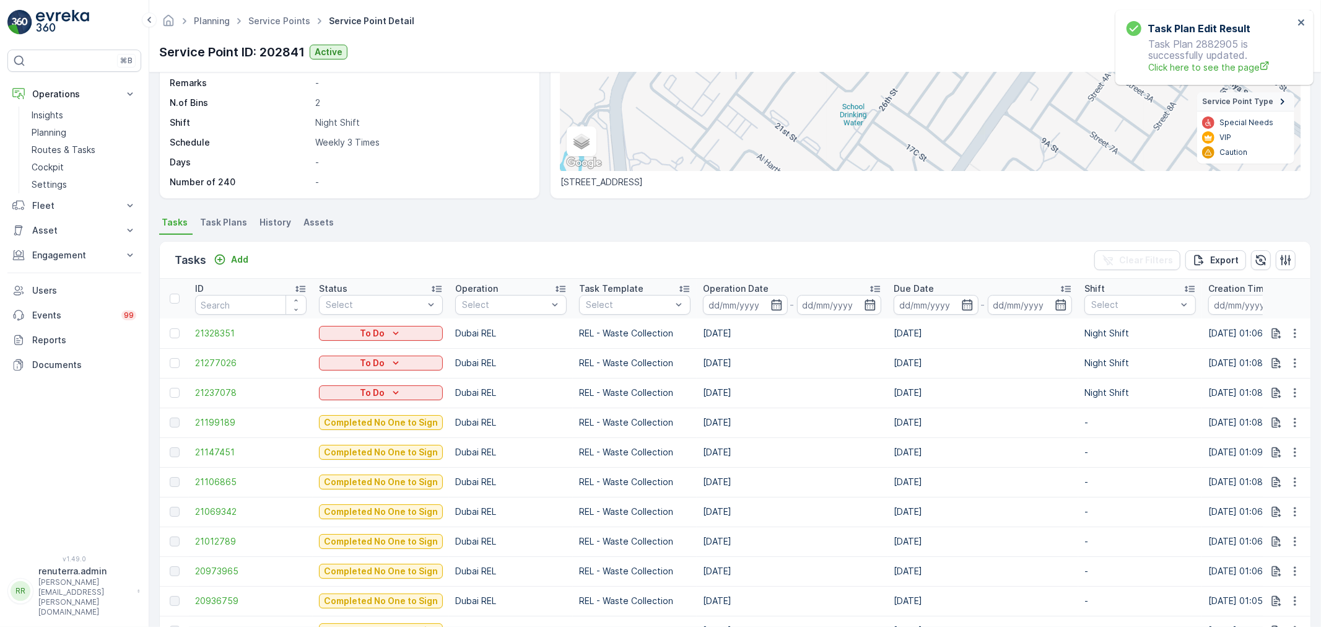
scroll to position [206, 0]
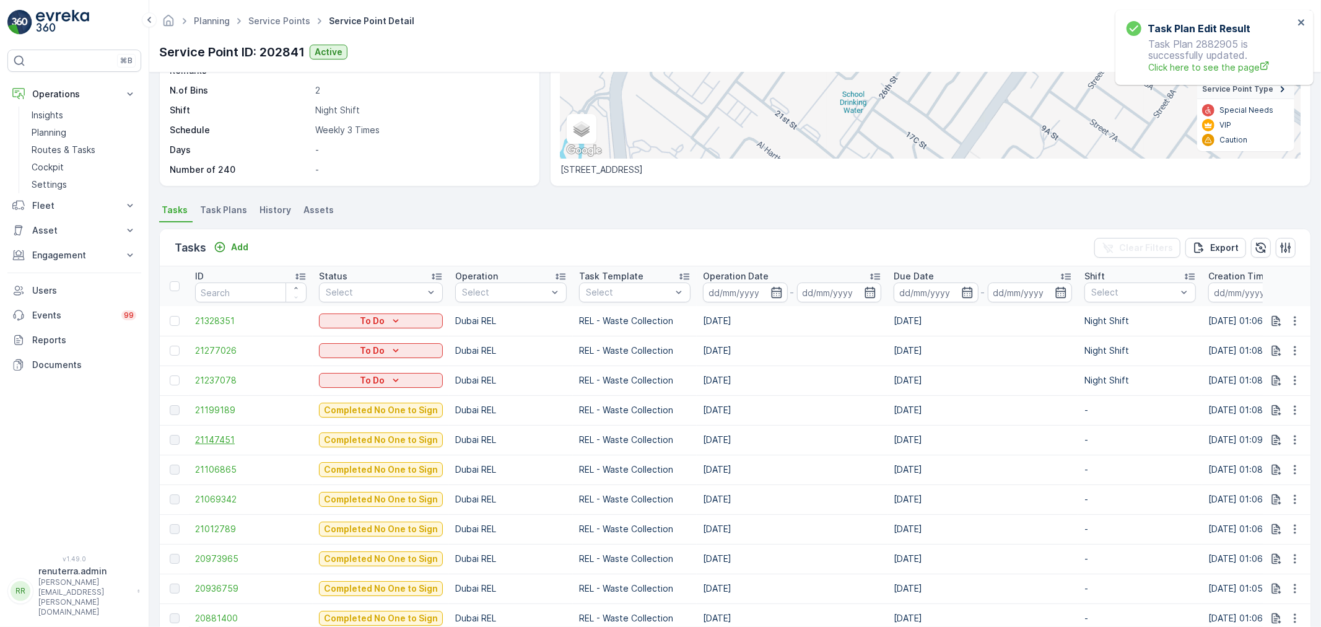
click at [225, 434] on span "21147451" at bounding box center [251, 440] width 112 height 12
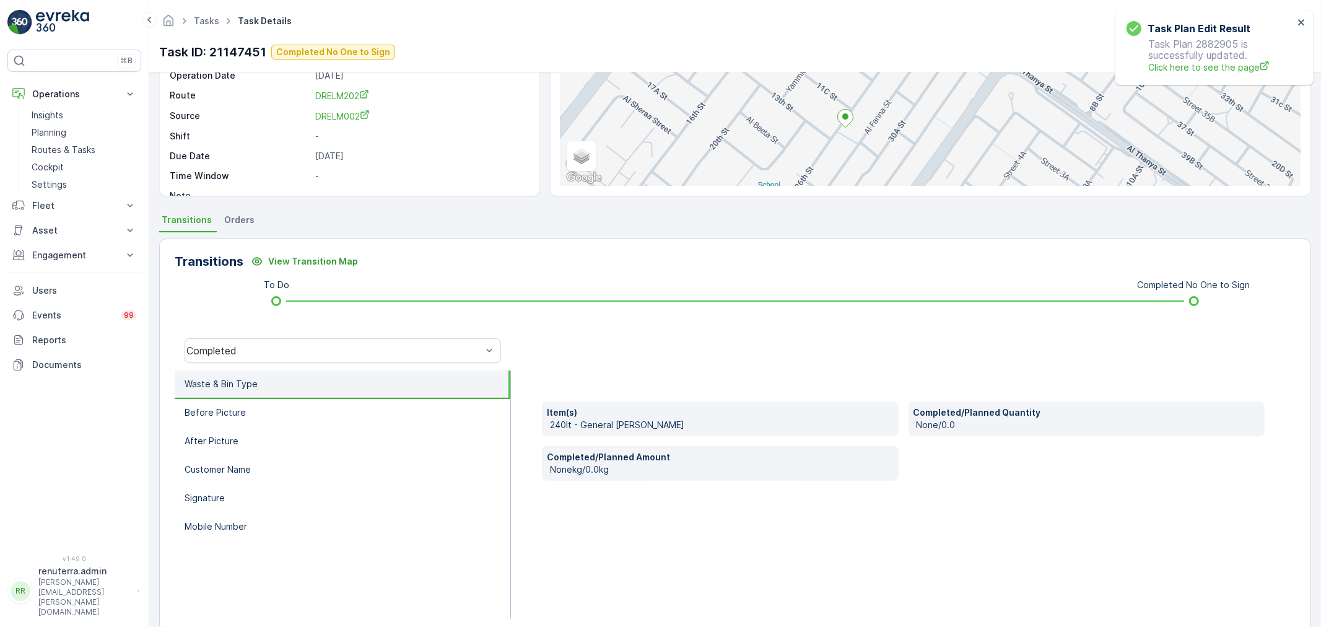
scroll to position [138, 0]
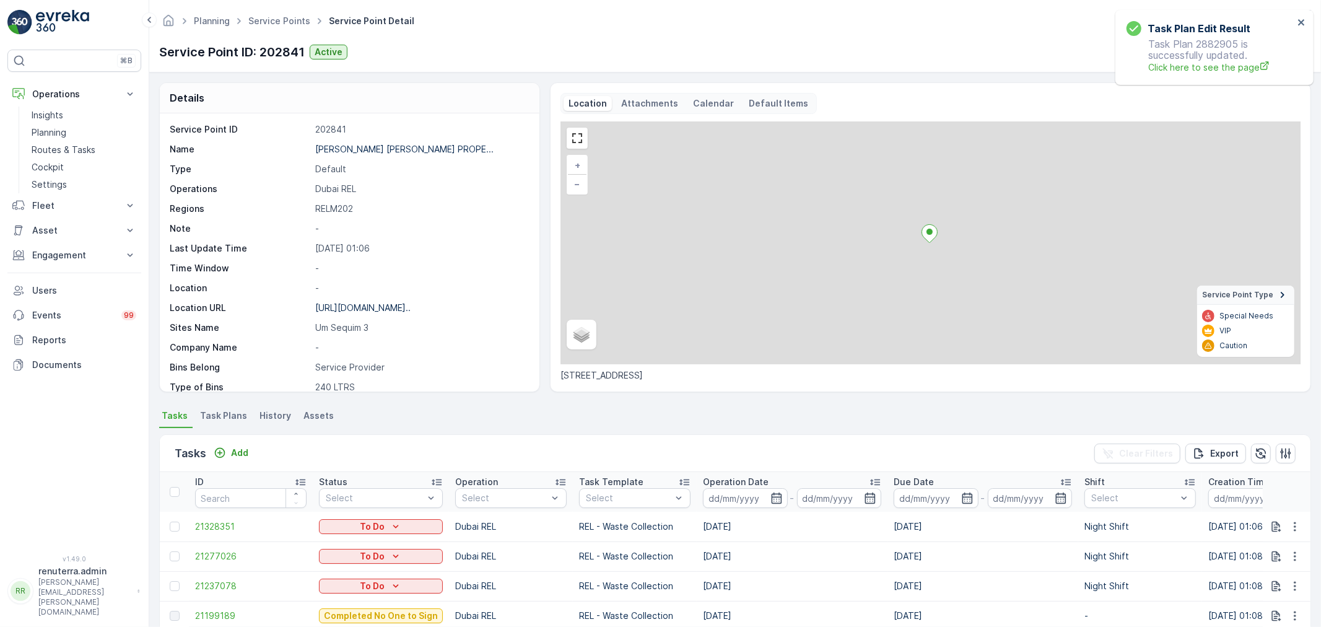
scroll to position [206, 0]
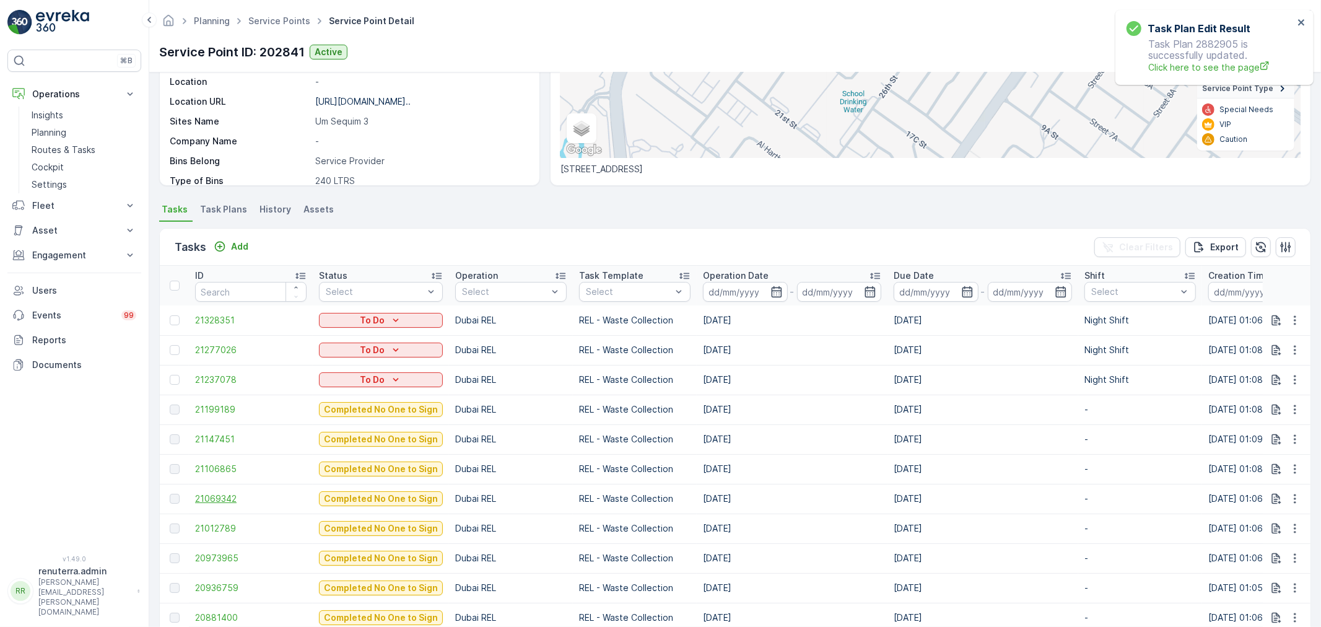
click at [217, 494] on span "21069342" at bounding box center [251, 498] width 112 height 12
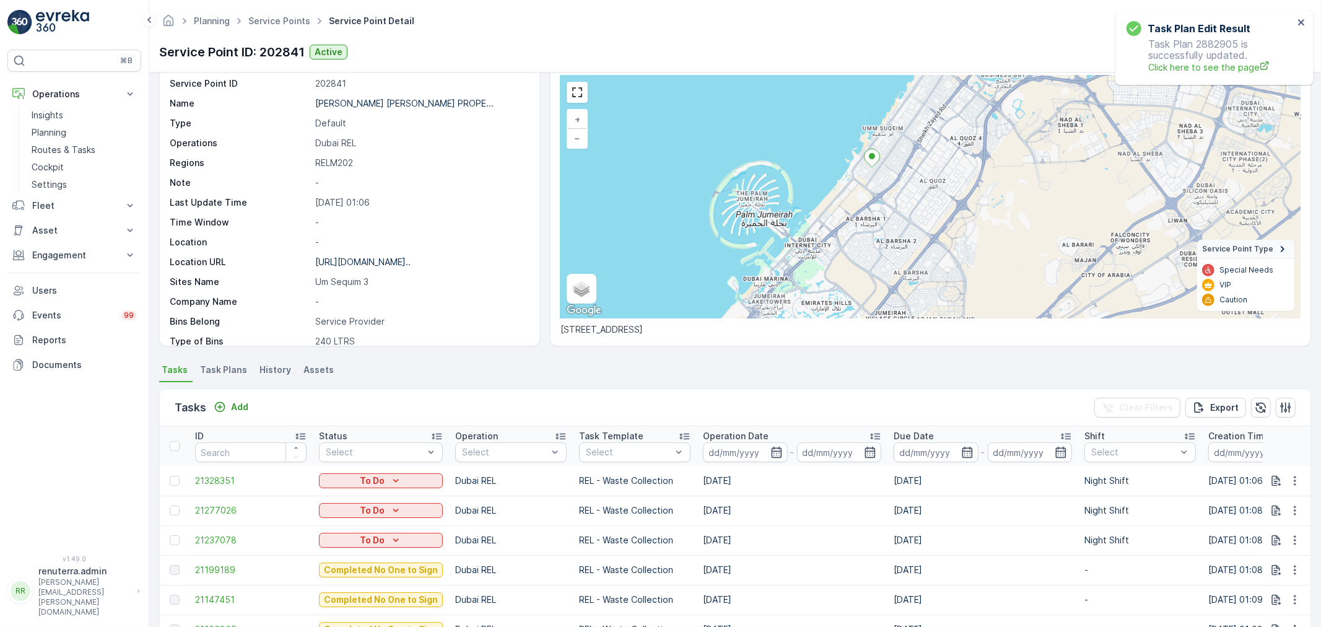
scroll to position [275, 0]
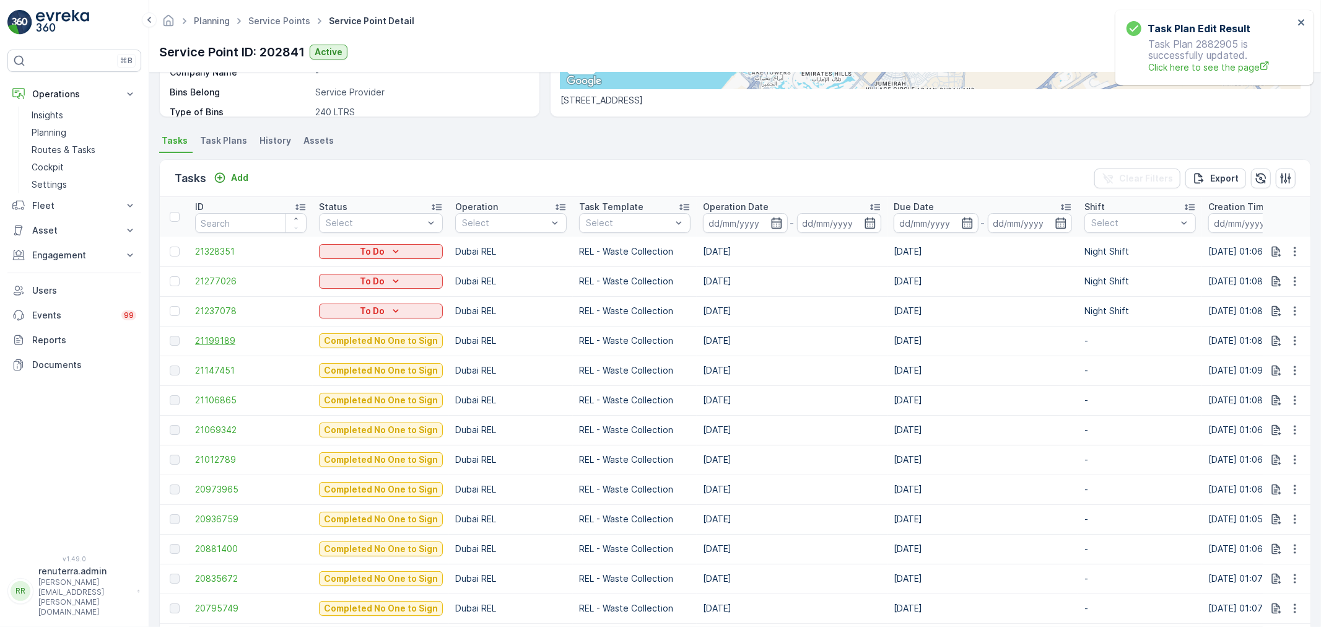
click at [227, 344] on span "21199189" at bounding box center [251, 341] width 112 height 12
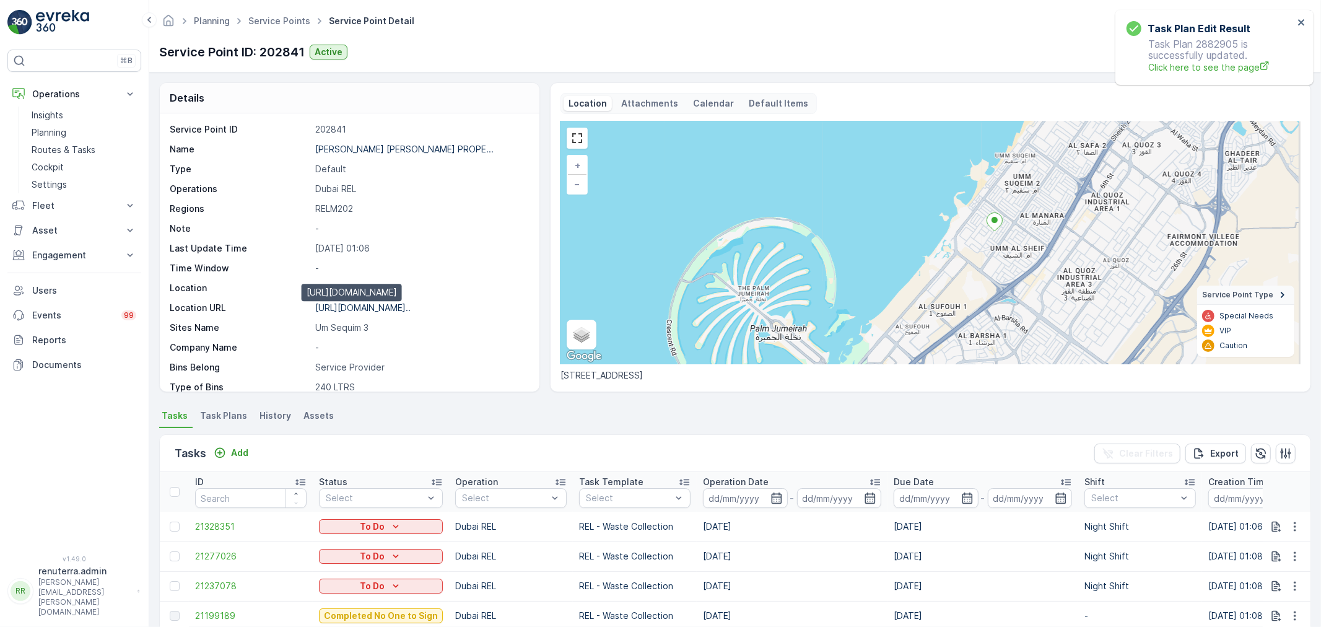
click at [380, 308] on p "https://maps.app.goo.gl/7Qyfkq..." at bounding box center [362, 307] width 95 height 11
click at [240, 450] on p "Add" at bounding box center [239, 453] width 17 height 12
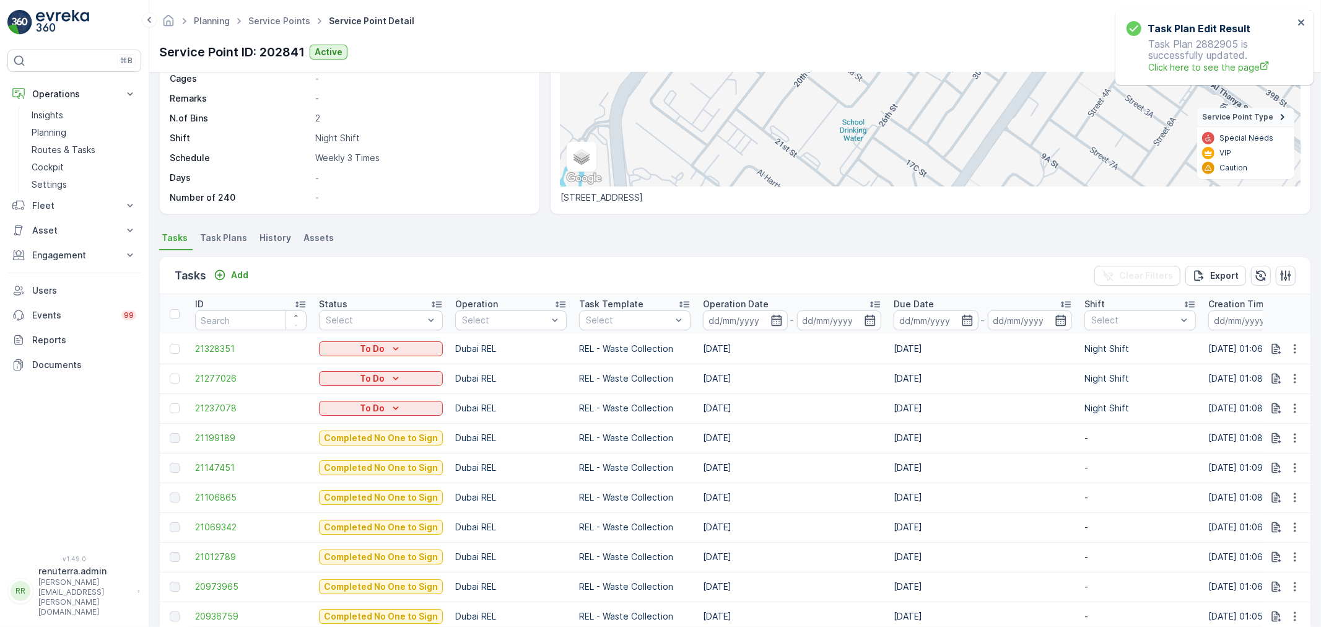
scroll to position [206, 0]
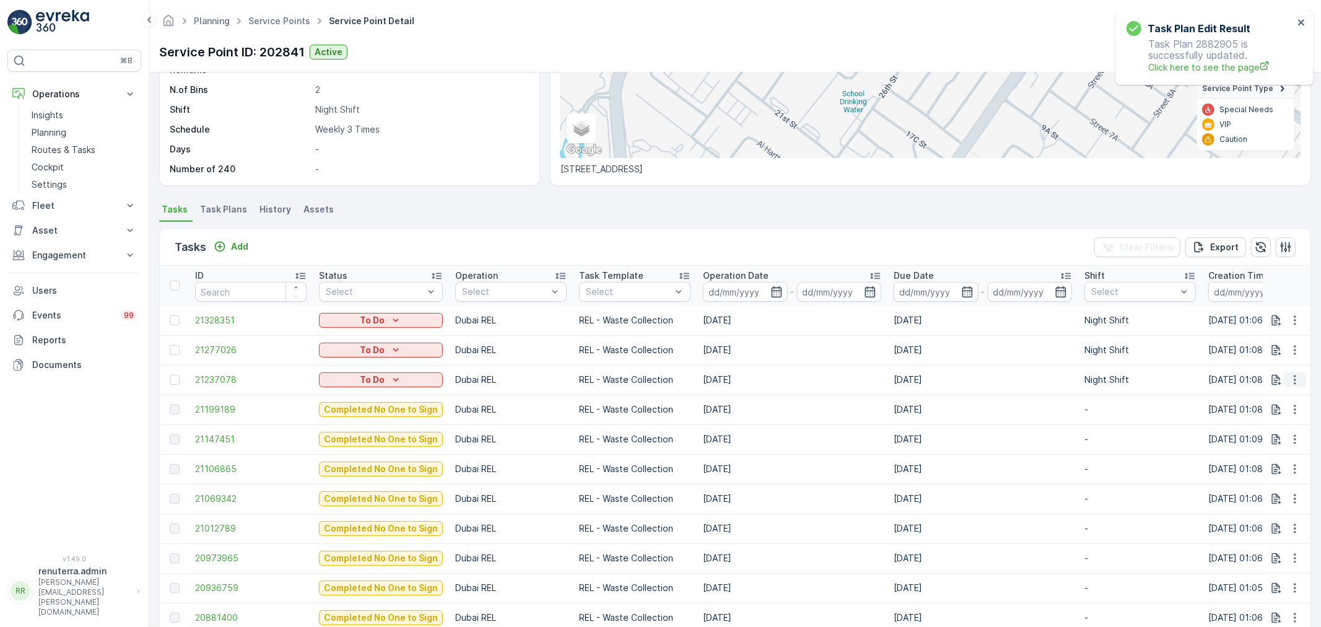
click at [1294, 376] on icon "button" at bounding box center [1295, 379] width 2 height 9
click at [859, 418] on td "[DATE]" at bounding box center [792, 410] width 191 height 30
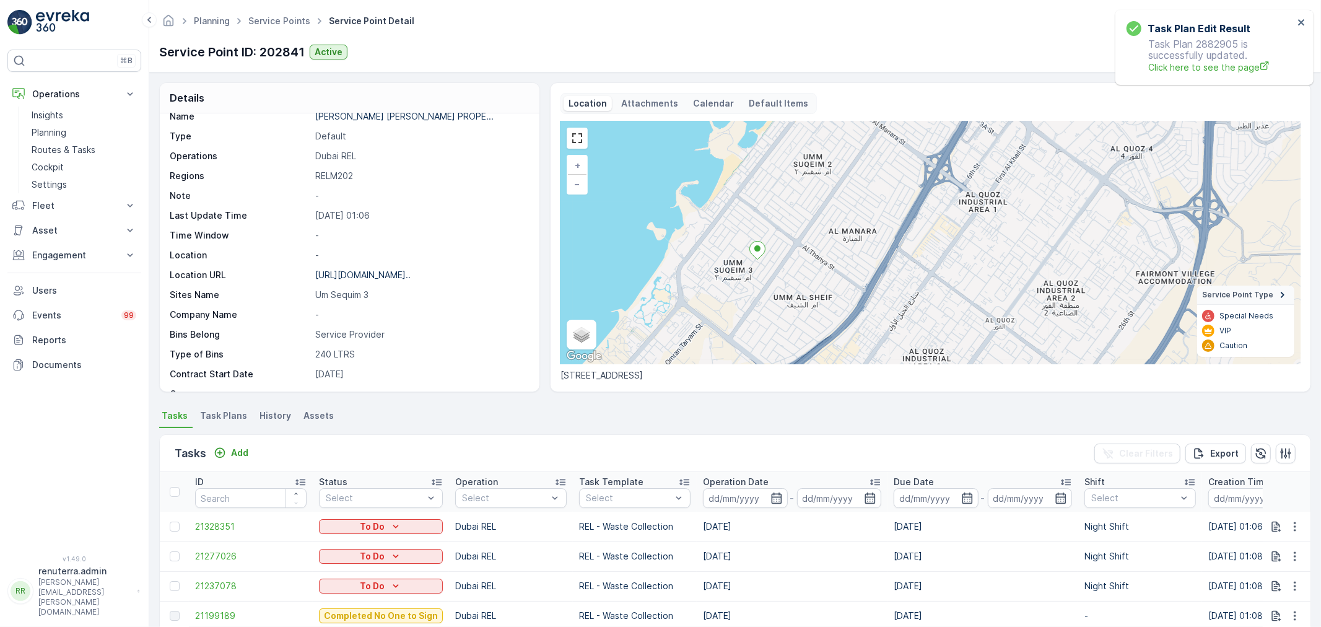
scroll to position [0, 0]
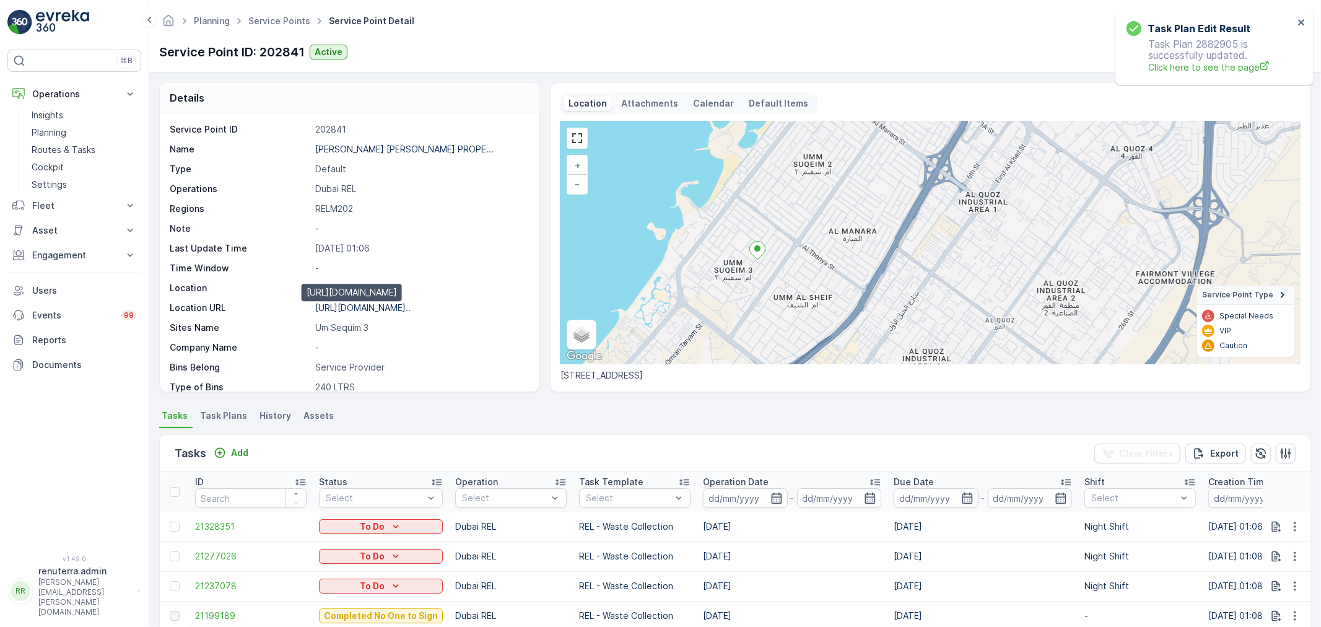
click at [374, 304] on p "https://maps.app.goo.gl/7Qyfkq..." at bounding box center [362, 307] width 95 height 11
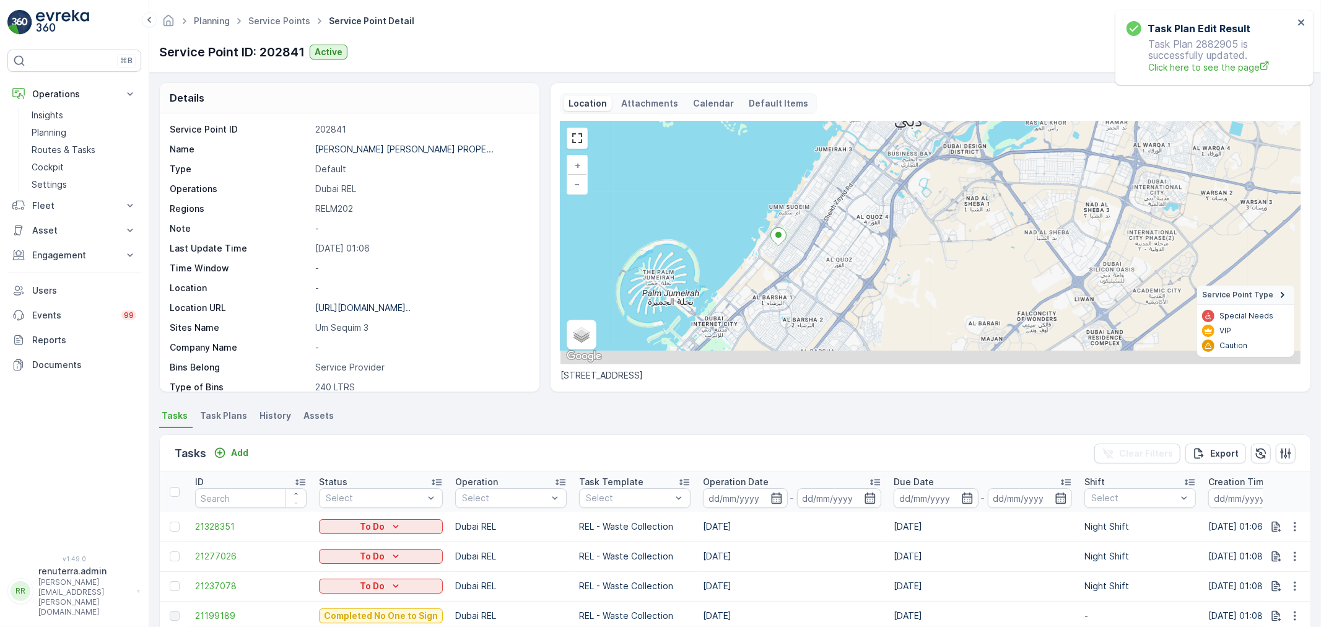
drag, startPoint x: 784, startPoint y: 275, endPoint x: 781, endPoint y: 249, distance: 26.2
click at [781, 249] on div at bounding box center [779, 238] width 16 height 22
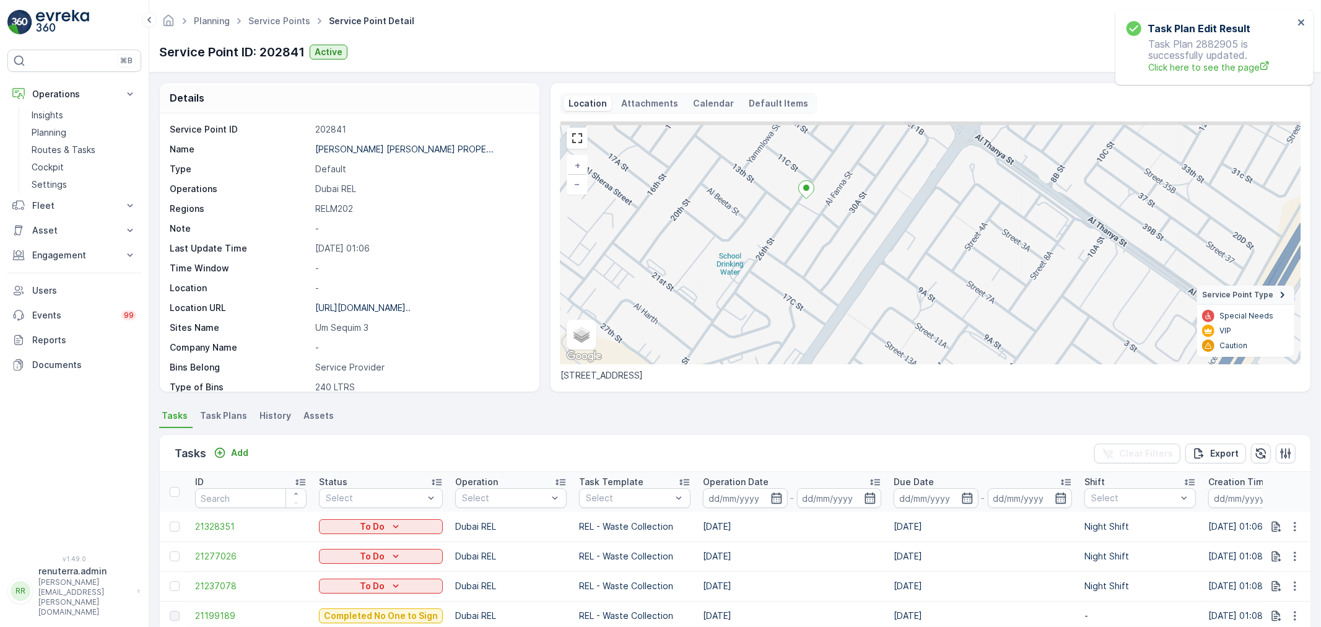
click at [748, 256] on div "+ − Satellite Roadmap Terrain Hybrid Leaflet Keyboard shortcuts Map Data Map da…" at bounding box center [931, 242] width 740 height 243
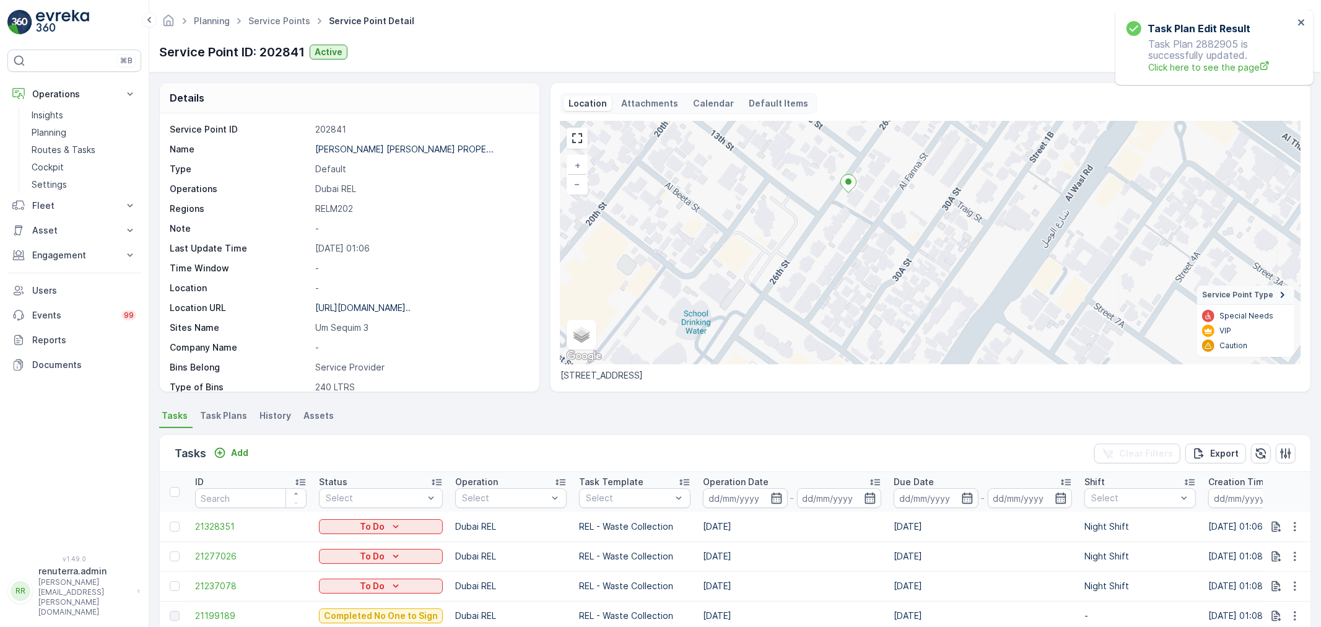
drag, startPoint x: 741, startPoint y: 234, endPoint x: 740, endPoint y: 270, distance: 35.9
click at [740, 270] on div "+ − Satellite Roadmap Terrain Hybrid Leaflet Keyboard shortcuts Map Data Map da…" at bounding box center [931, 242] width 740 height 243
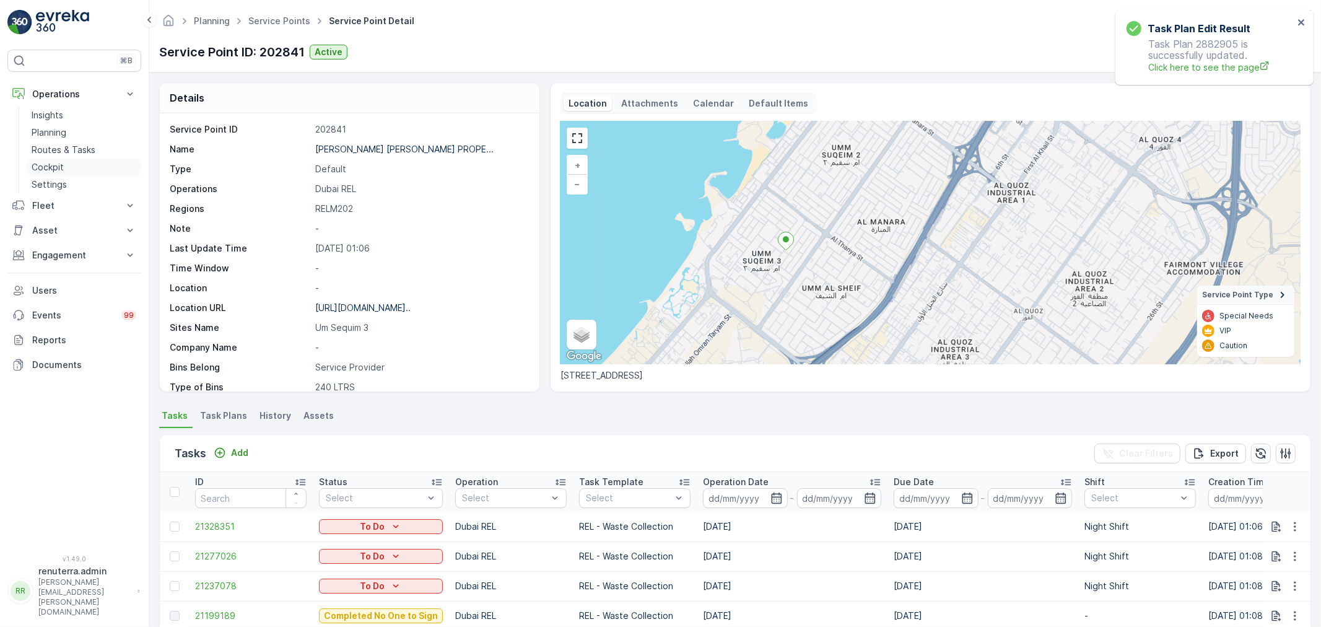
click at [75, 167] on link "Cockpit" at bounding box center [84, 167] width 115 height 17
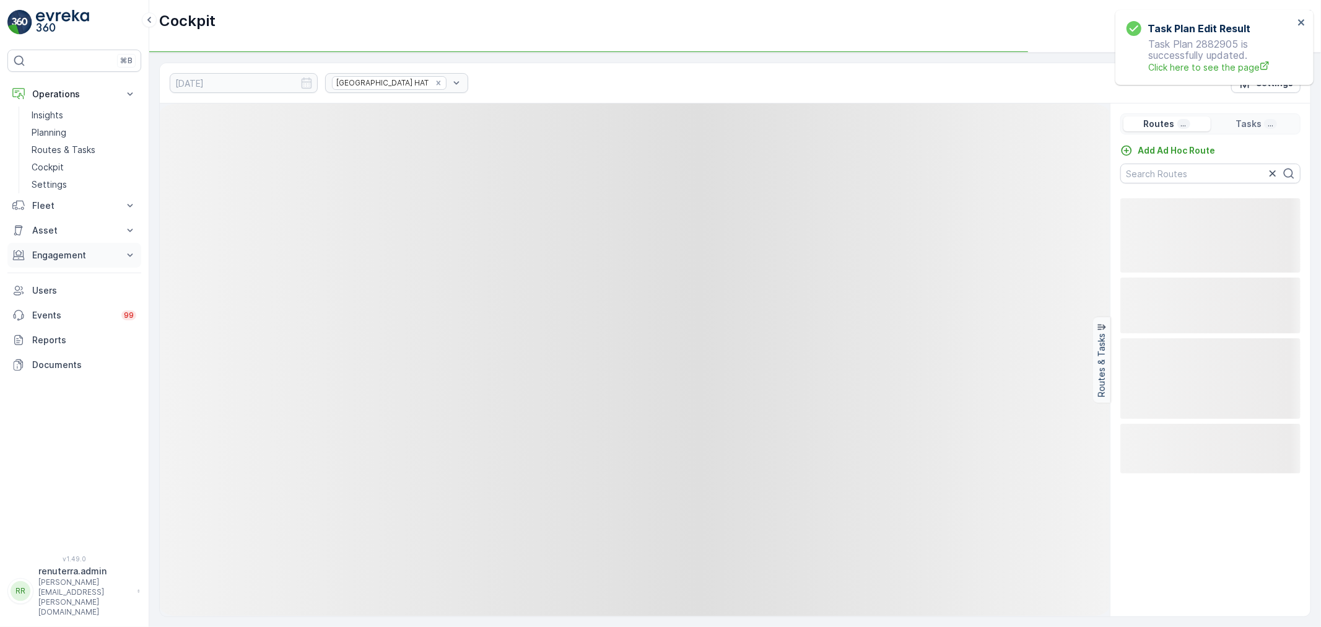
click at [61, 252] on p "Engagement" at bounding box center [74, 255] width 84 height 12
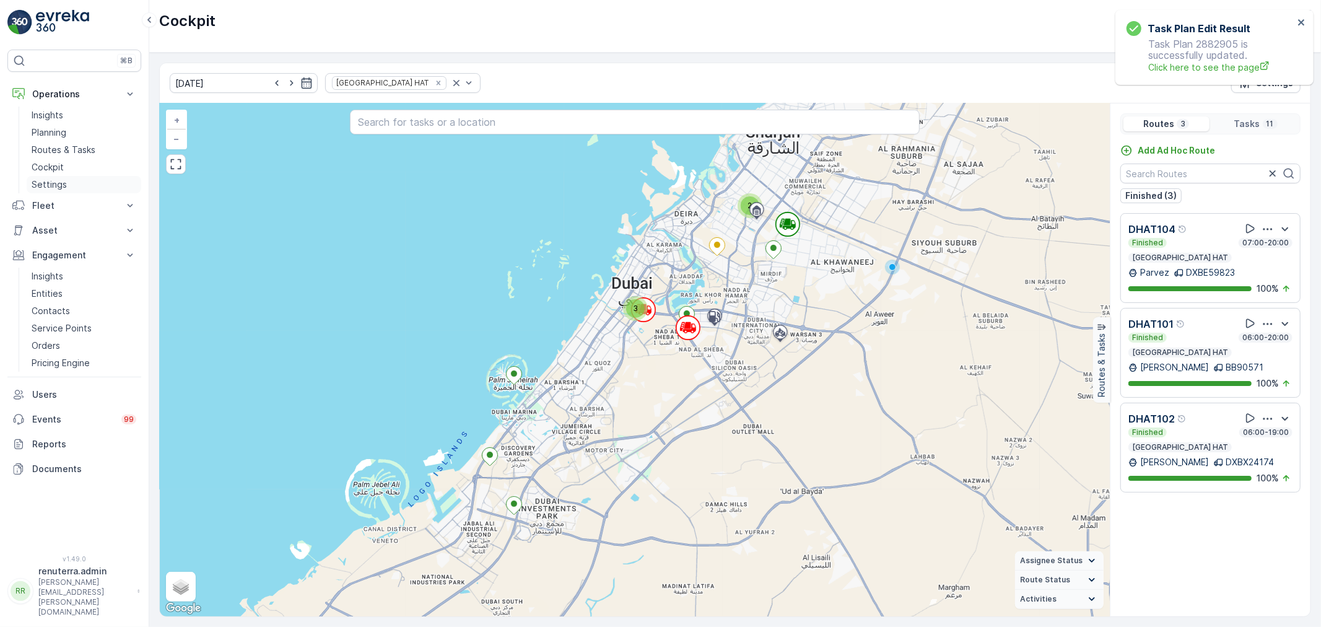
click at [58, 188] on p "Settings" at bounding box center [49, 184] width 35 height 12
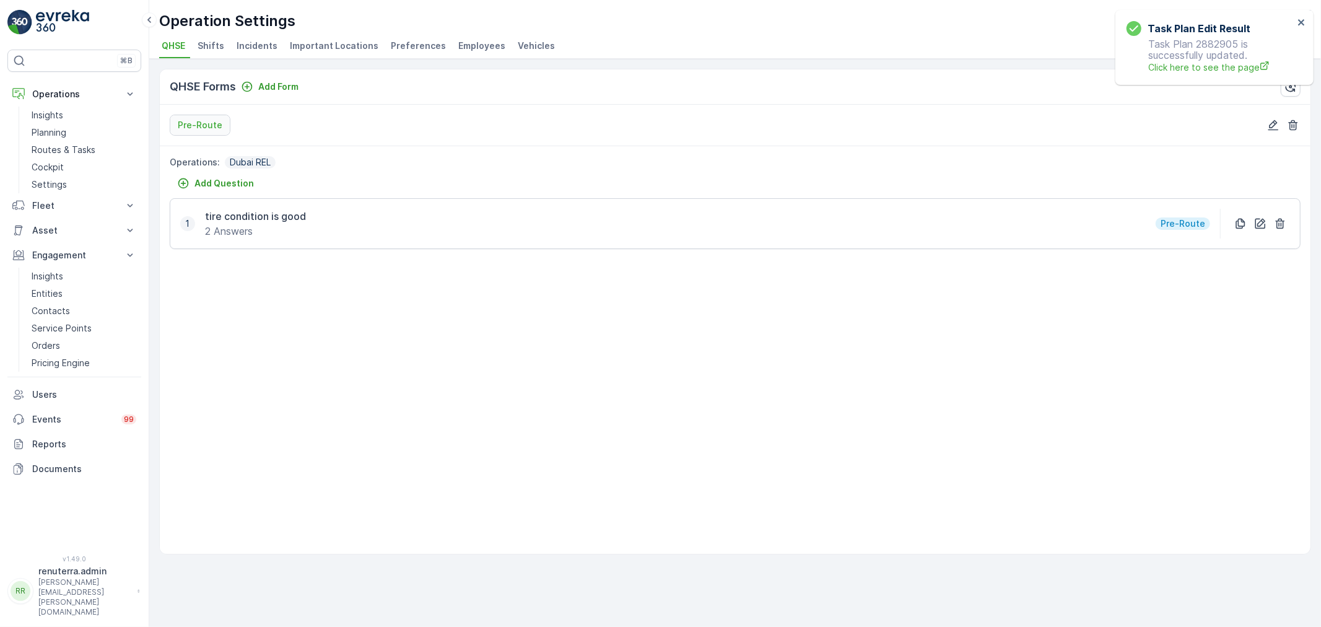
click at [460, 42] on span "Employees" at bounding box center [481, 46] width 47 height 12
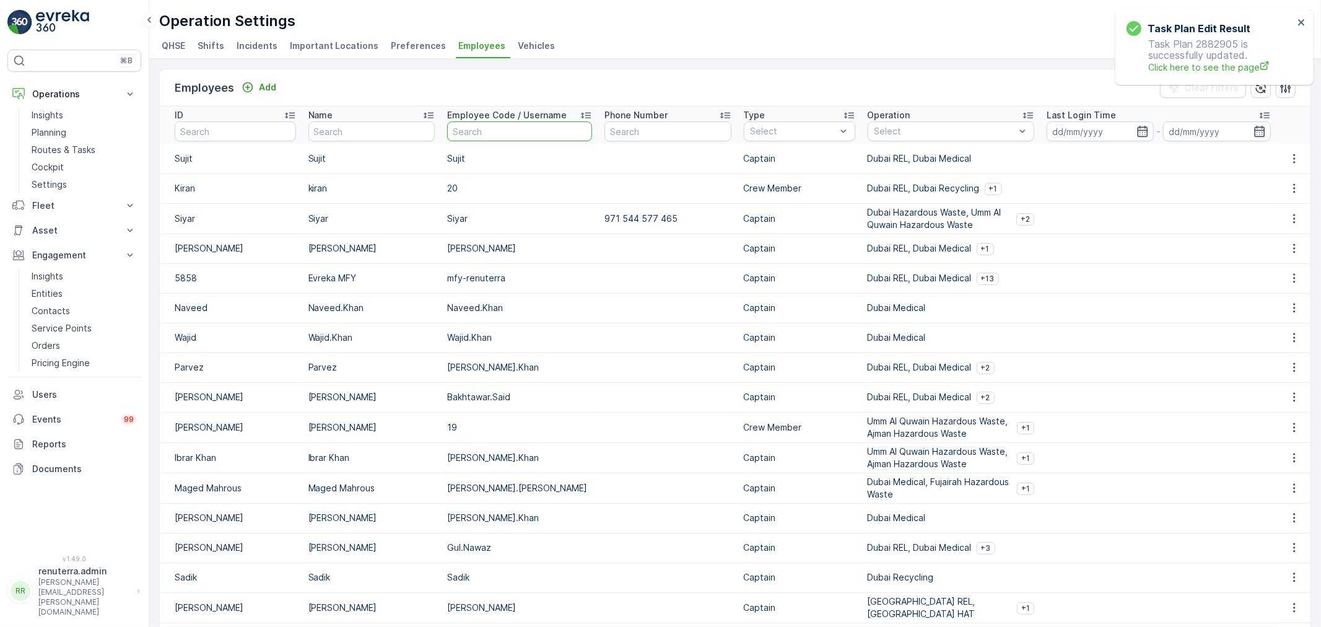
click at [471, 141] on input "text" at bounding box center [519, 131] width 145 height 20
type input "saae"
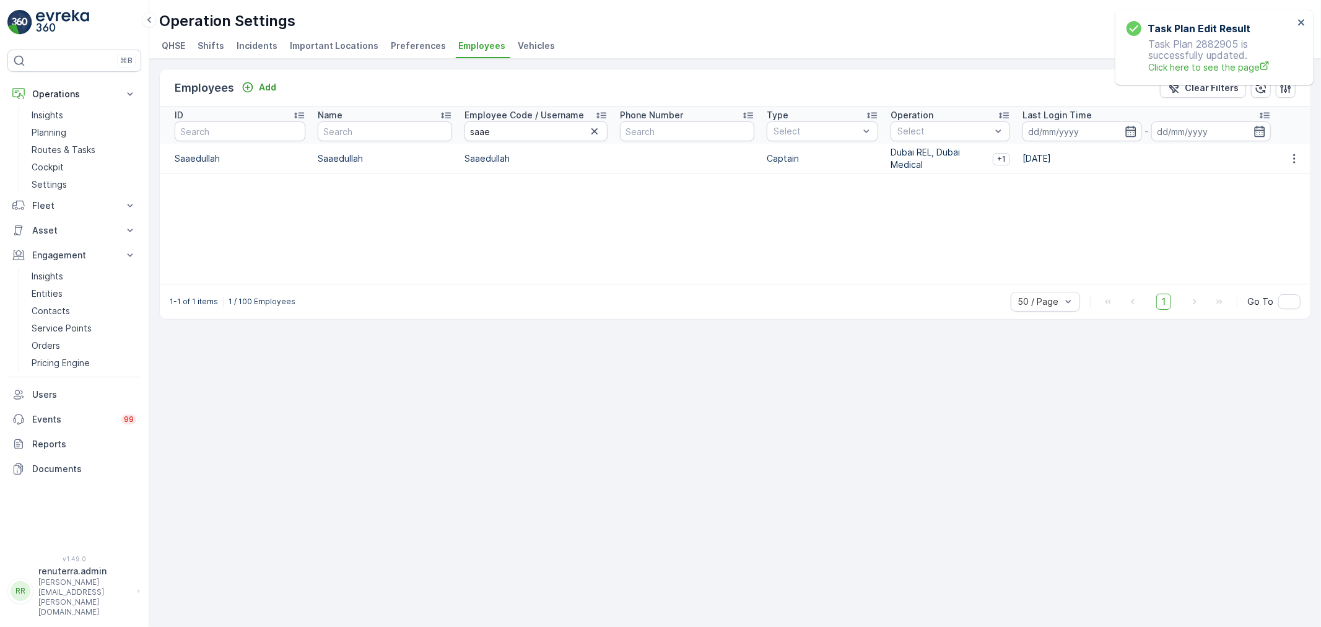
click at [1293, 149] on td at bounding box center [1293, 159] width 33 height 30
drag, startPoint x: 1293, startPoint y: 154, endPoint x: 1293, endPoint y: 163, distance: 9.3
click at [1293, 155] on icon "button" at bounding box center [1294, 158] width 12 height 12
click at [1293, 178] on span "Edit" at bounding box center [1295, 176] width 16 height 12
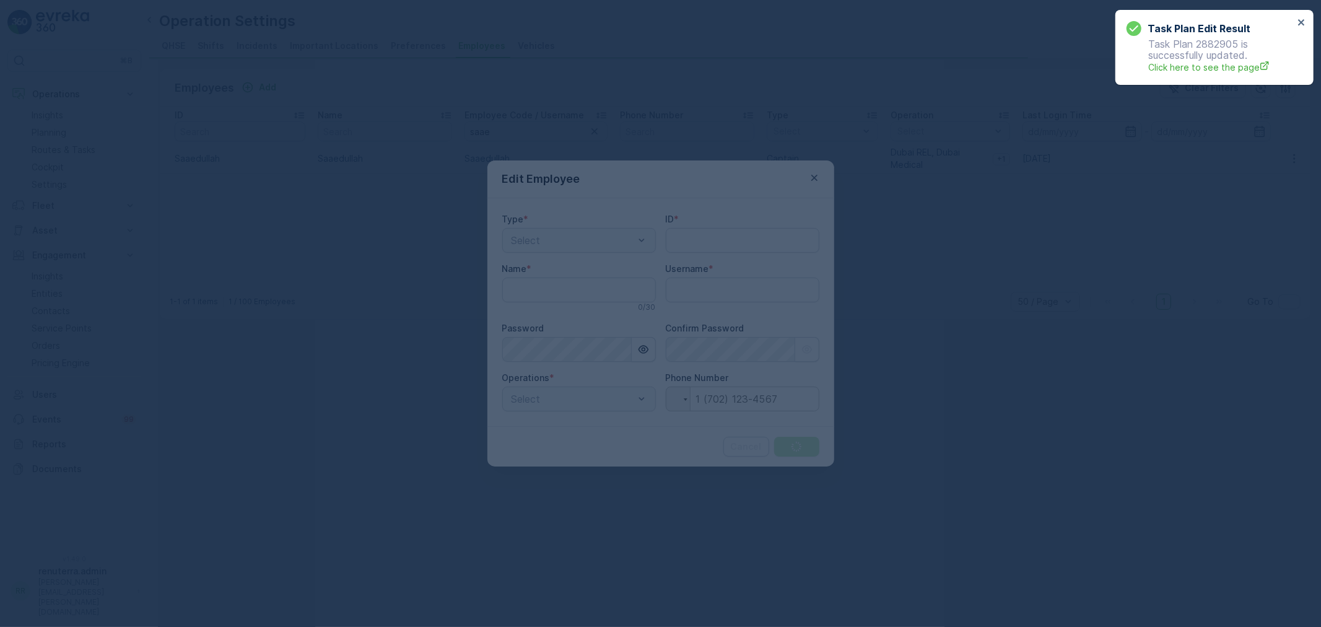
type input "Saaedullah"
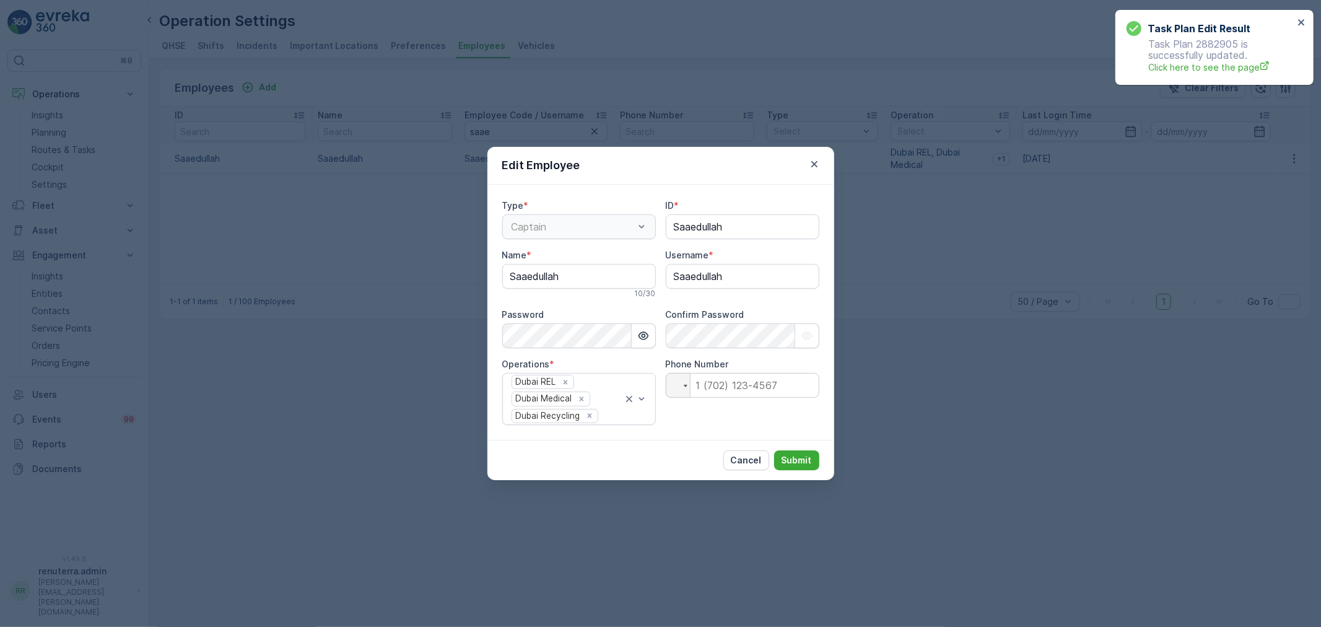
click at [818, 164] on icon "button" at bounding box center [814, 164] width 12 height 12
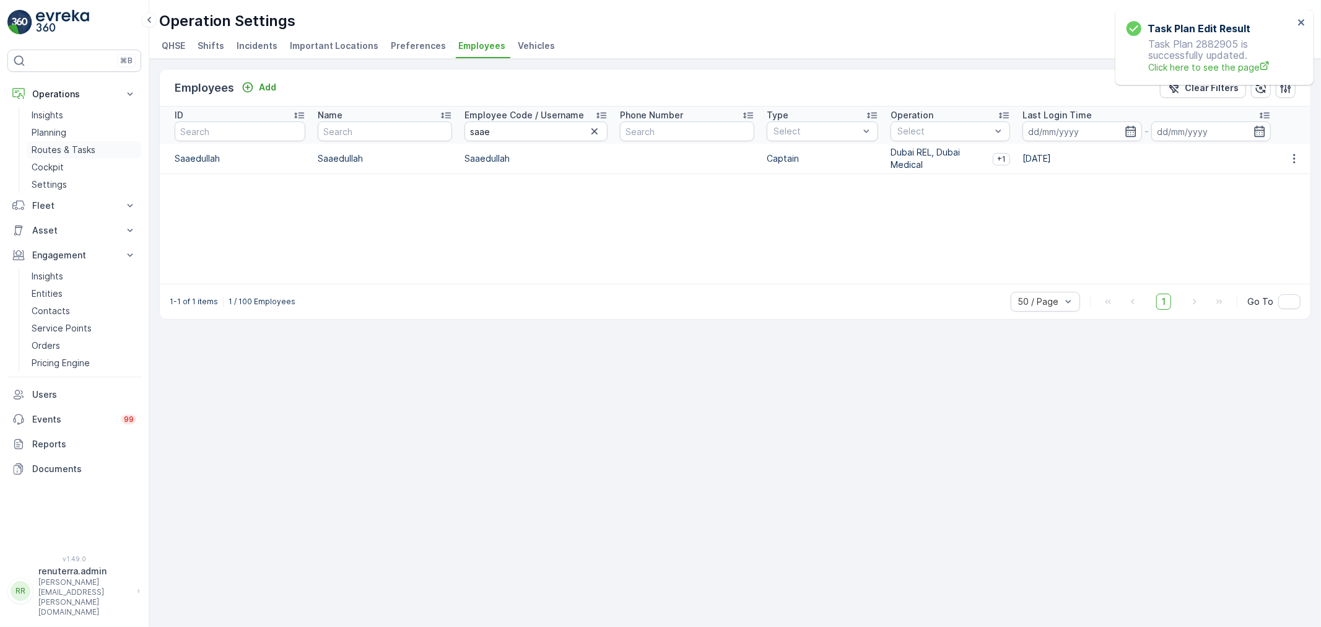
click at [58, 146] on p "Routes & Tasks" at bounding box center [64, 150] width 64 height 12
